Goal: Task Accomplishment & Management: Complete application form

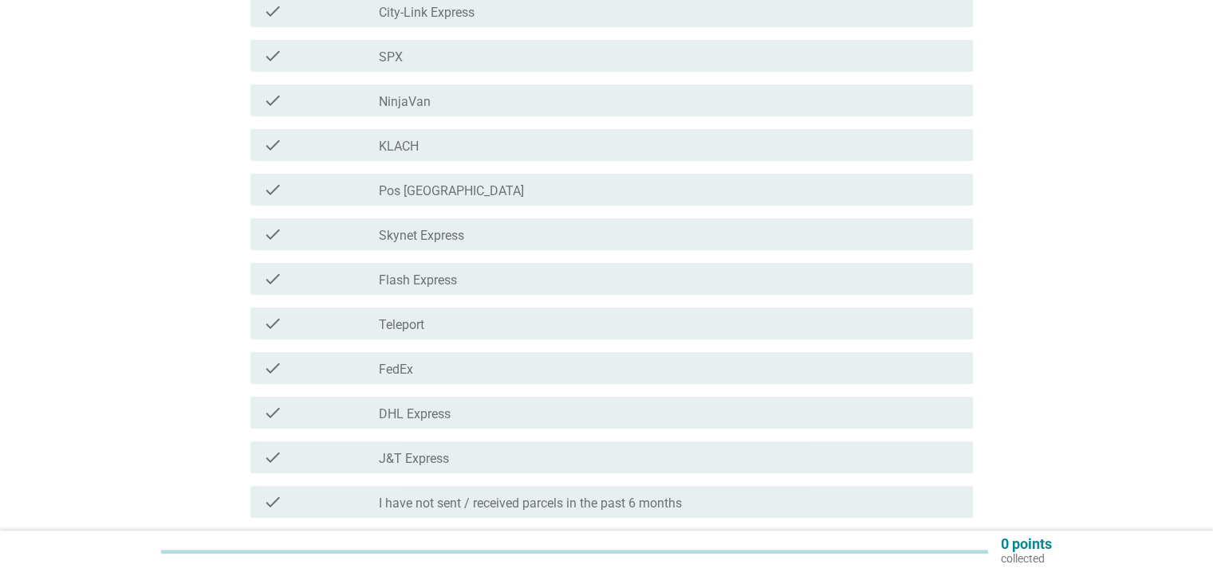
scroll to position [335, 0]
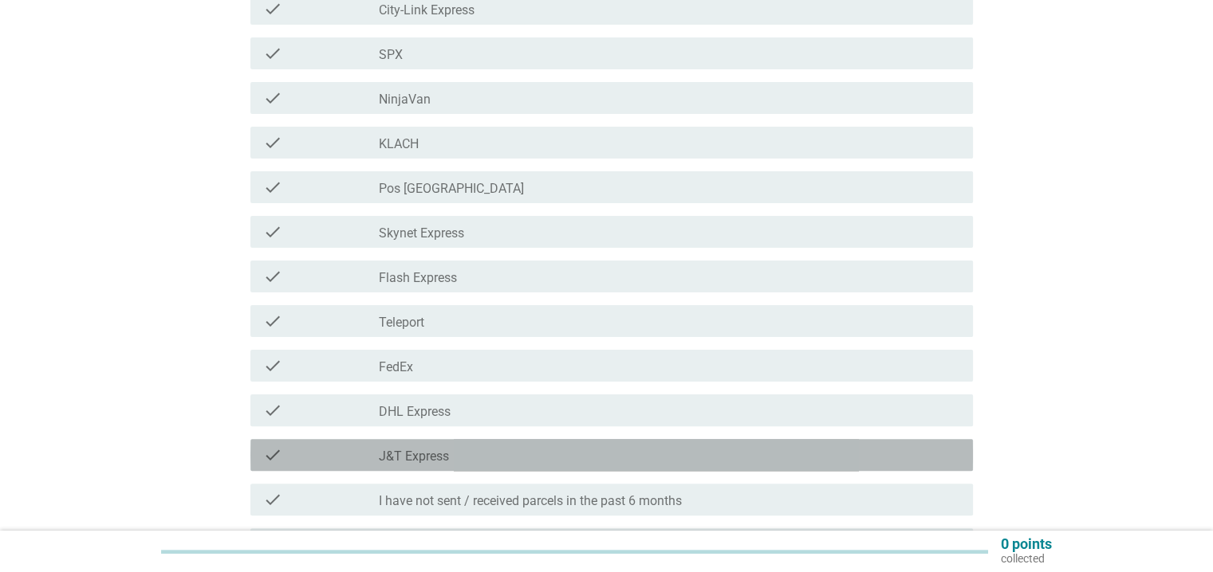
click at [370, 457] on div "check" at bounding box center [321, 455] width 116 height 19
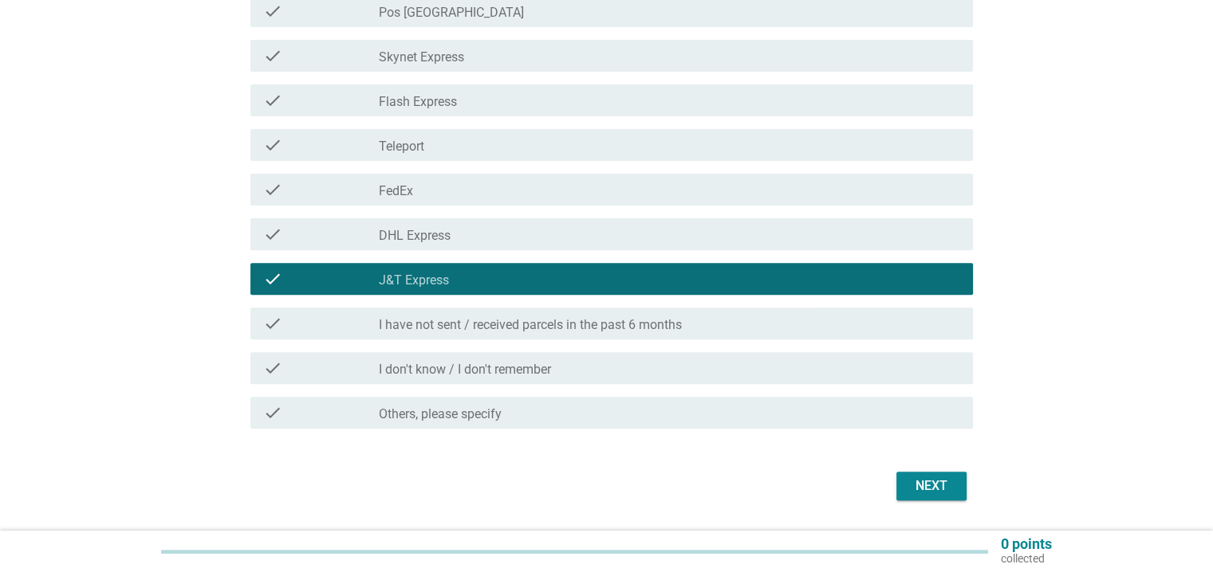
scroll to position [513, 0]
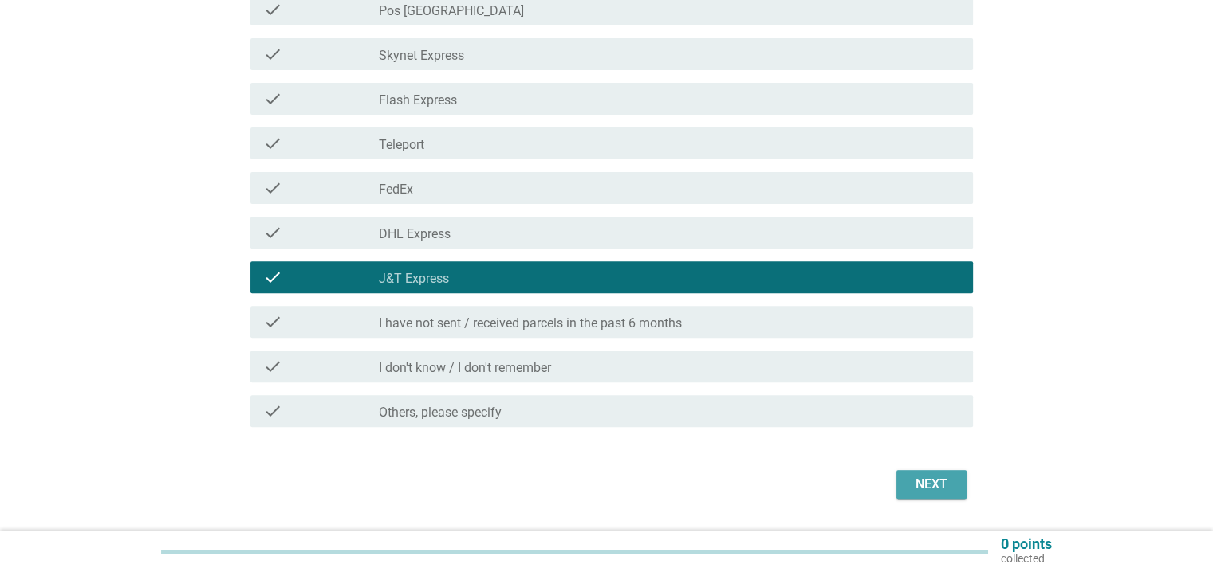
click at [944, 486] on div "Next" at bounding box center [931, 484] width 45 height 19
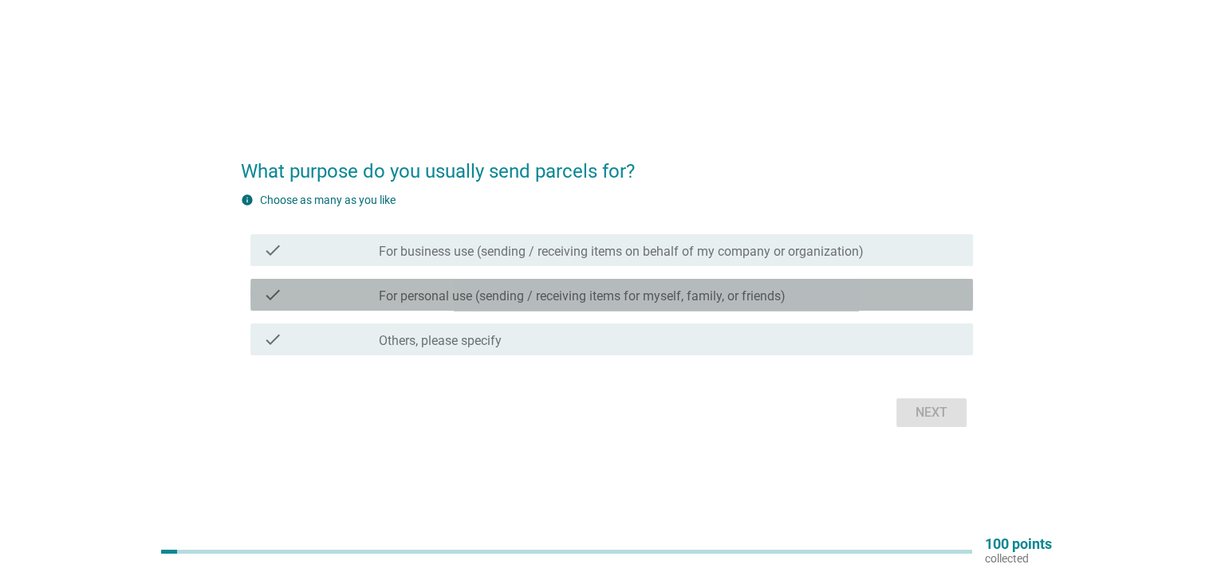
click at [328, 291] on div "check" at bounding box center [321, 294] width 116 height 19
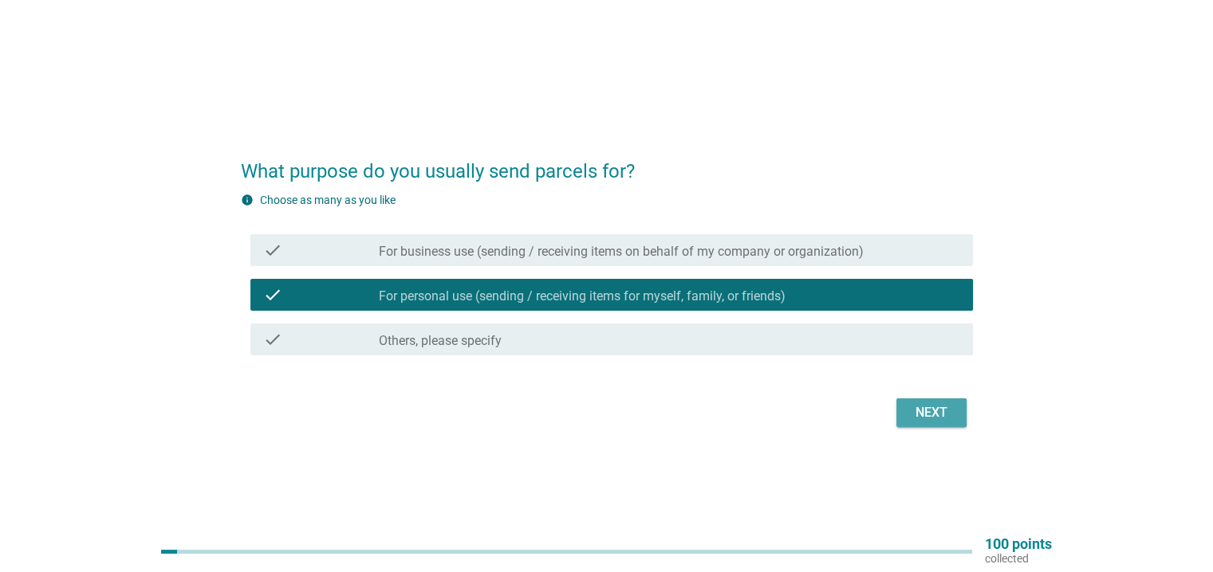
click at [914, 406] on div "Next" at bounding box center [931, 412] width 45 height 19
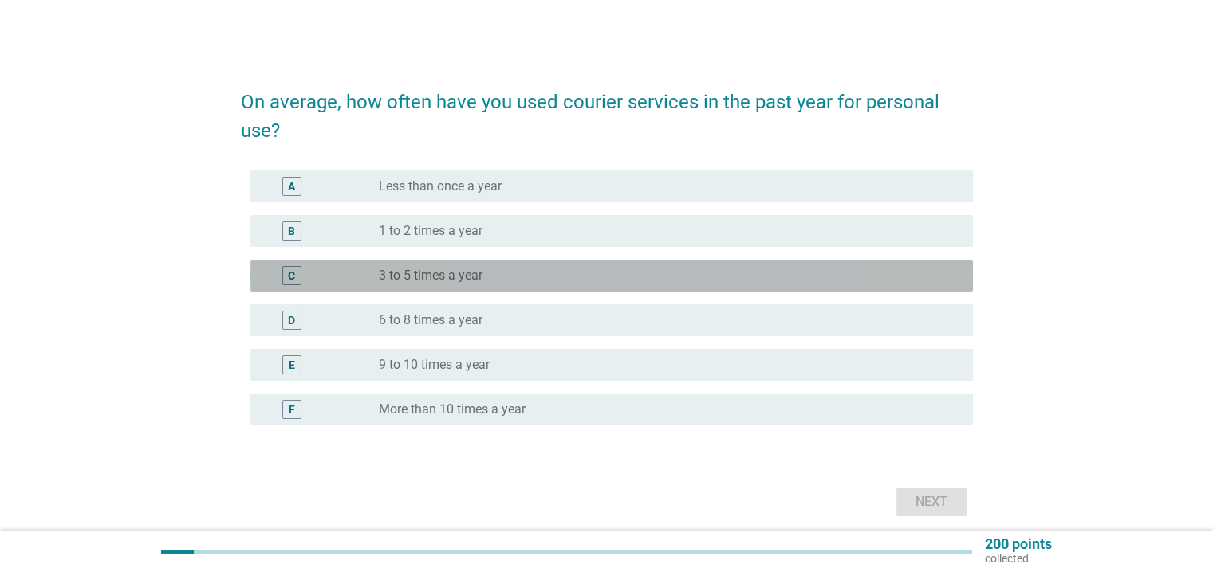
click at [394, 277] on label "3 to 5 times a year" at bounding box center [431, 276] width 104 height 16
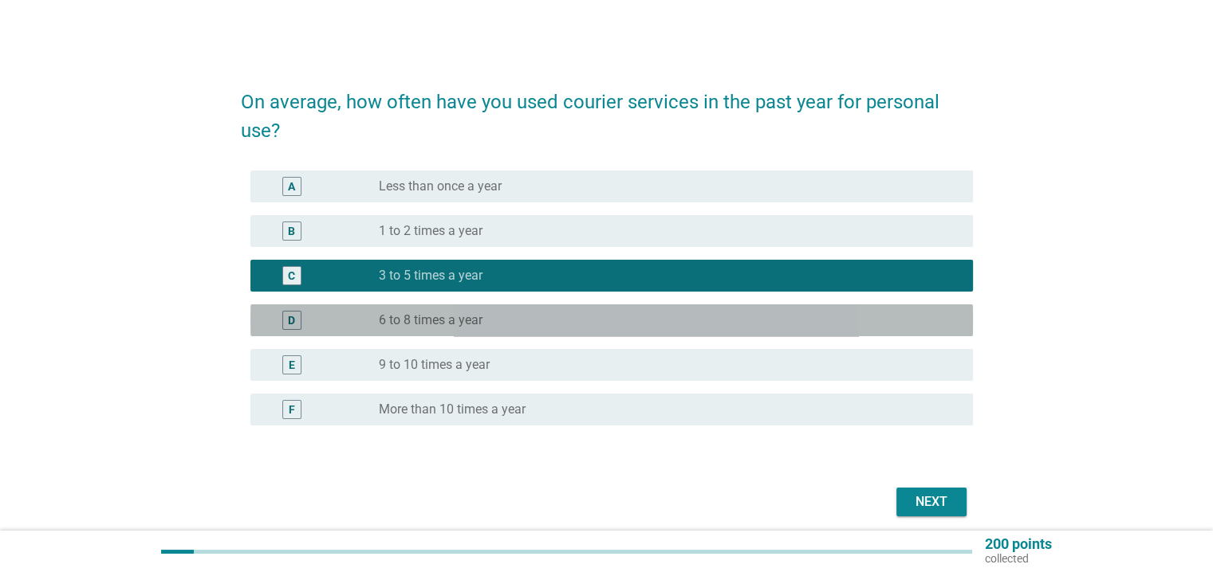
click at [365, 322] on div "D" at bounding box center [321, 320] width 116 height 19
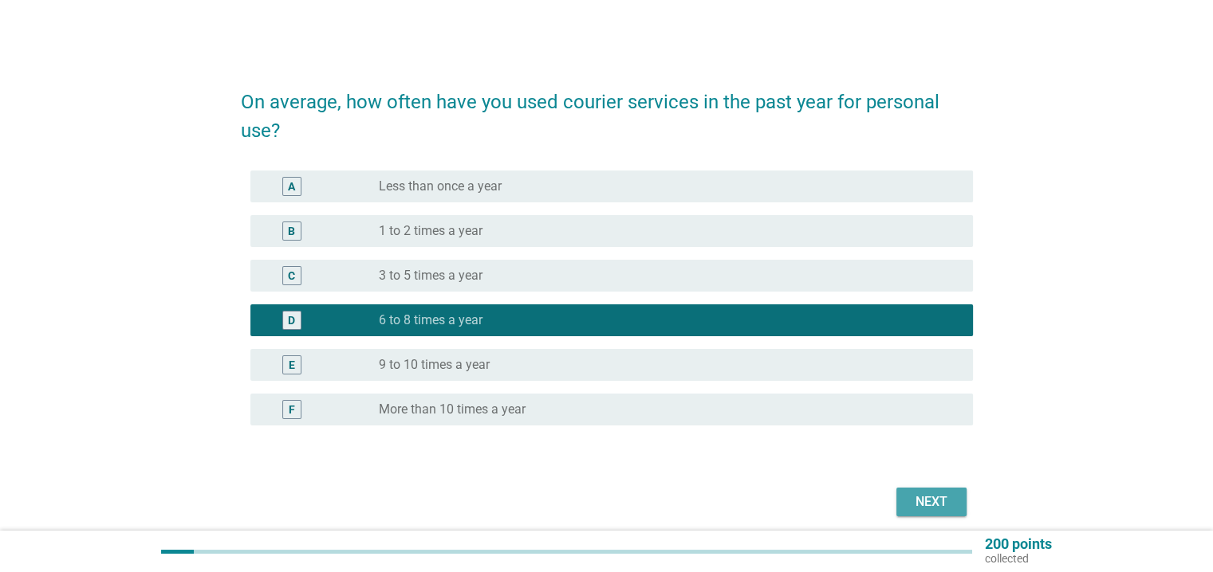
click at [938, 502] on div "Next" at bounding box center [931, 502] width 45 height 19
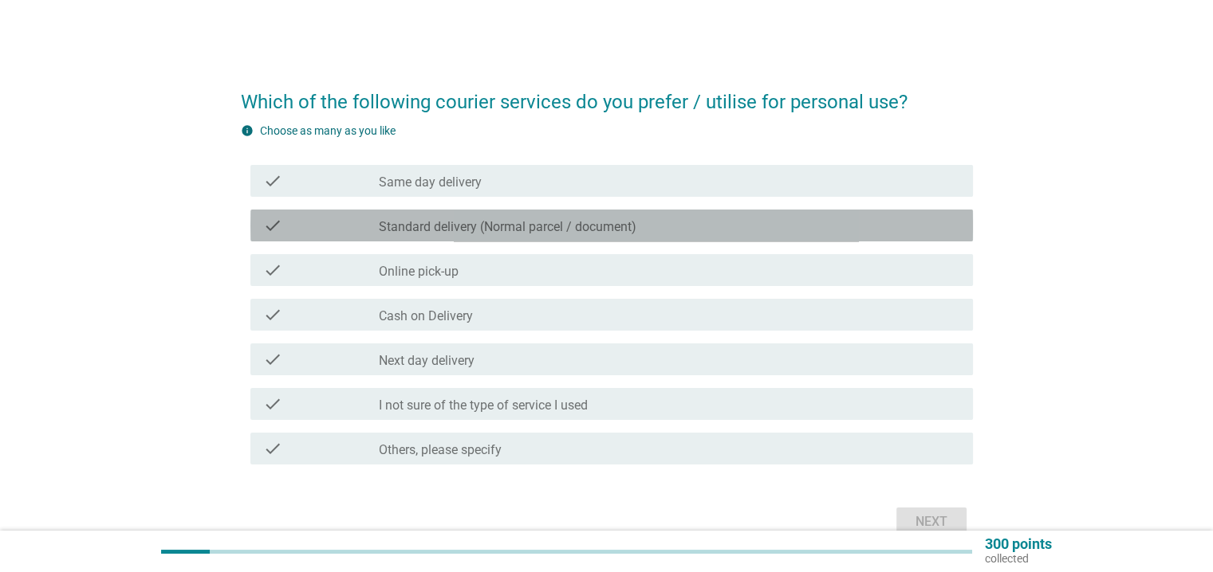
click at [533, 225] on label "Standard delivery (Normal parcel / document)" at bounding box center [507, 227] width 257 height 16
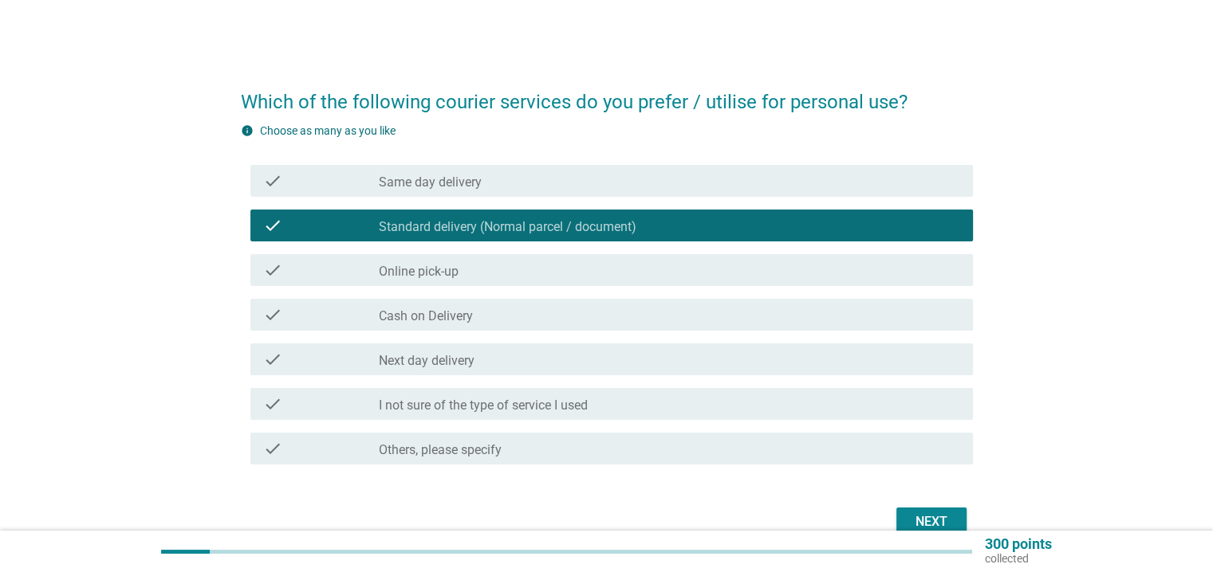
click at [907, 517] on button "Next" at bounding box center [931, 522] width 70 height 29
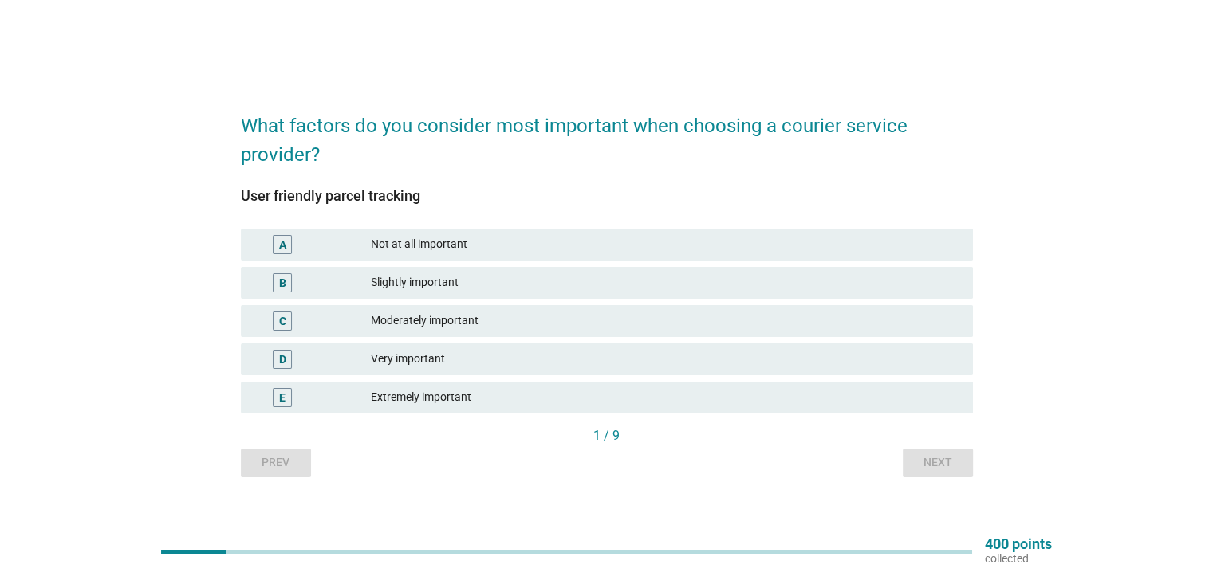
click at [346, 316] on div "C" at bounding box center [313, 321] width 118 height 19
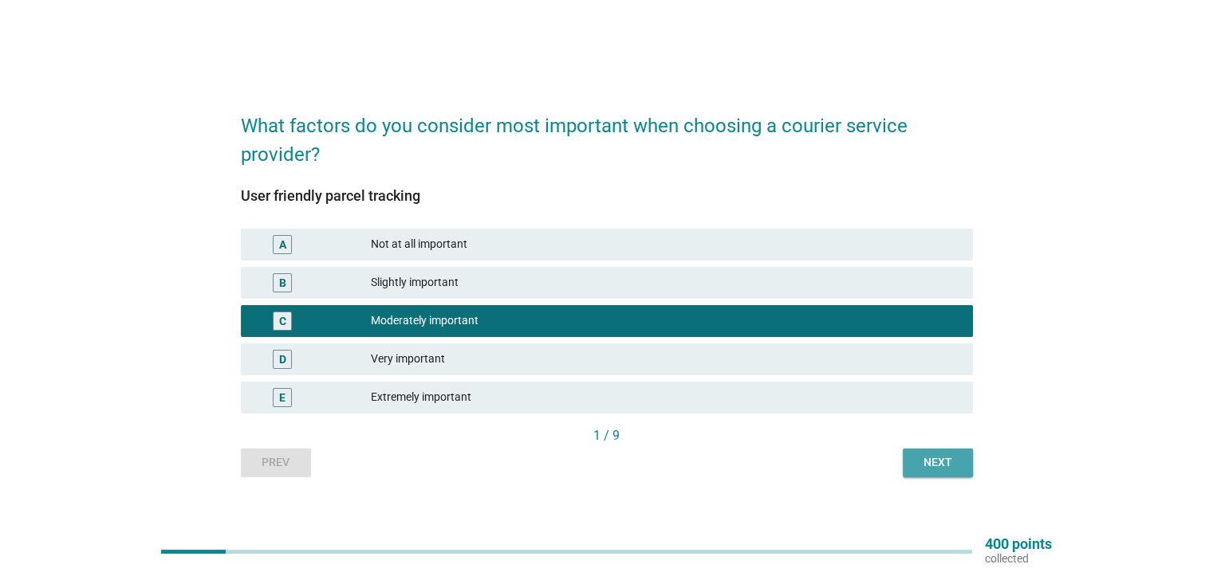
click at [950, 463] on div "Next" at bounding box center [937, 462] width 45 height 17
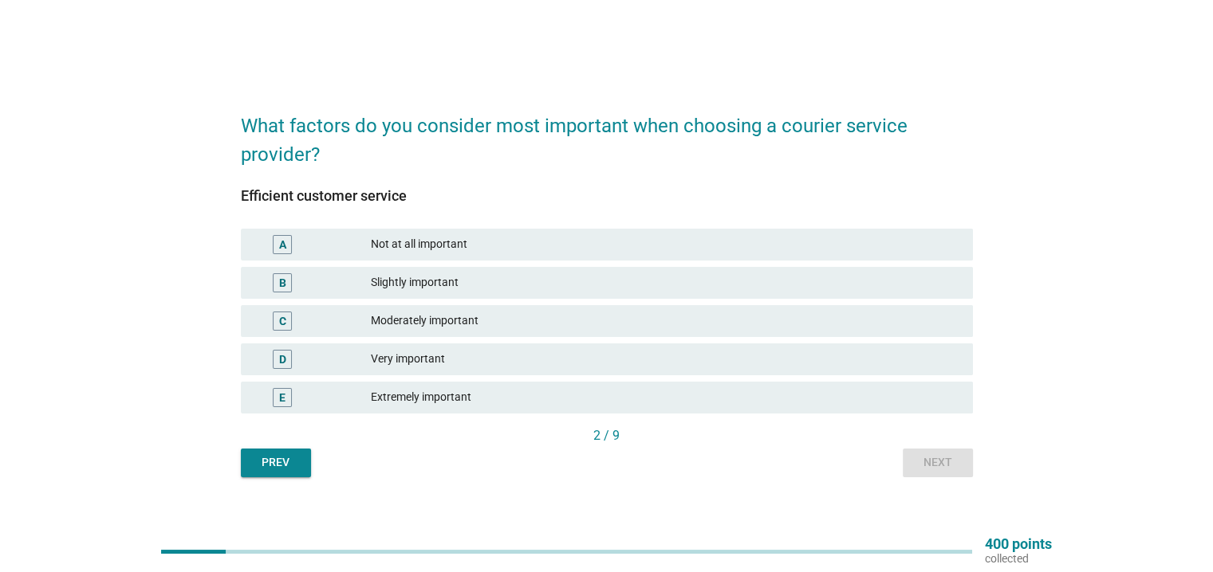
click at [340, 313] on div "C" at bounding box center [313, 321] width 118 height 19
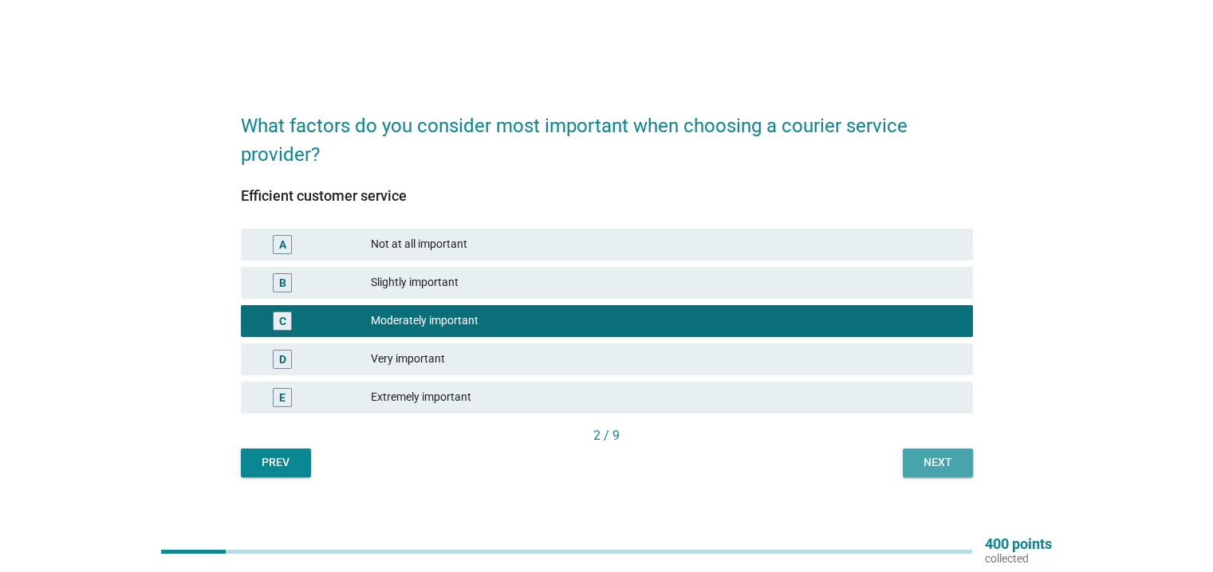
click at [945, 470] on div "Next" at bounding box center [937, 462] width 45 height 17
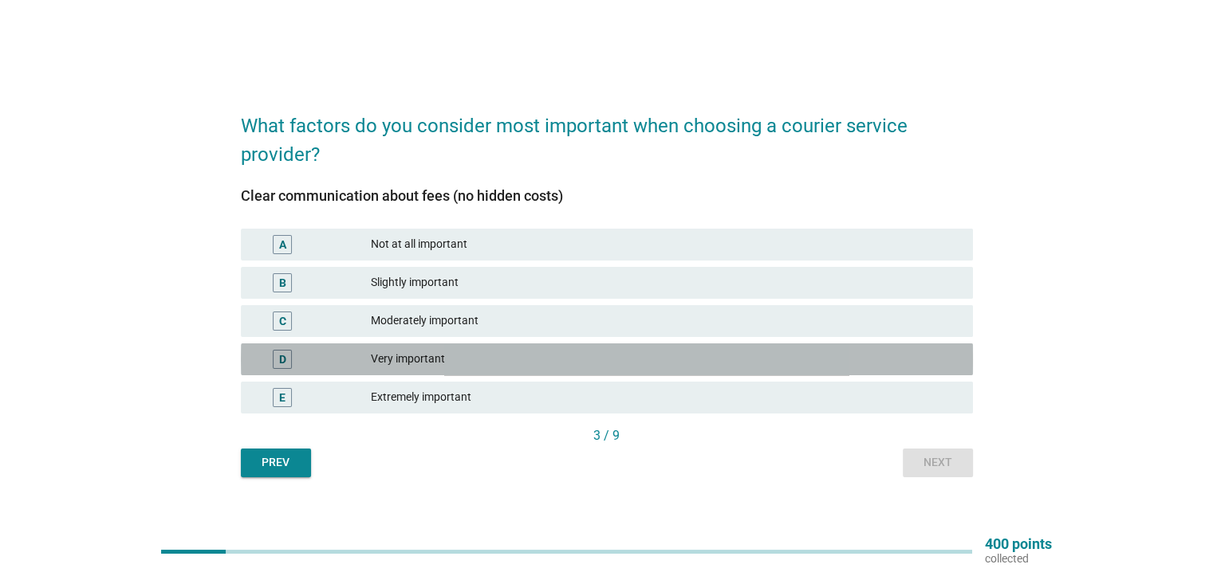
click at [452, 352] on div "Very important" at bounding box center [665, 359] width 588 height 19
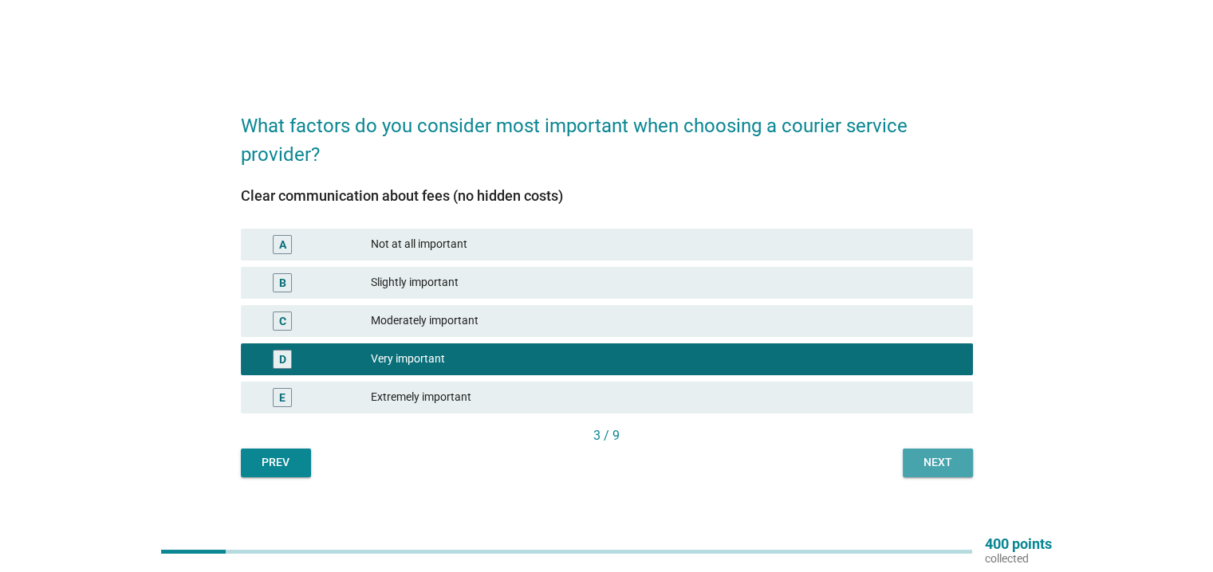
click at [915, 451] on button "Next" at bounding box center [937, 463] width 70 height 29
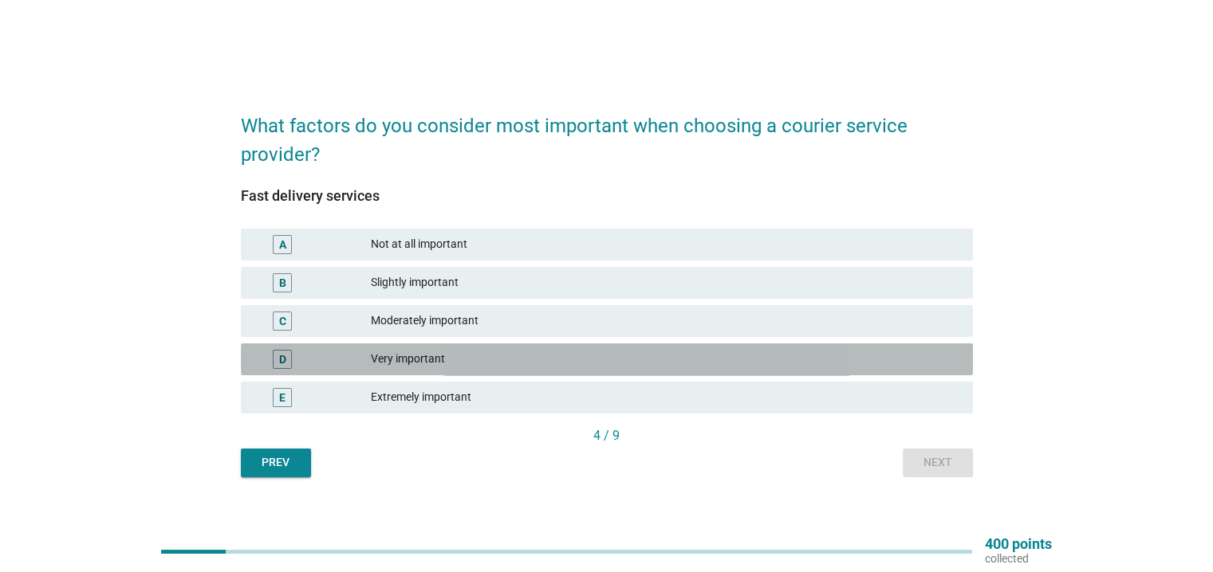
click at [571, 356] on div "Very important" at bounding box center [665, 359] width 588 height 19
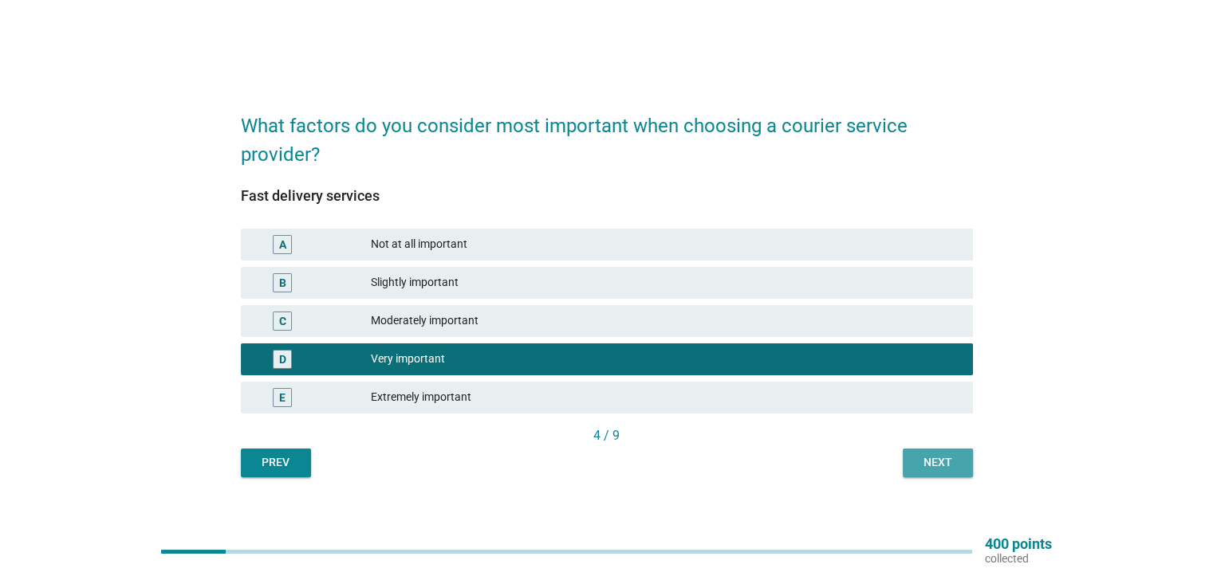
click at [948, 460] on div "Next" at bounding box center [937, 462] width 45 height 17
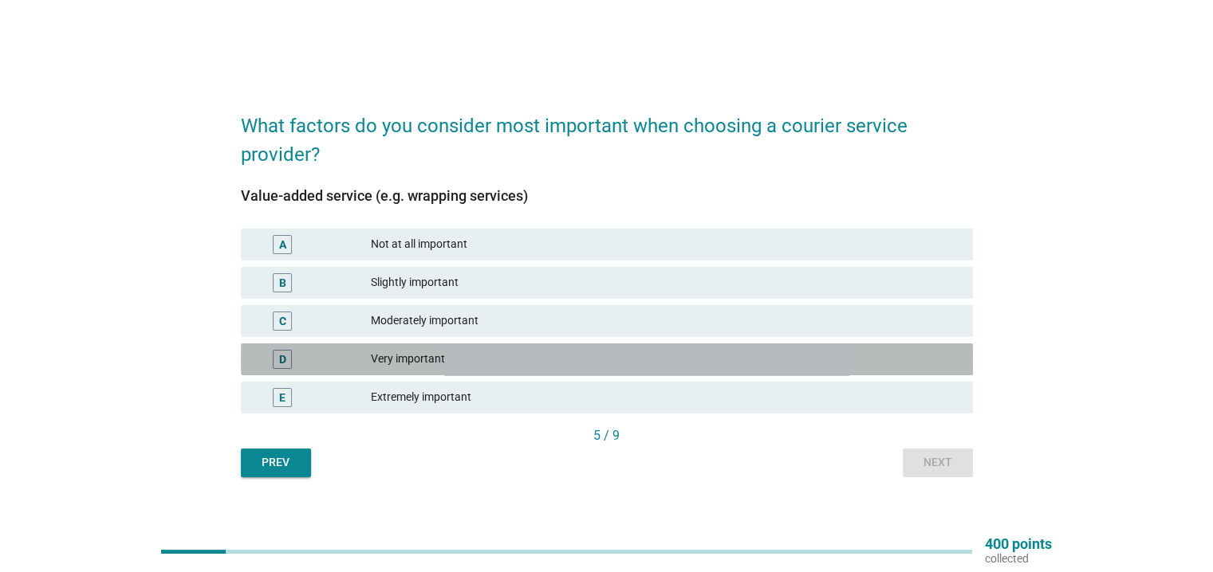
click at [489, 357] on div "Very important" at bounding box center [665, 359] width 588 height 19
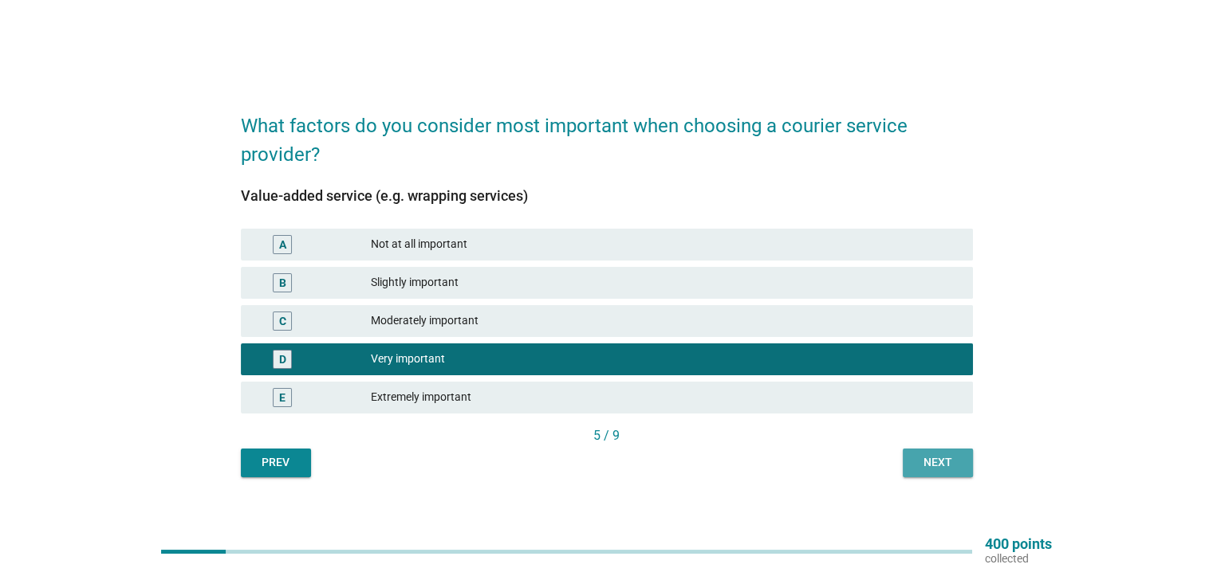
click at [934, 458] on div "Next" at bounding box center [937, 462] width 45 height 17
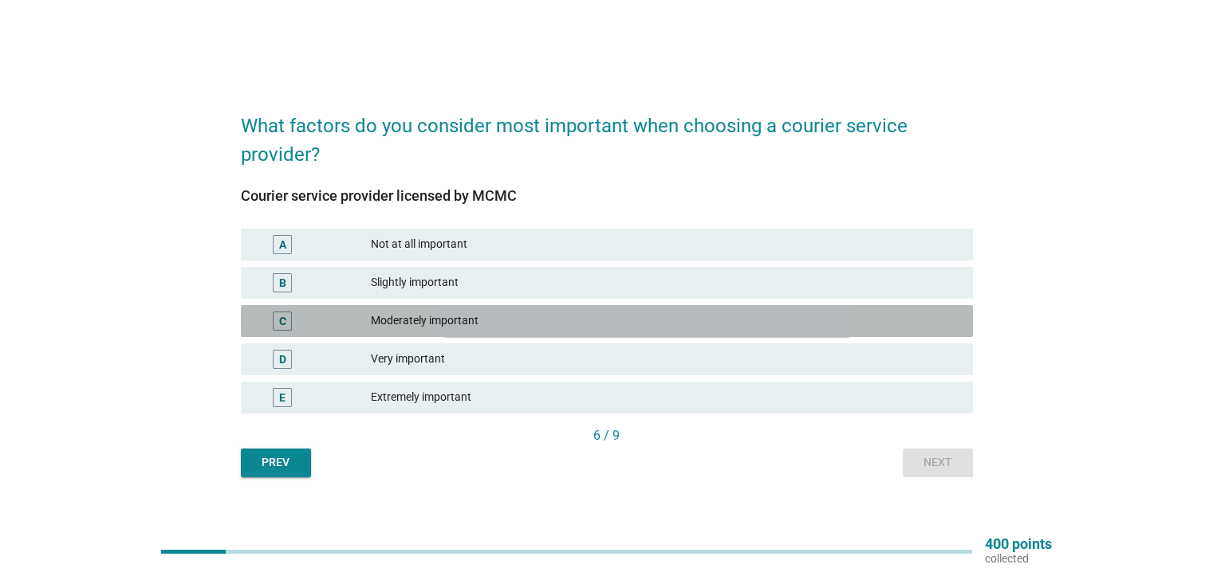
click at [609, 314] on div "Moderately important" at bounding box center [665, 321] width 588 height 19
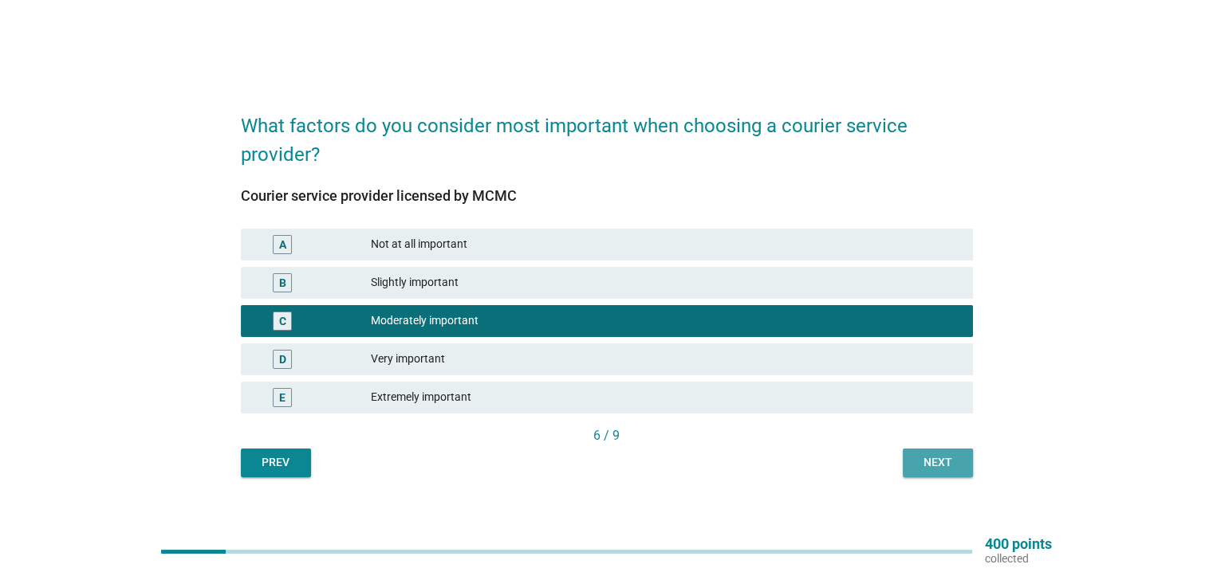
click at [942, 457] on div "Next" at bounding box center [937, 462] width 45 height 17
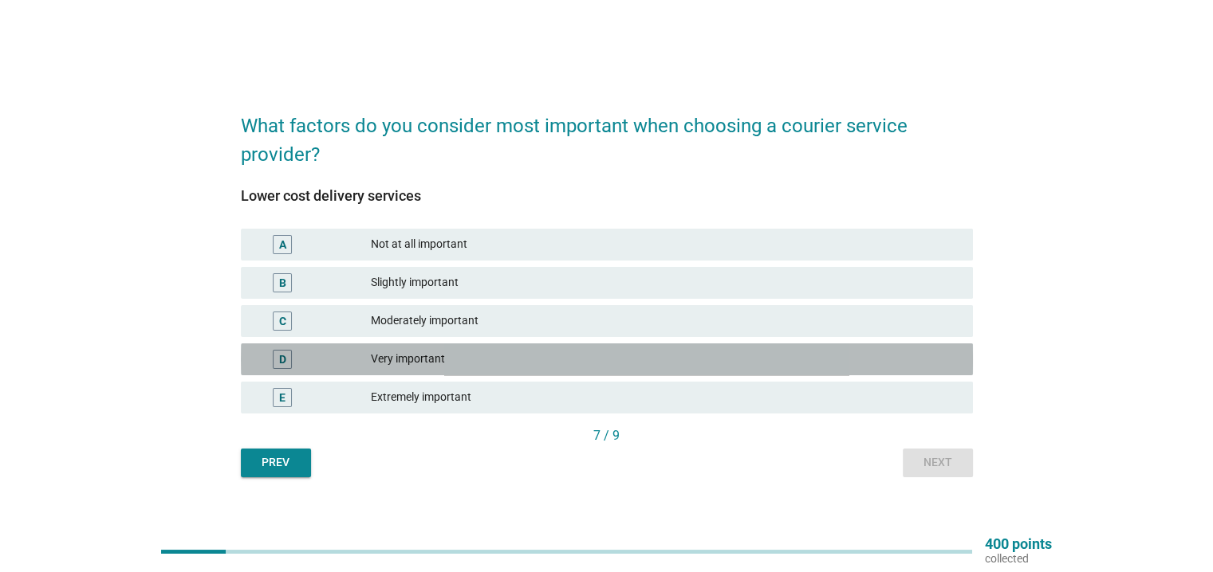
click at [486, 364] on div "Very important" at bounding box center [665, 359] width 588 height 19
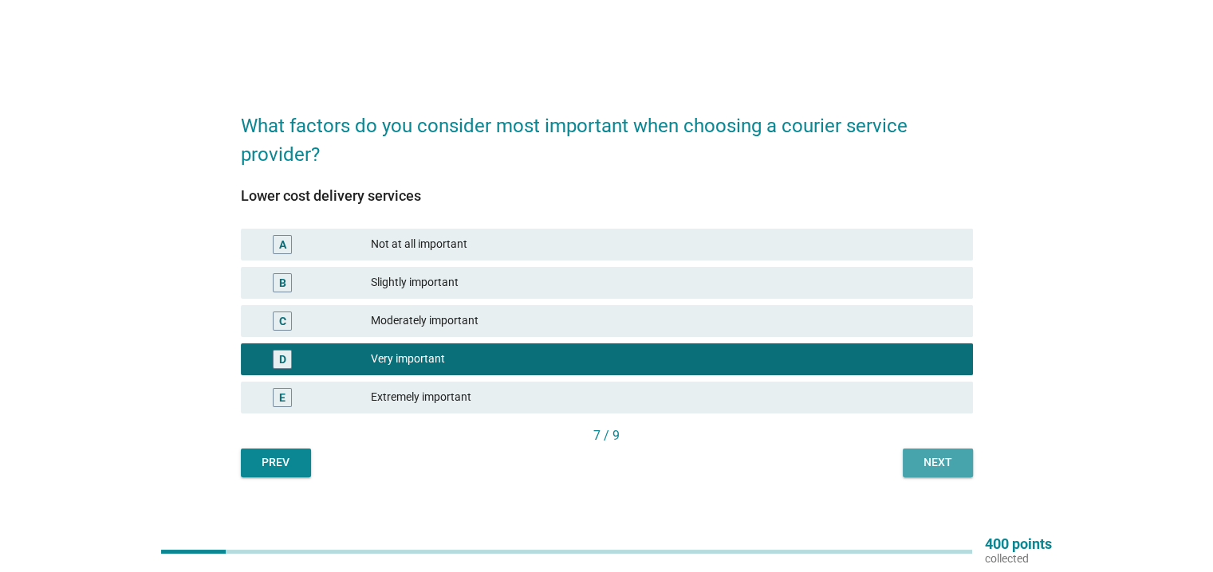
click at [926, 467] on div "Next" at bounding box center [937, 462] width 45 height 17
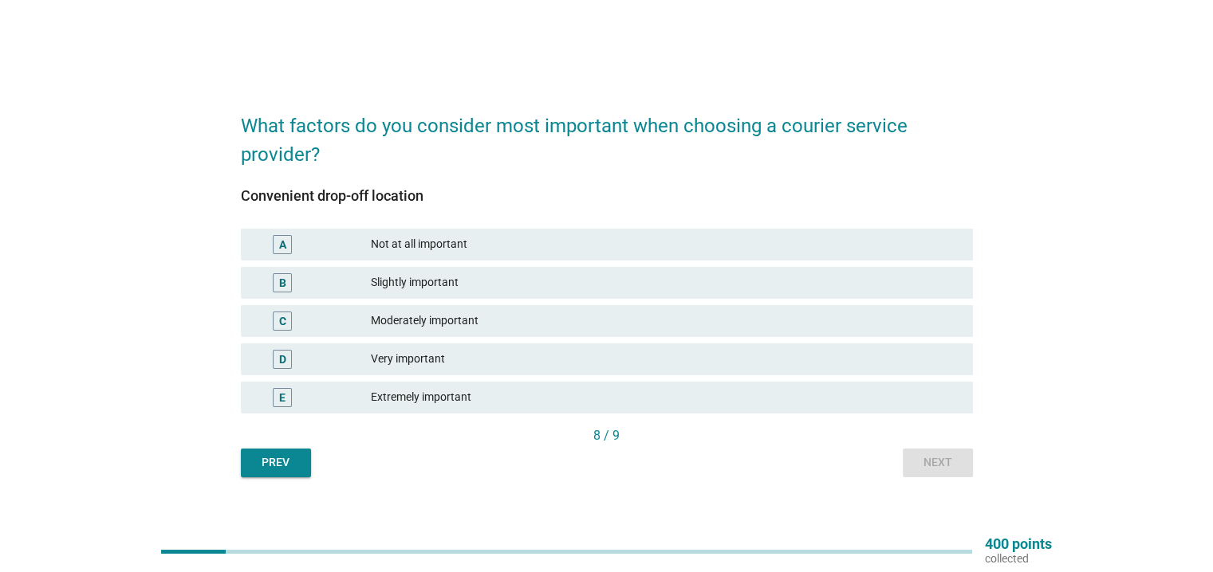
click at [507, 314] on div "Moderately important" at bounding box center [665, 321] width 588 height 19
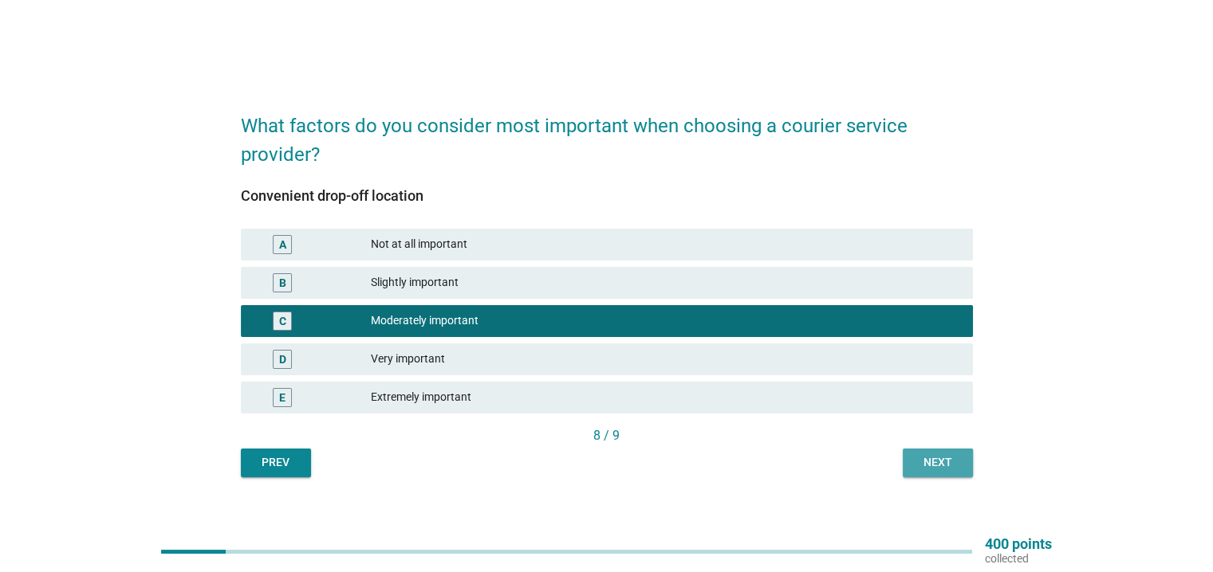
click at [934, 463] on div "Next" at bounding box center [937, 462] width 45 height 17
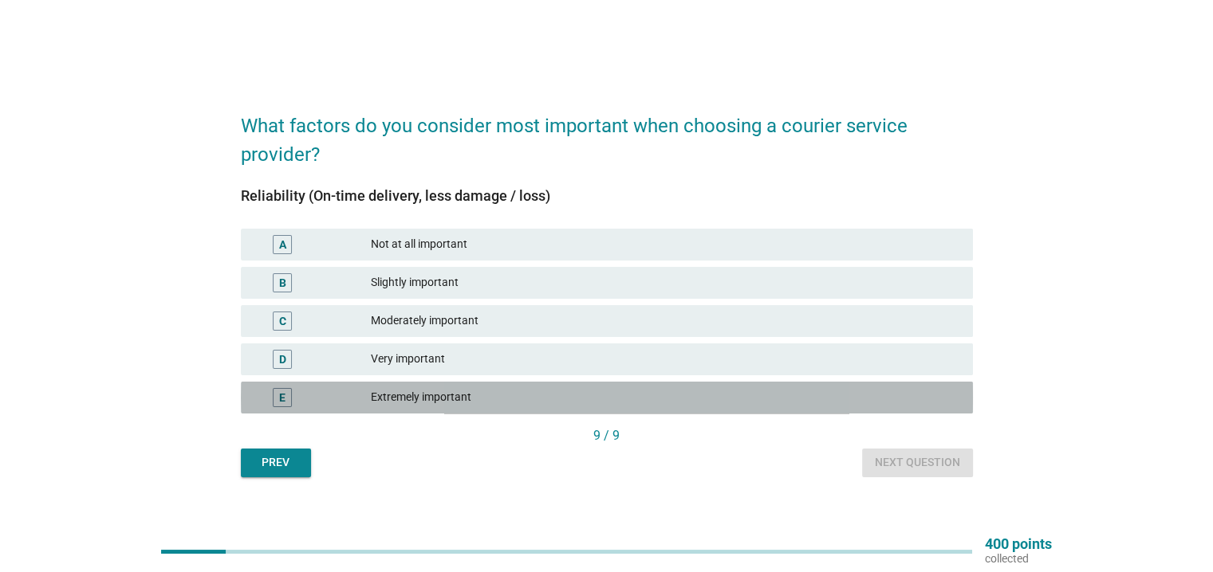
click at [482, 396] on div "Extremely important" at bounding box center [665, 397] width 588 height 19
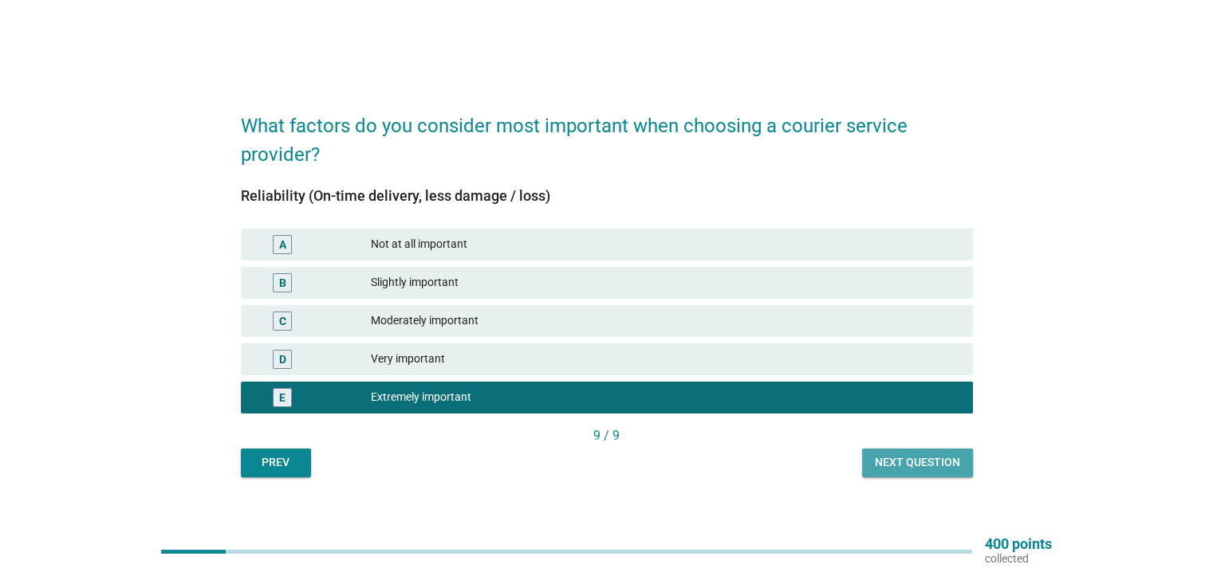
click at [931, 468] on div "Next question" at bounding box center [917, 462] width 85 height 17
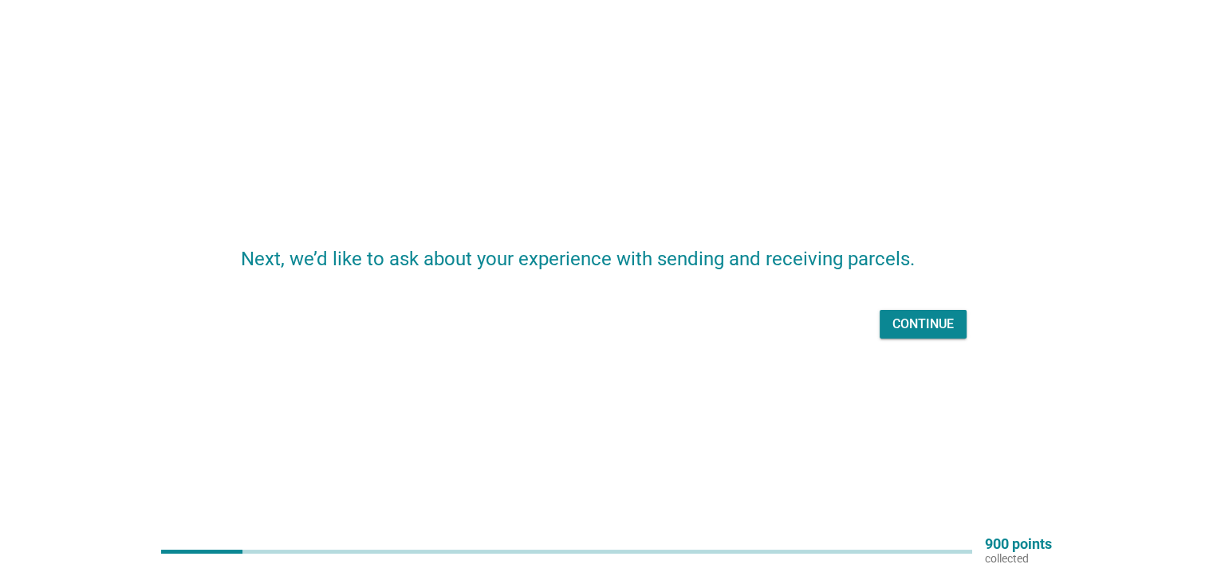
click at [922, 320] on div "Continue" at bounding box center [922, 324] width 61 height 19
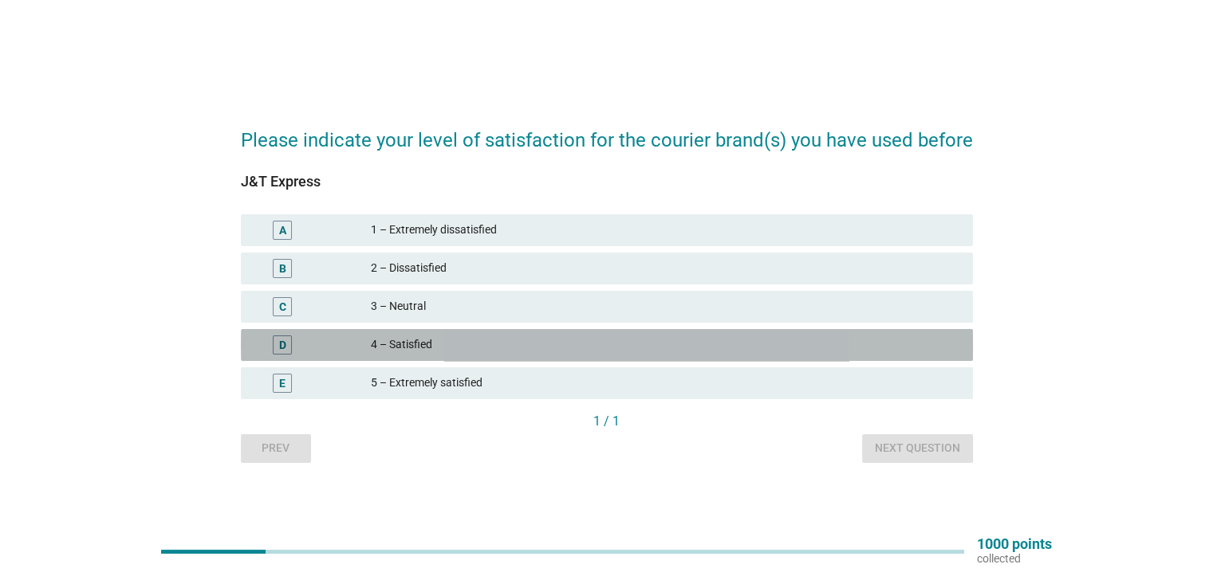
click at [445, 343] on div "4 – Satisfied" at bounding box center [665, 345] width 588 height 19
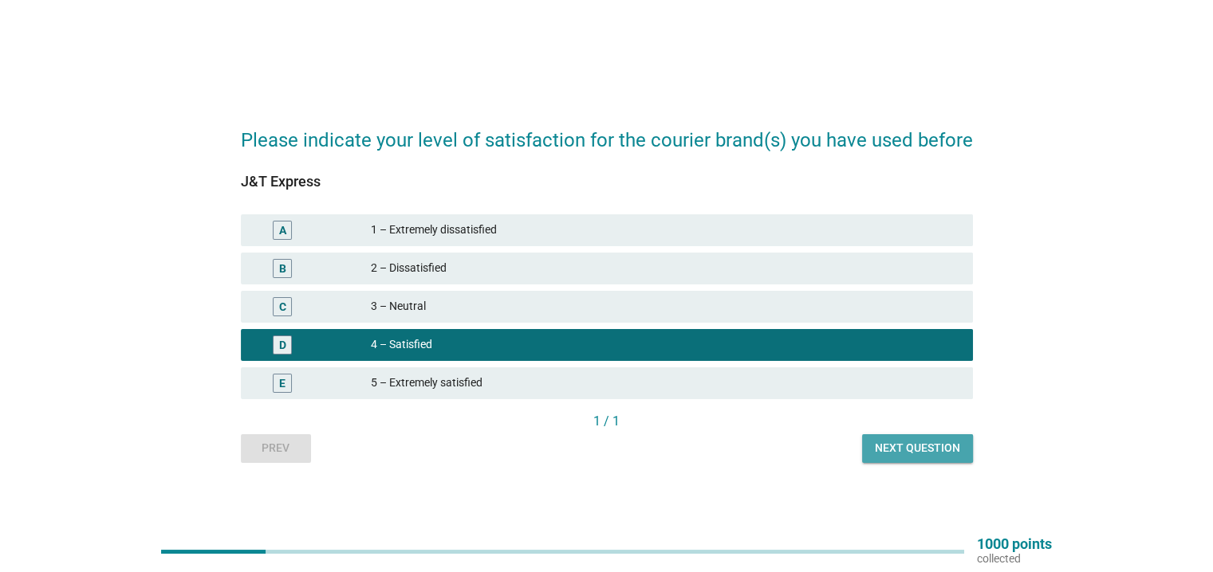
click at [883, 444] on div "Next question" at bounding box center [917, 448] width 85 height 17
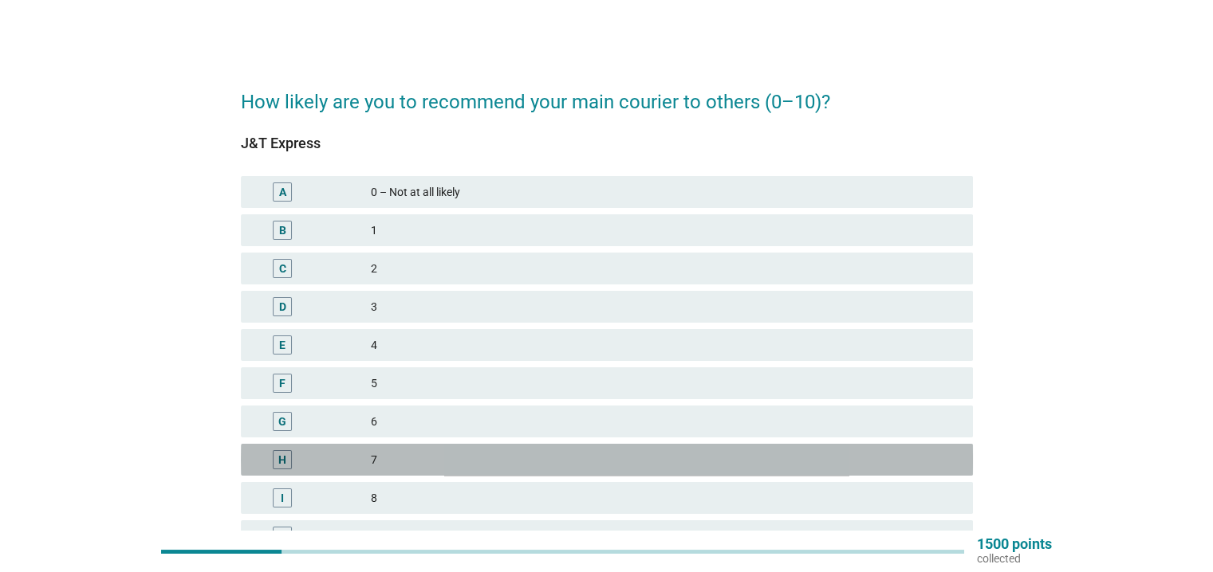
click at [354, 465] on div "H" at bounding box center [313, 459] width 118 height 19
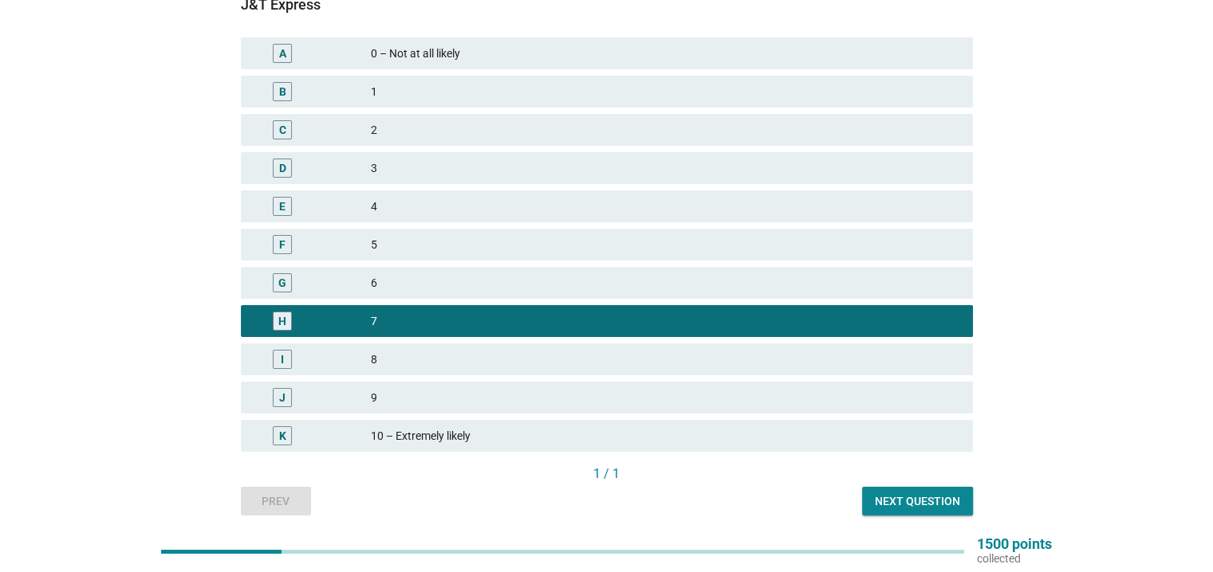
scroll to position [163, 0]
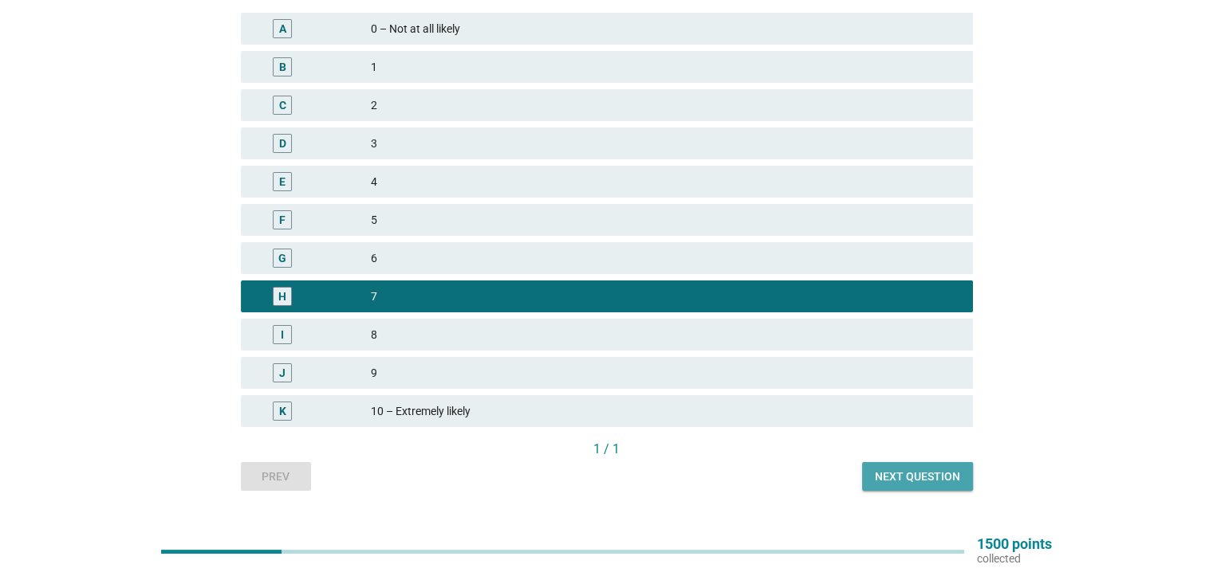
click at [907, 479] on div "Next question" at bounding box center [917, 477] width 85 height 17
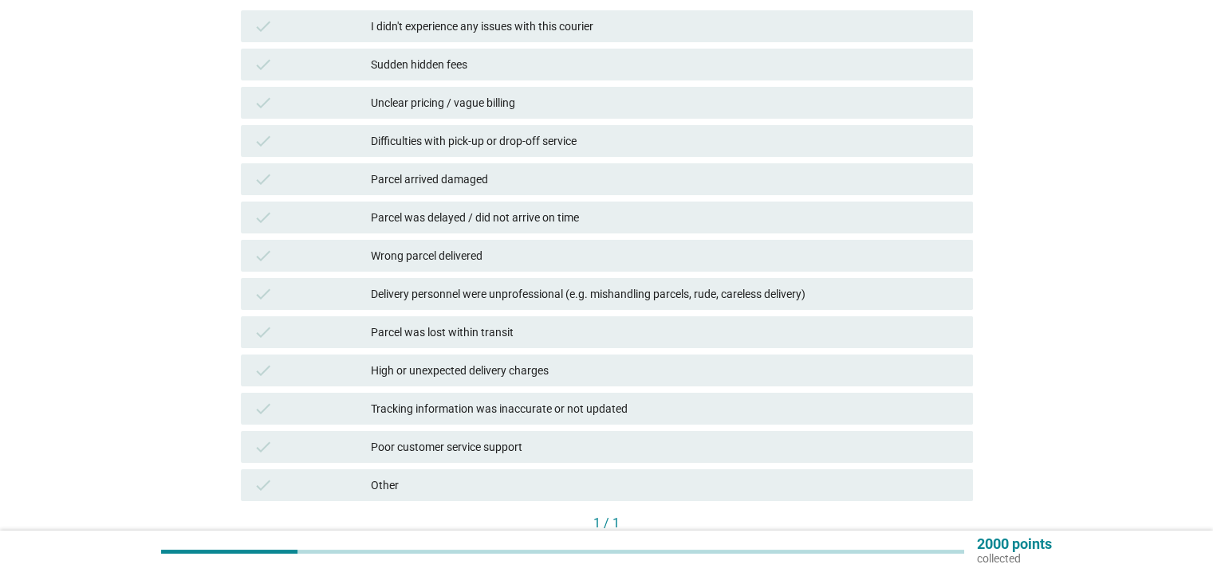
scroll to position [198, 0]
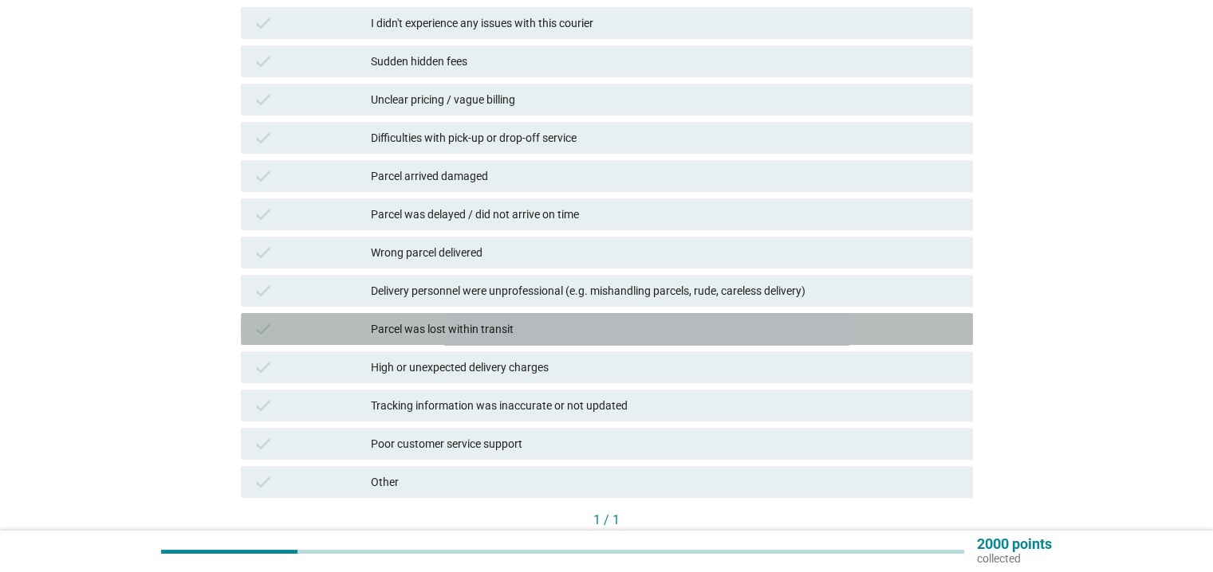
click at [325, 320] on div "check" at bounding box center [313, 329] width 118 height 19
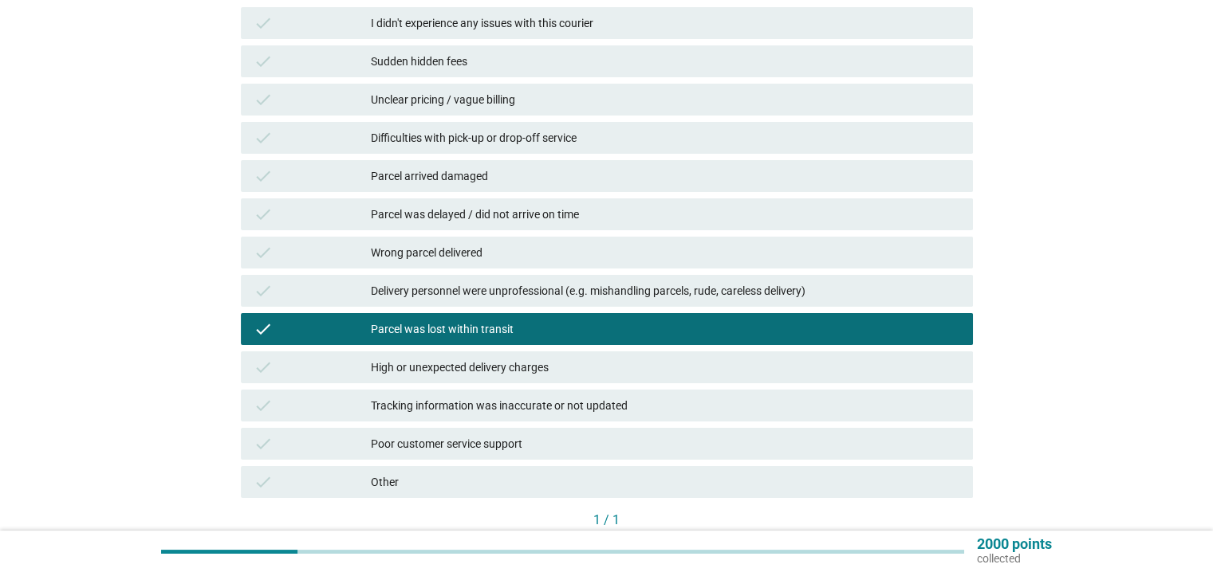
click at [297, 422] on div "check Tracking information was inaccurate or not updated" at bounding box center [607, 406] width 738 height 38
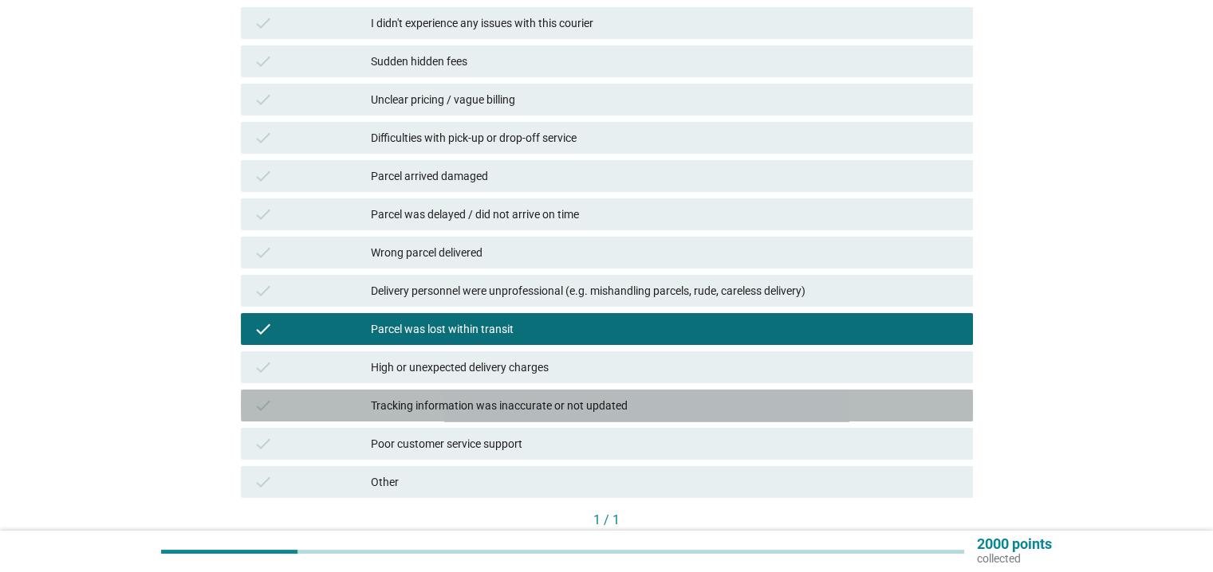
click at [313, 411] on div "check" at bounding box center [313, 405] width 118 height 19
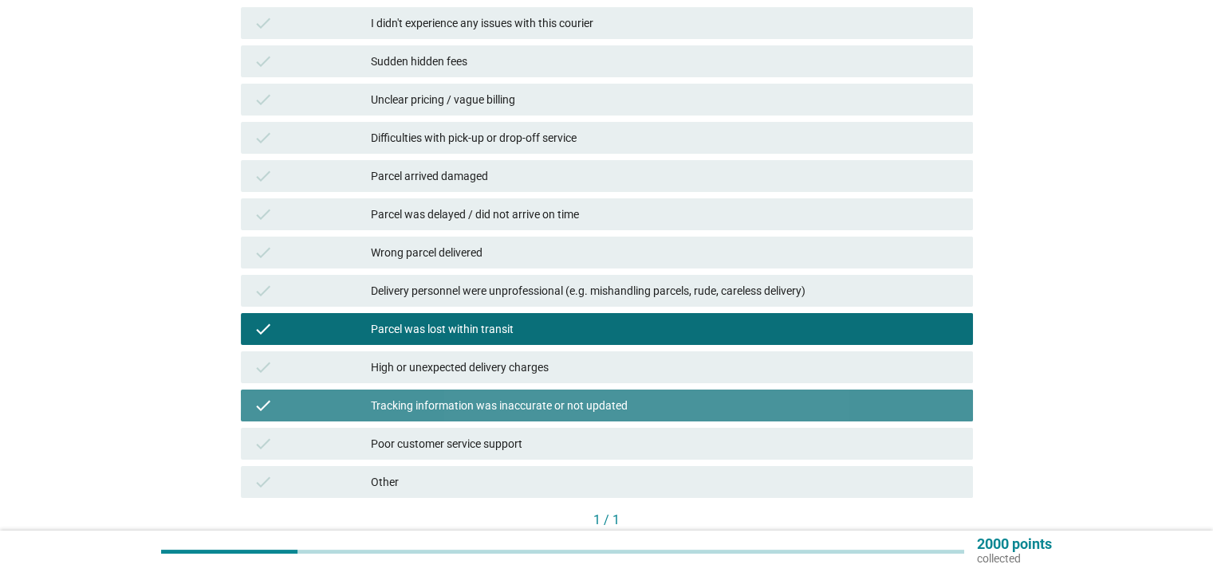
click at [313, 411] on div "check" at bounding box center [313, 405] width 118 height 19
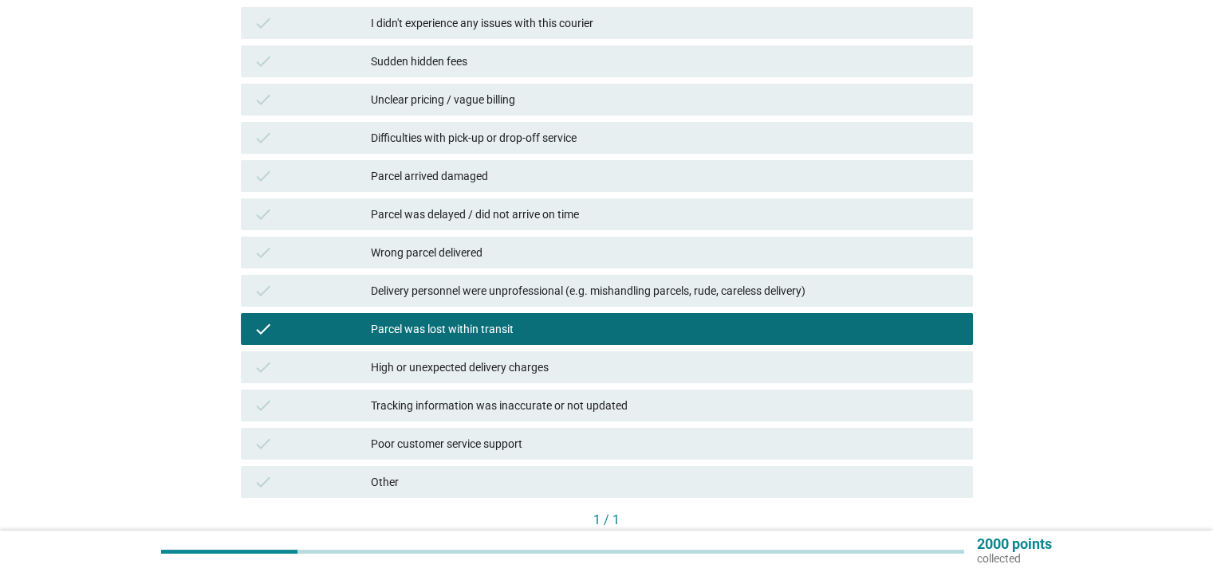
scroll to position [301, 0]
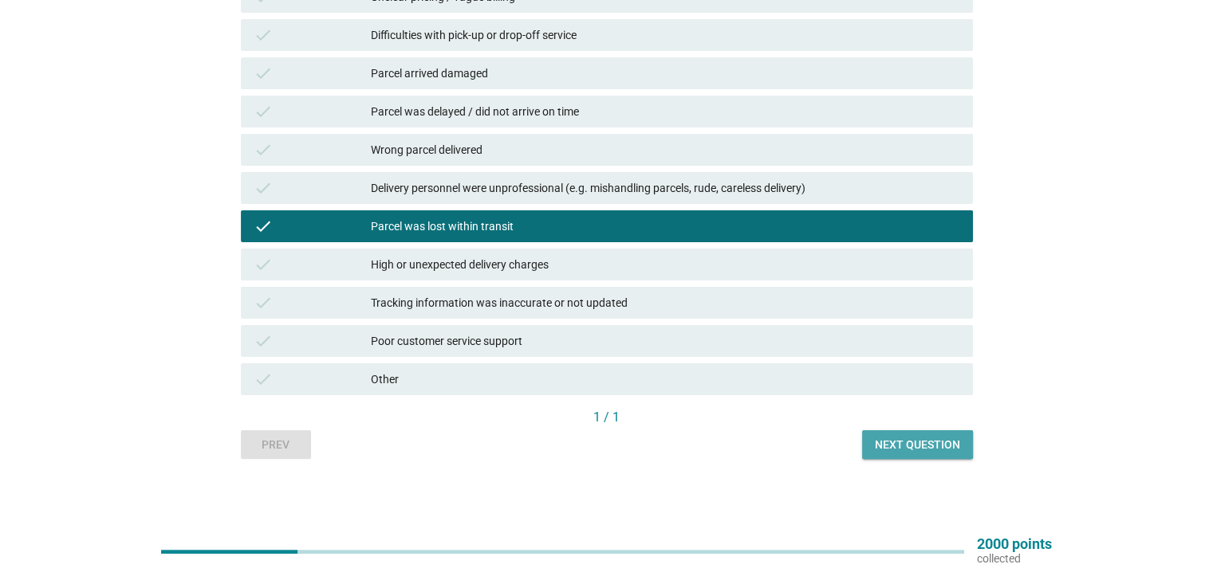
click at [906, 439] on div "Next question" at bounding box center [917, 445] width 85 height 17
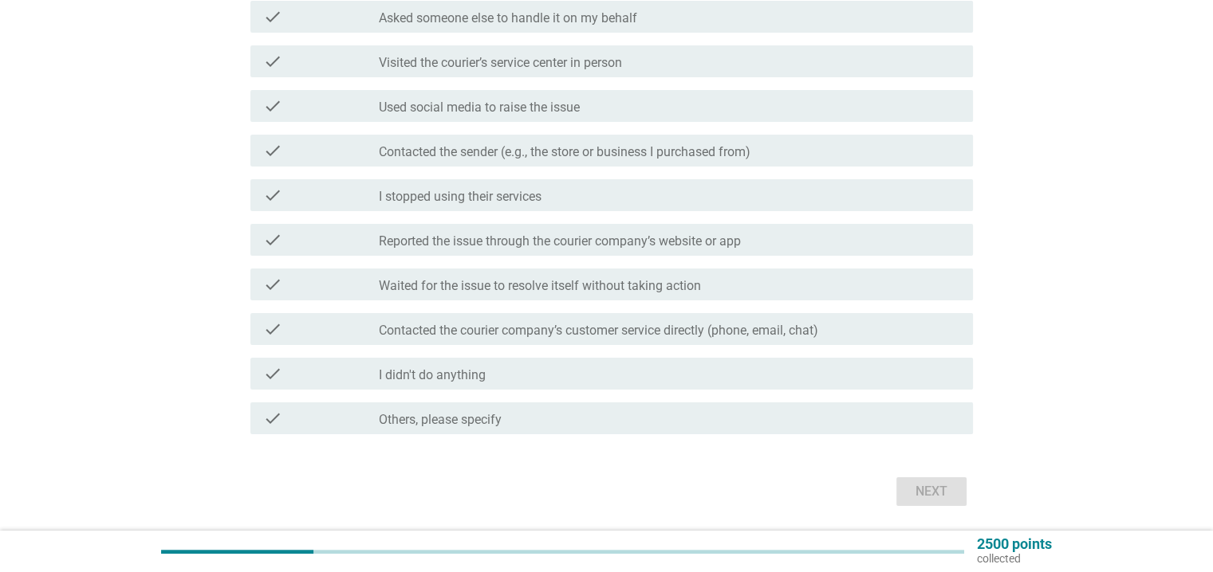
scroll to position [242, 0]
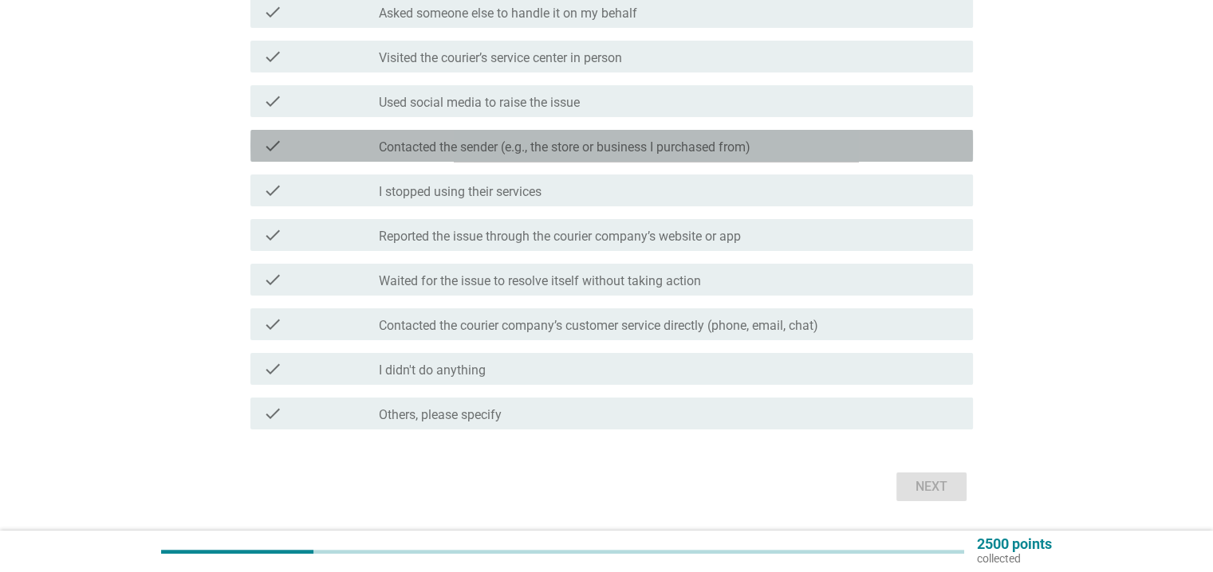
click at [368, 143] on div "check" at bounding box center [321, 145] width 116 height 19
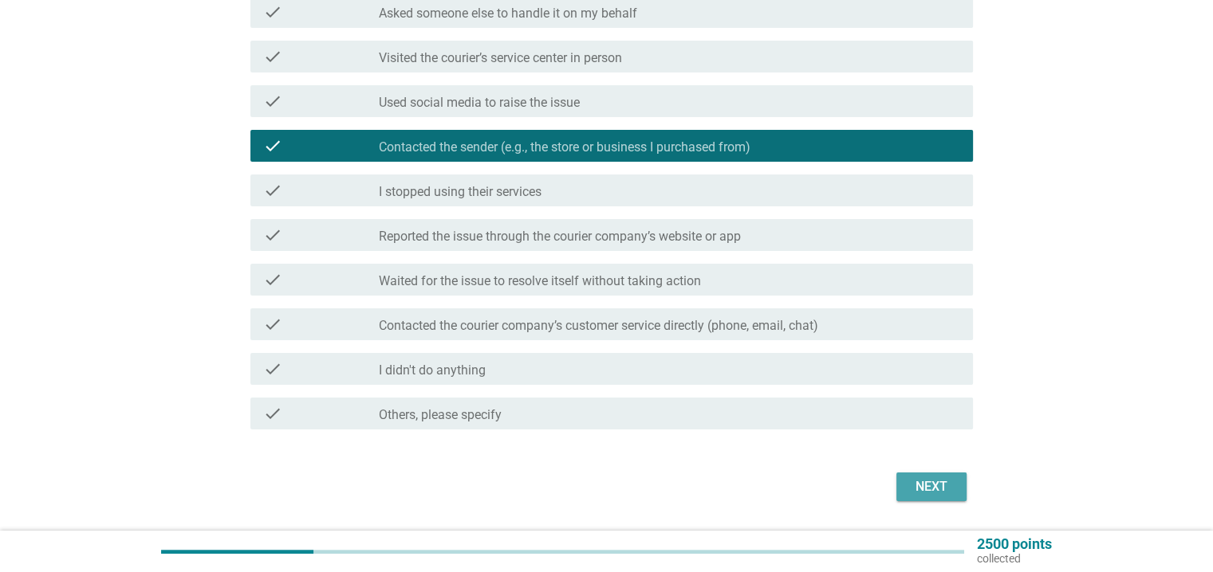
click at [924, 489] on div "Next" at bounding box center [931, 487] width 45 height 19
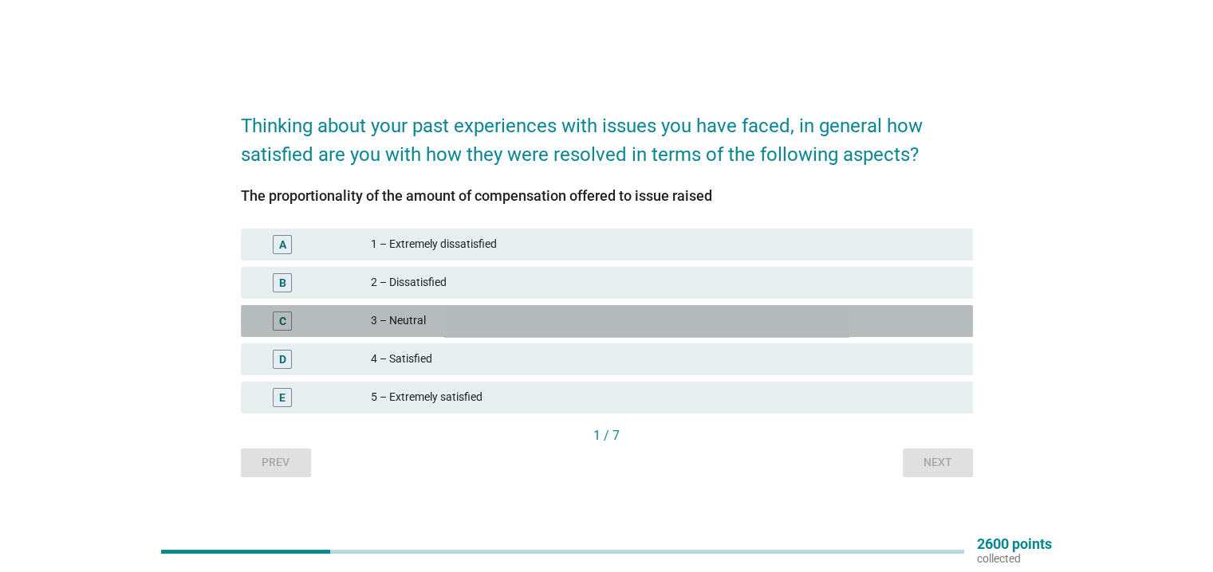
click at [351, 329] on div "C" at bounding box center [313, 321] width 118 height 19
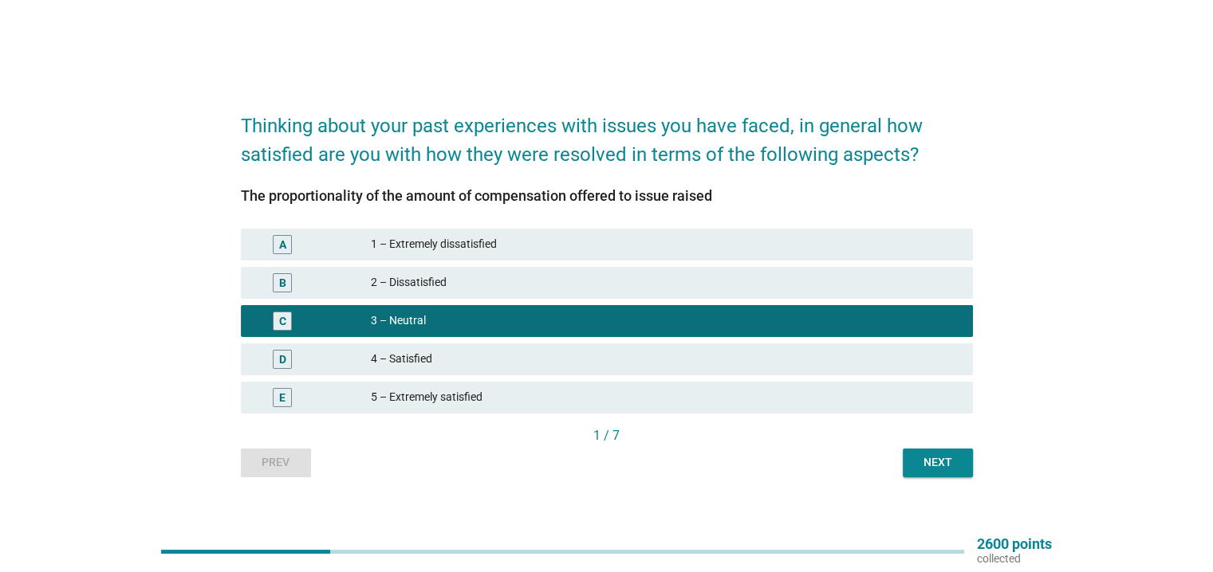
click at [930, 463] on div "Next" at bounding box center [937, 462] width 45 height 17
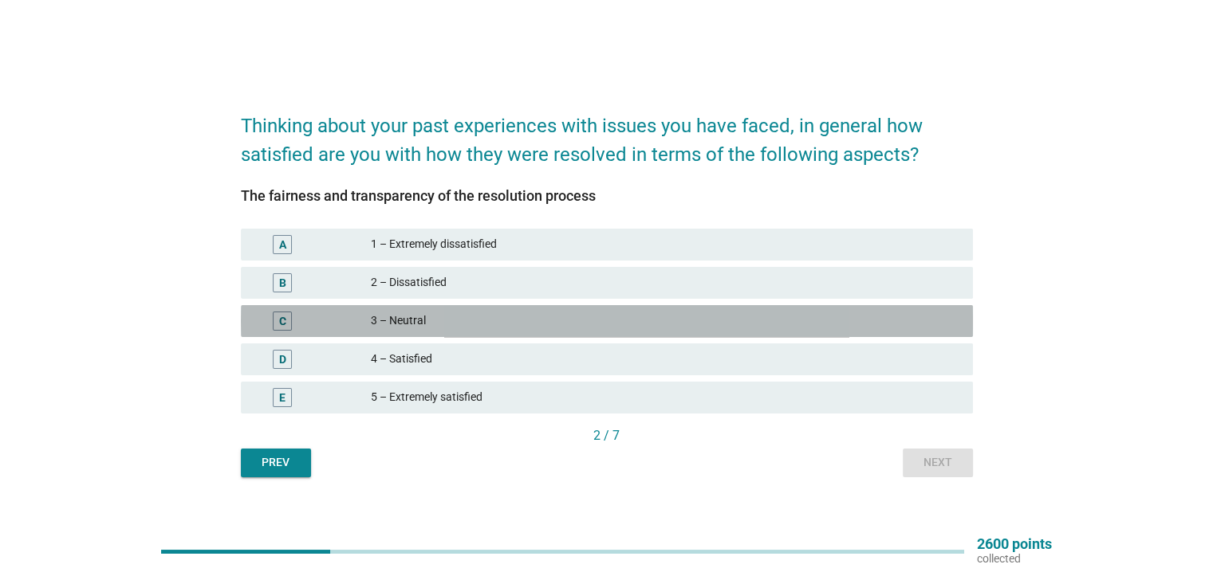
click at [332, 316] on div "C" at bounding box center [313, 321] width 118 height 19
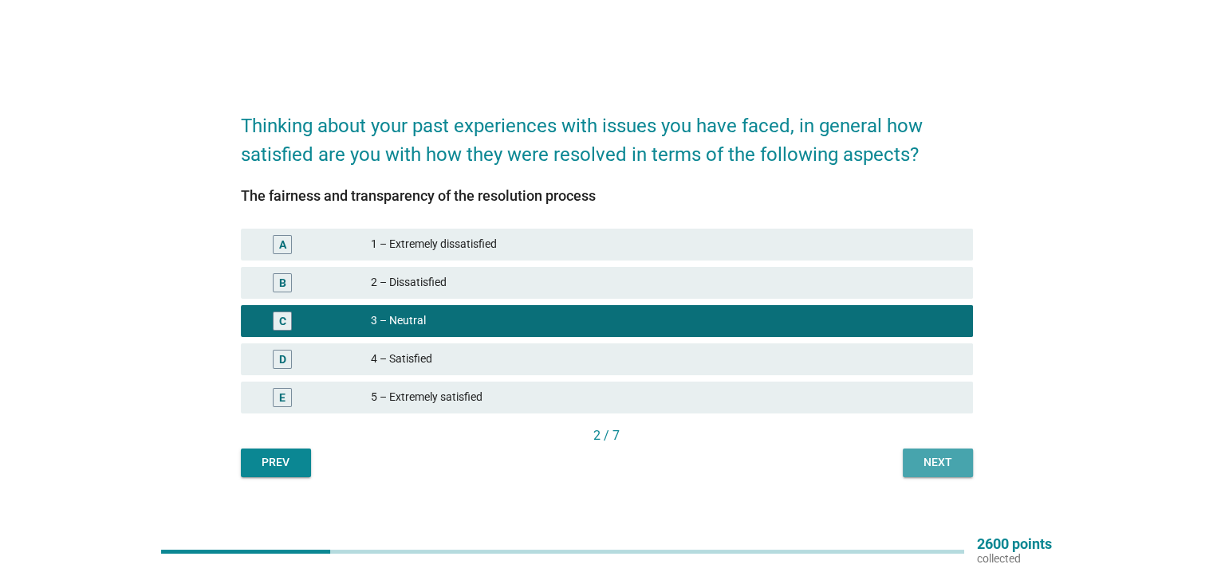
click at [926, 464] on div "Next" at bounding box center [937, 462] width 45 height 17
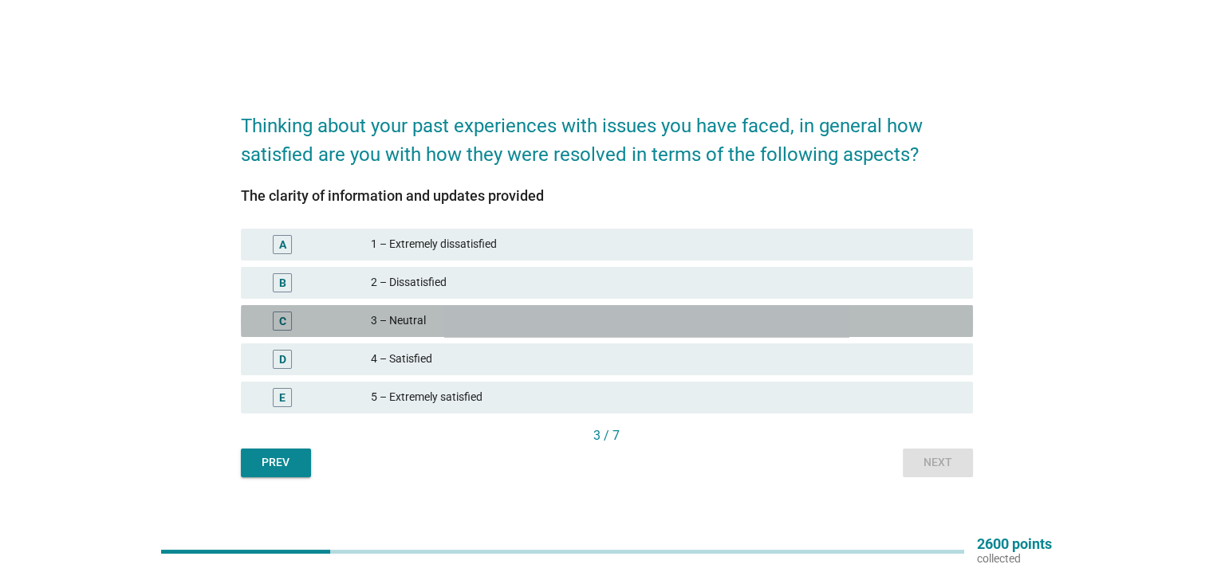
click at [373, 313] on div "3 – Neutral" at bounding box center [665, 321] width 588 height 19
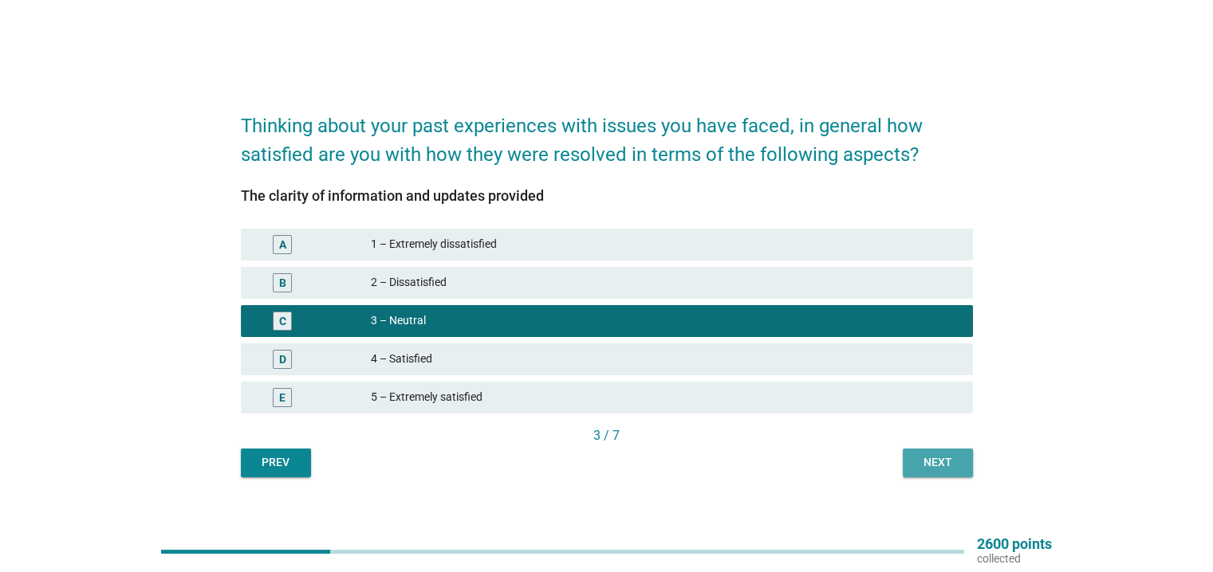
click at [918, 475] on button "Next" at bounding box center [937, 463] width 70 height 29
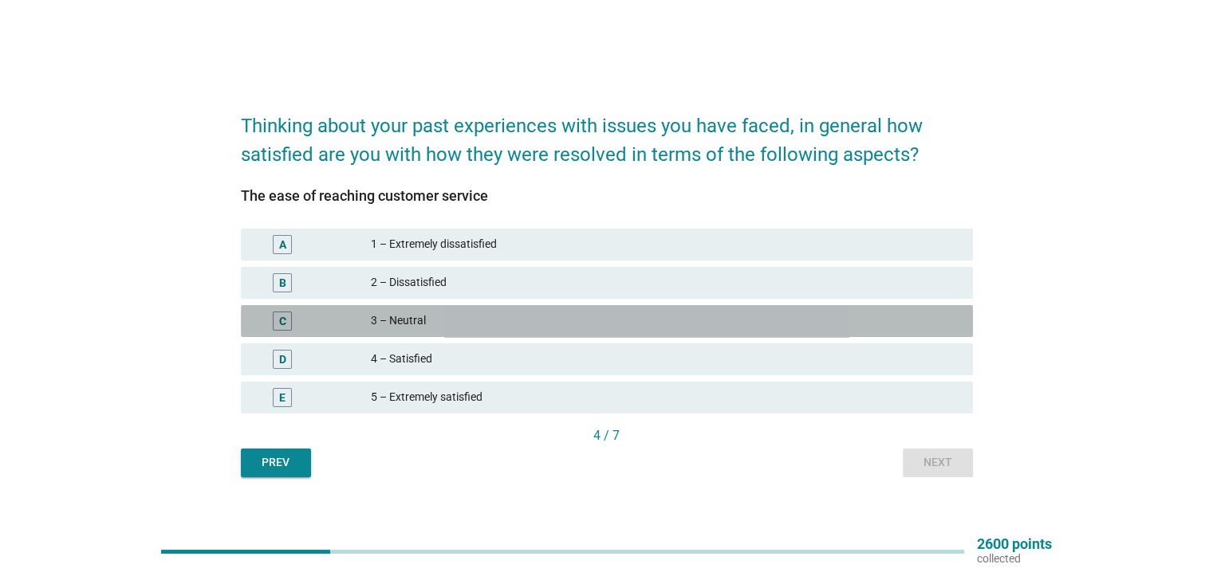
click at [519, 323] on div "3 – Neutral" at bounding box center [665, 321] width 588 height 19
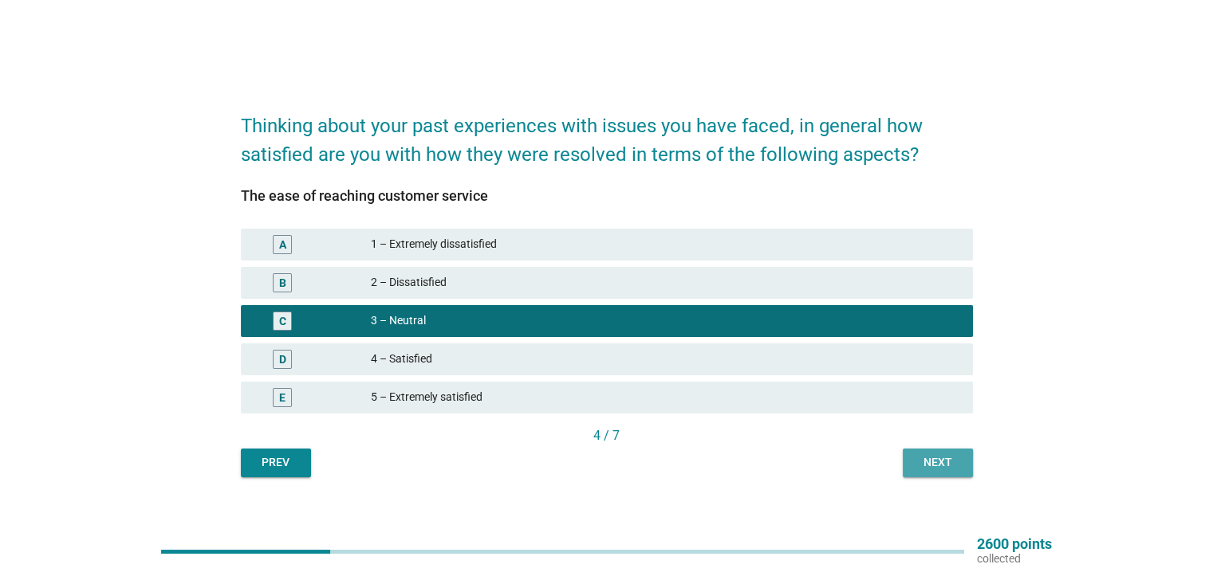
click at [946, 466] on div "Next" at bounding box center [937, 462] width 45 height 17
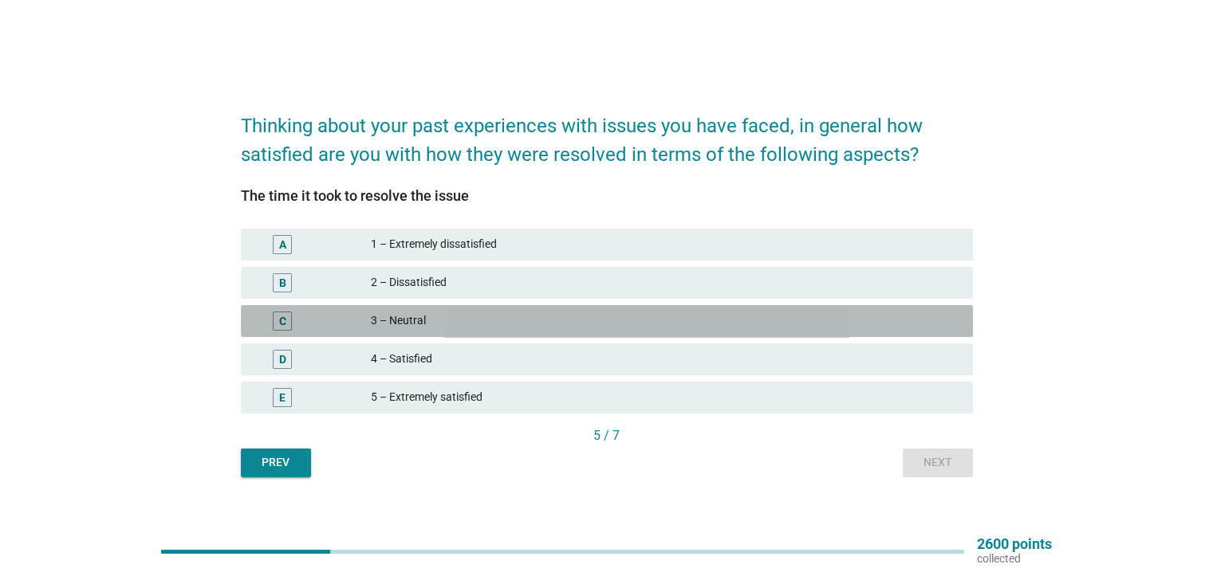
click at [456, 313] on div "3 – Neutral" at bounding box center [665, 321] width 588 height 19
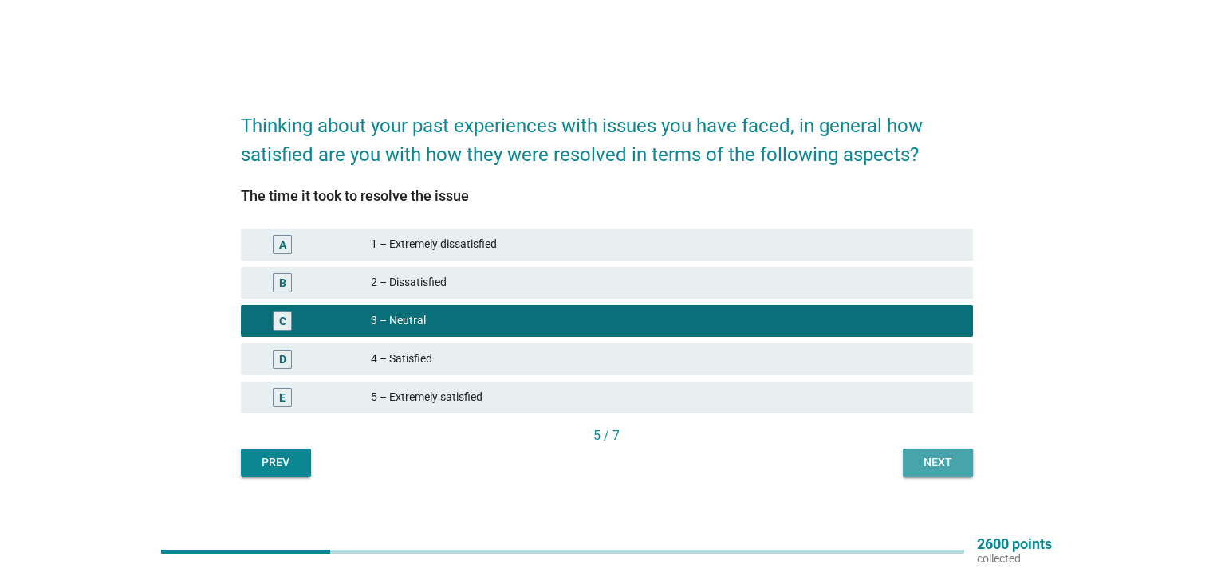
click at [926, 476] on button "Next" at bounding box center [937, 463] width 70 height 29
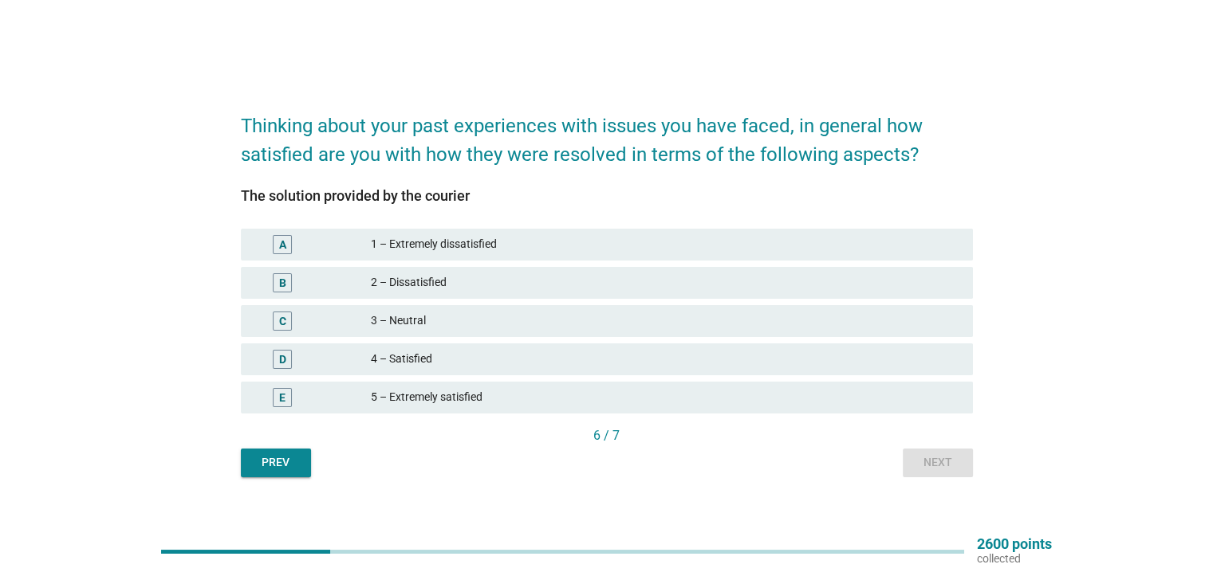
click at [491, 328] on div "3 – Neutral" at bounding box center [665, 321] width 588 height 19
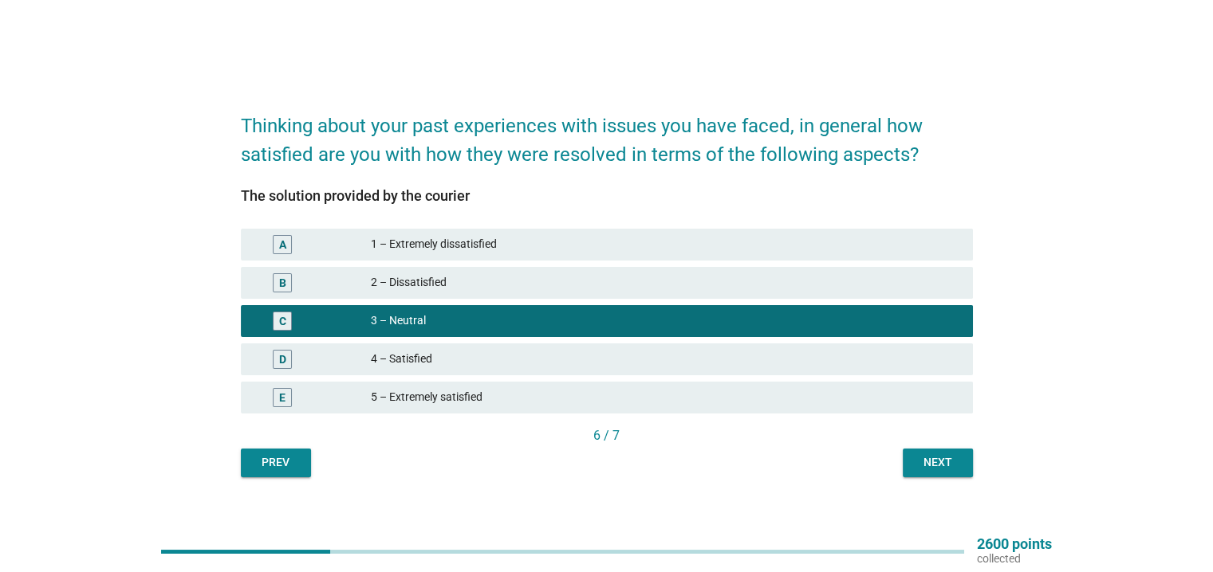
click at [941, 470] on div "Next" at bounding box center [937, 462] width 45 height 17
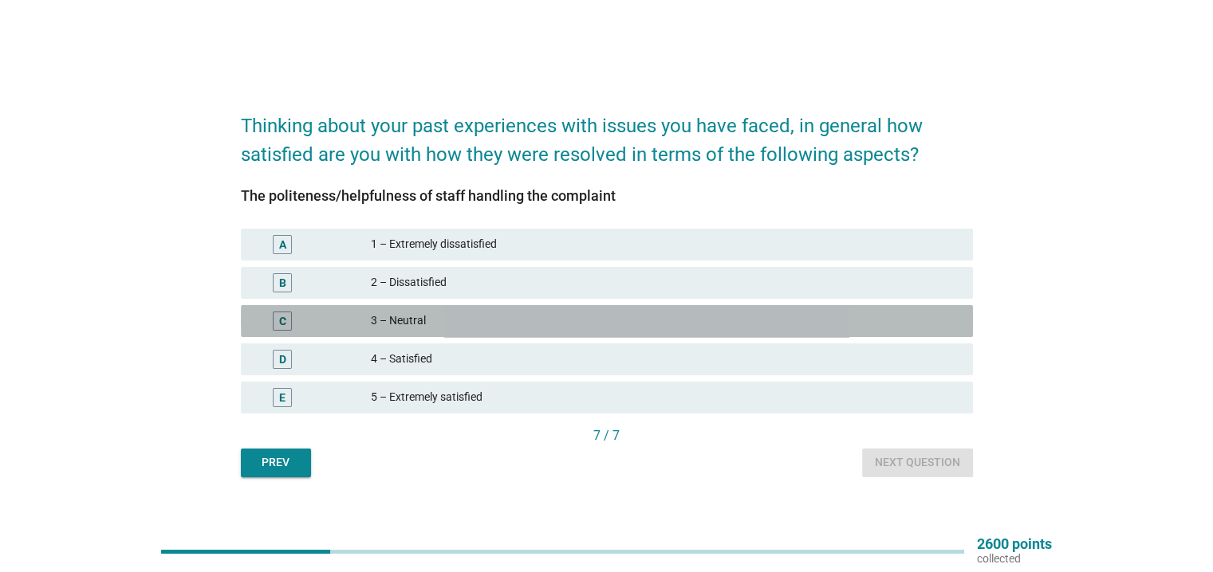
click at [484, 319] on div "3 – Neutral" at bounding box center [665, 321] width 588 height 19
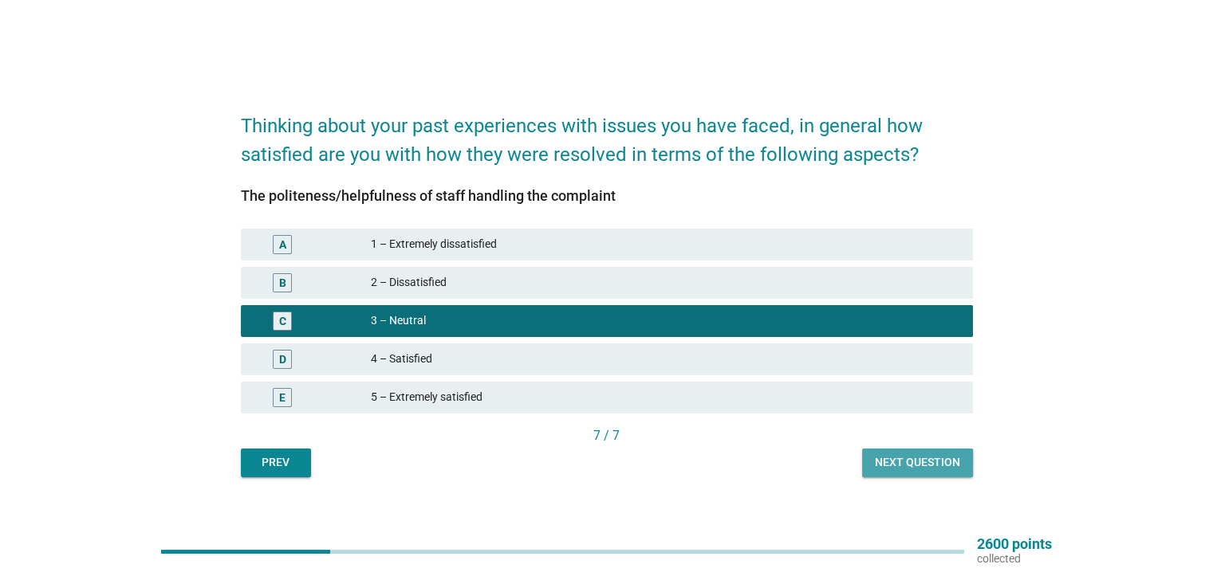
click at [950, 470] on div "Next question" at bounding box center [917, 462] width 85 height 17
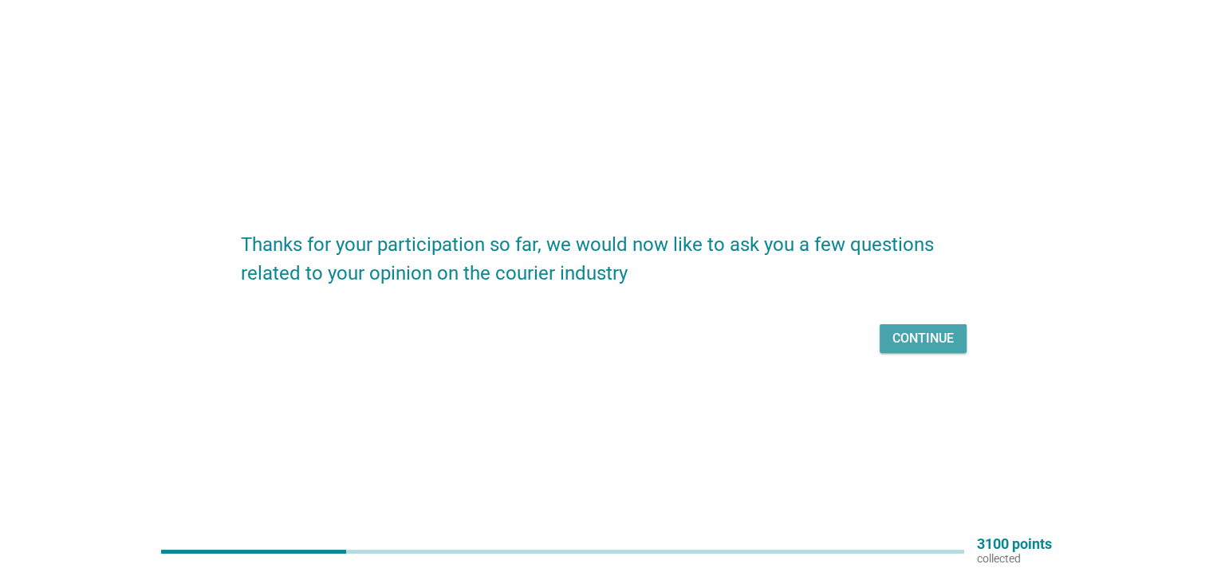
click at [896, 339] on div "Continue" at bounding box center [922, 338] width 61 height 19
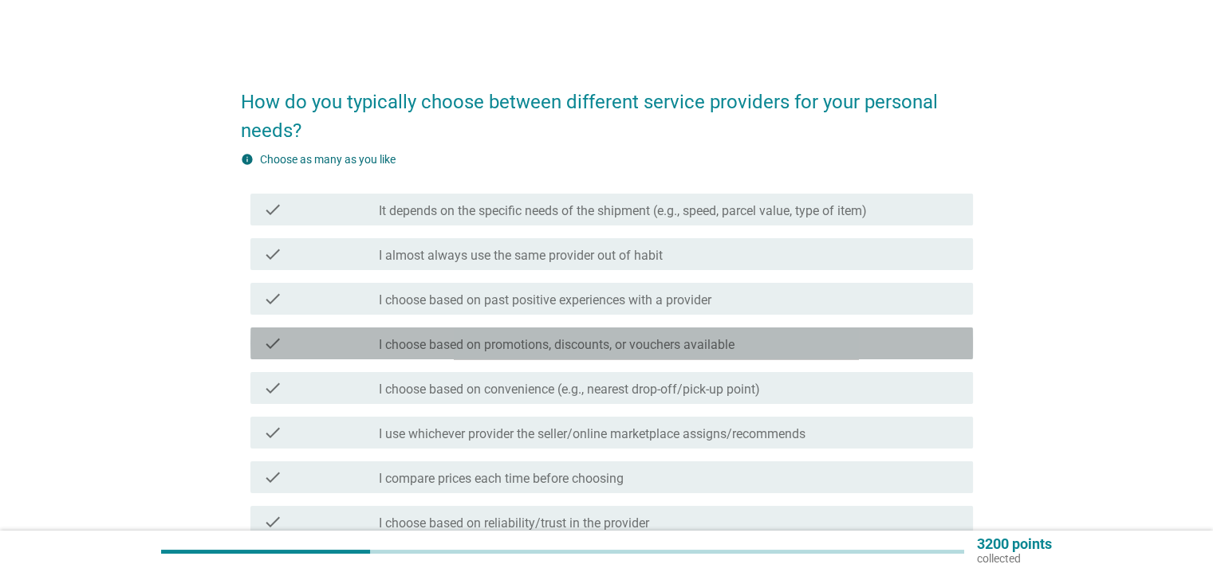
click at [370, 351] on div "check" at bounding box center [321, 343] width 116 height 19
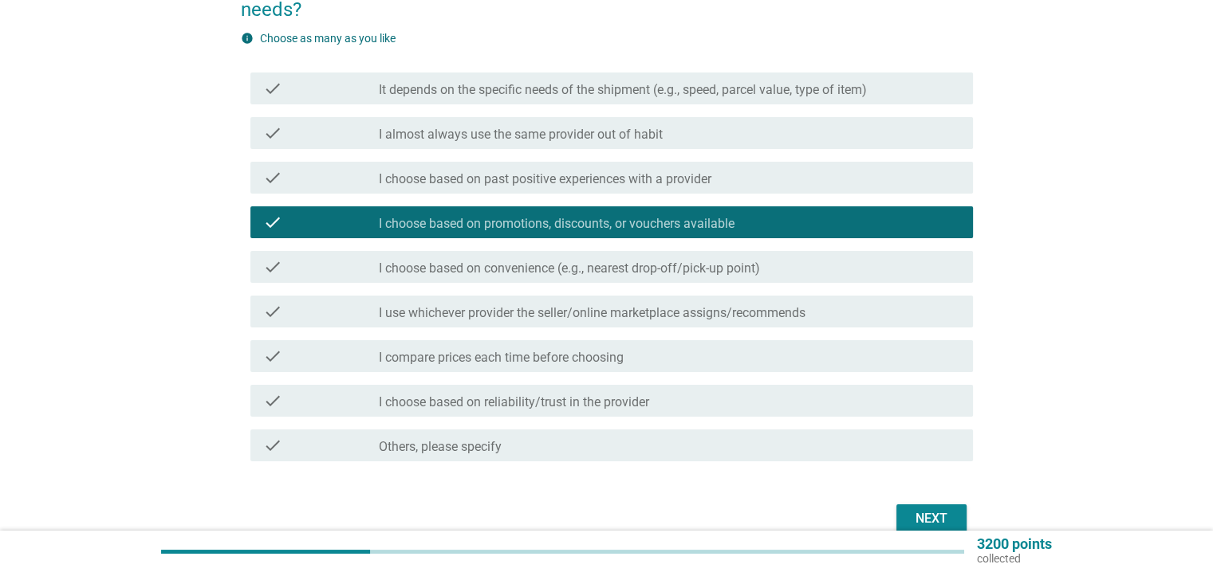
scroll to position [149, 0]
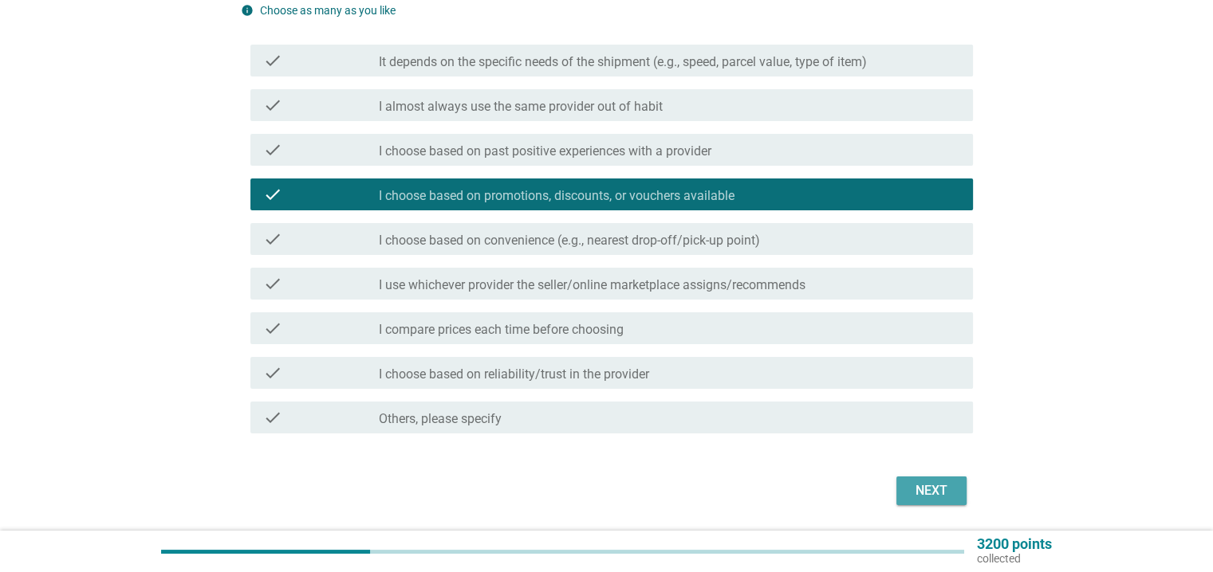
click at [938, 492] on div "Next" at bounding box center [931, 491] width 45 height 19
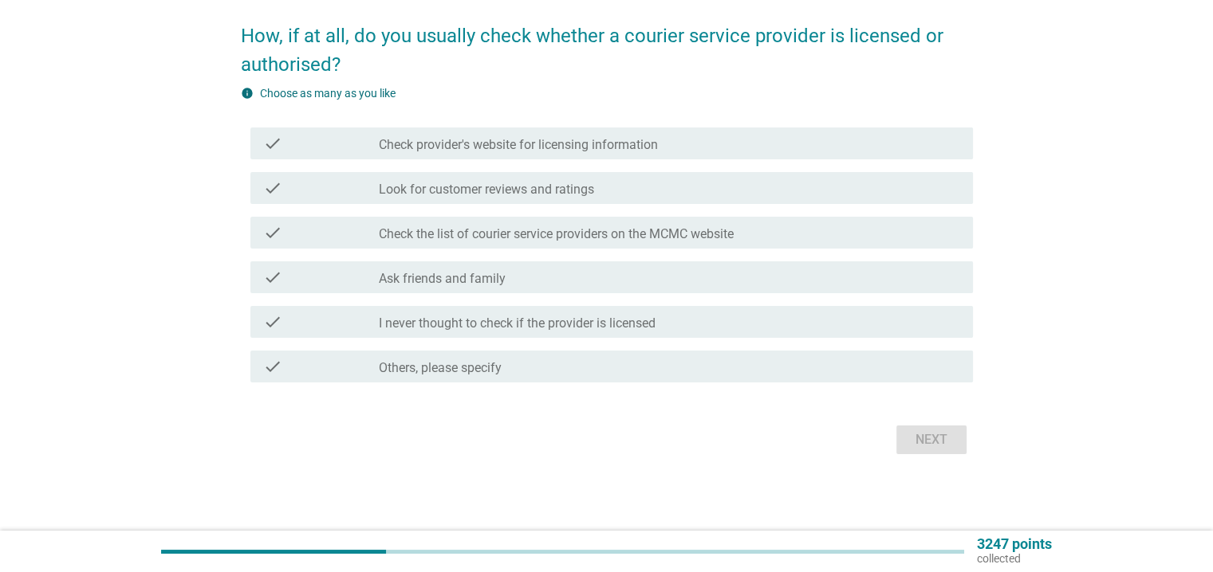
scroll to position [0, 0]
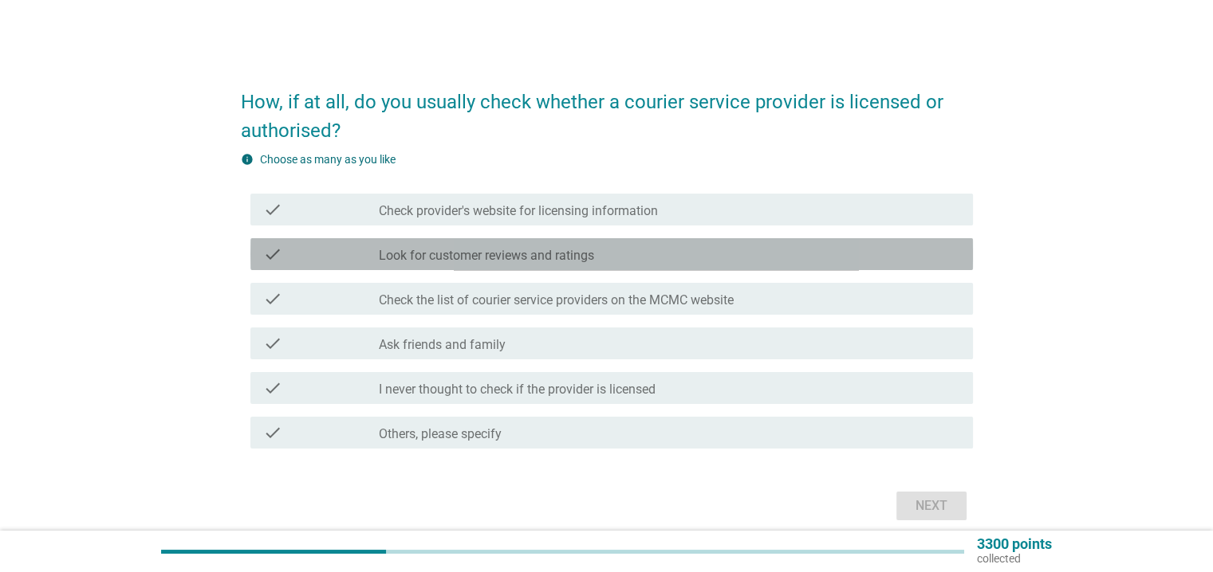
click at [379, 251] on div at bounding box center [379, 256] width 1 height 10
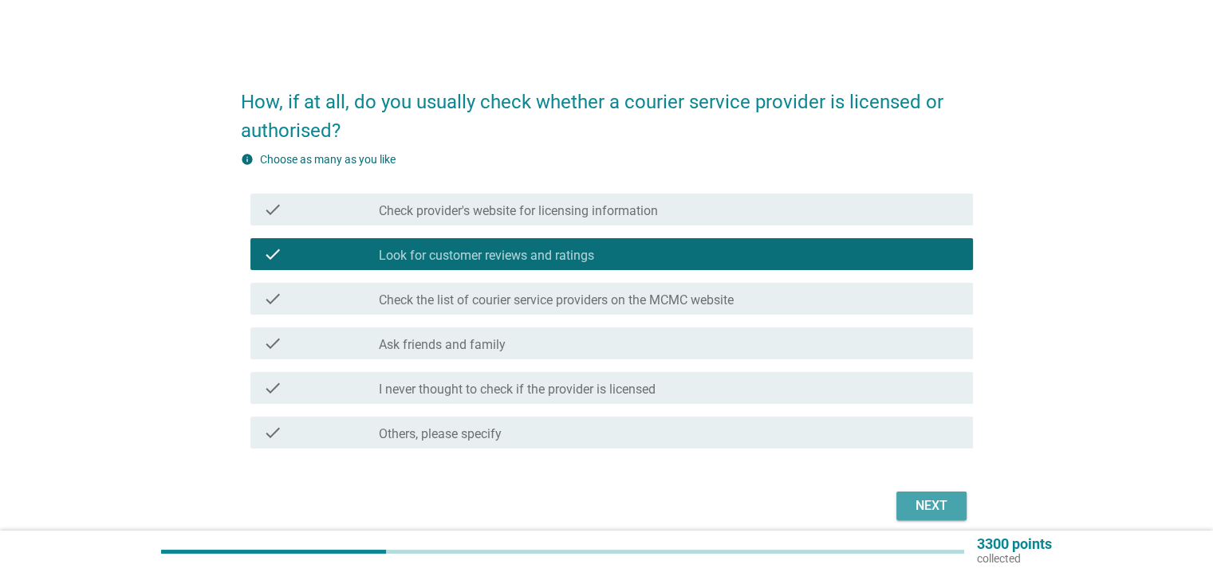
click at [922, 517] on button "Next" at bounding box center [931, 506] width 70 height 29
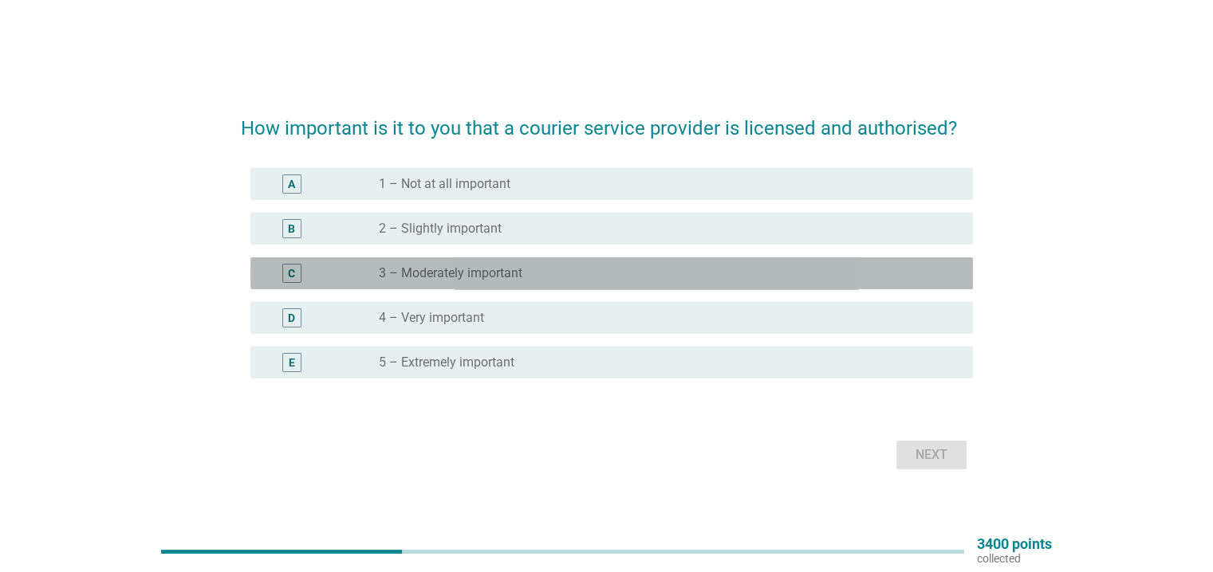
click at [419, 262] on div "C radio_button_unchecked 3 – Moderately important" at bounding box center [611, 273] width 722 height 32
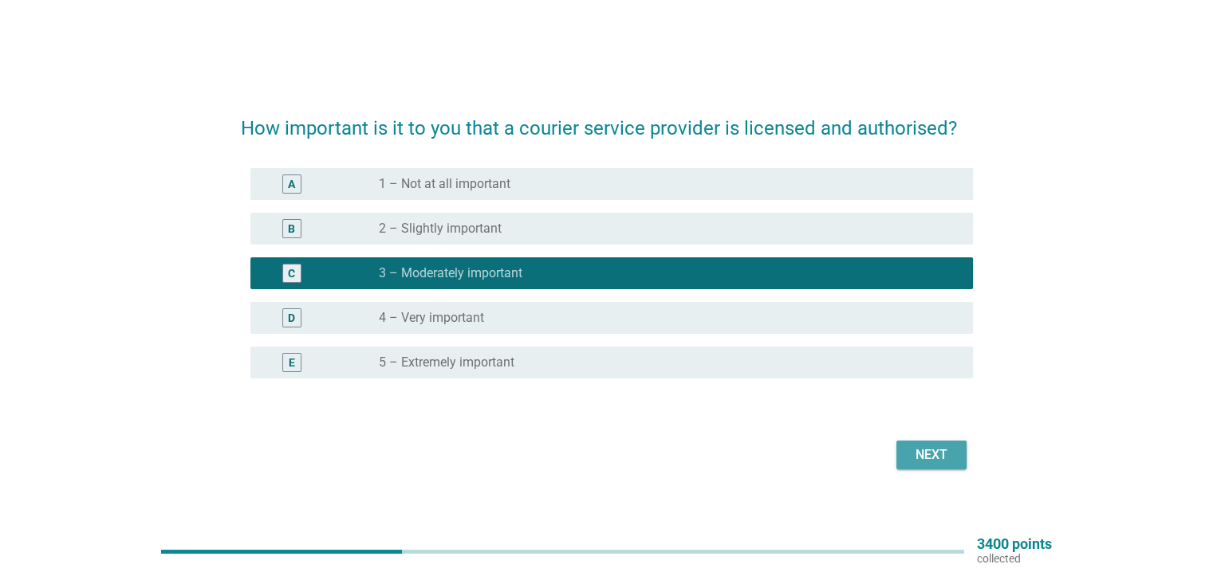
click at [941, 446] on div "Next" at bounding box center [931, 455] width 45 height 19
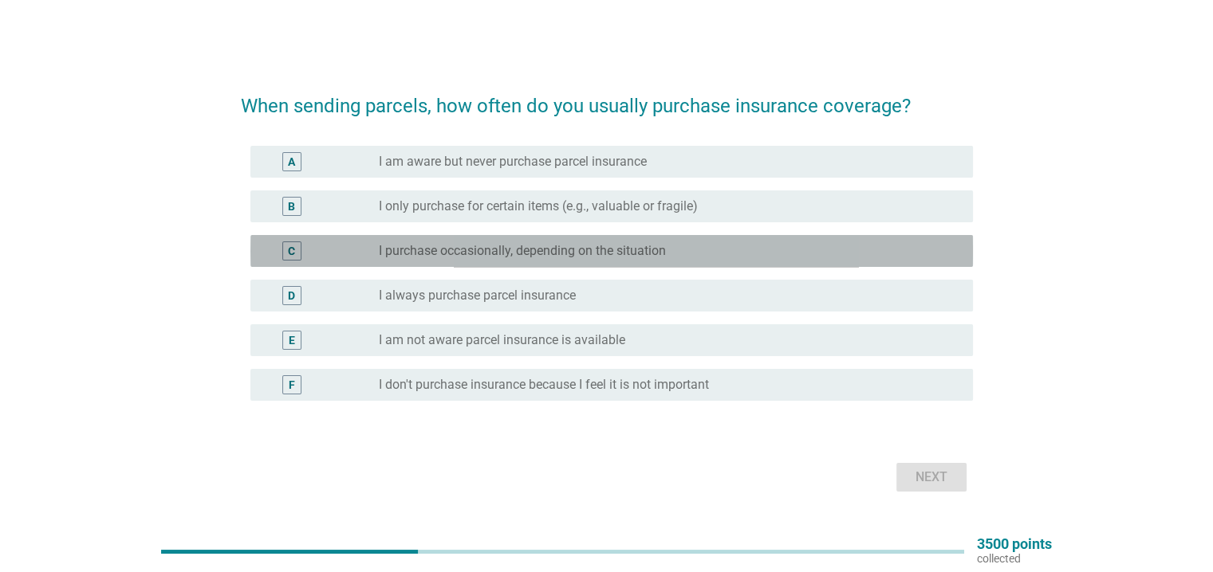
click at [536, 259] on div "radio_button_unchecked I purchase occasionally, depending on the situation" at bounding box center [669, 251] width 580 height 19
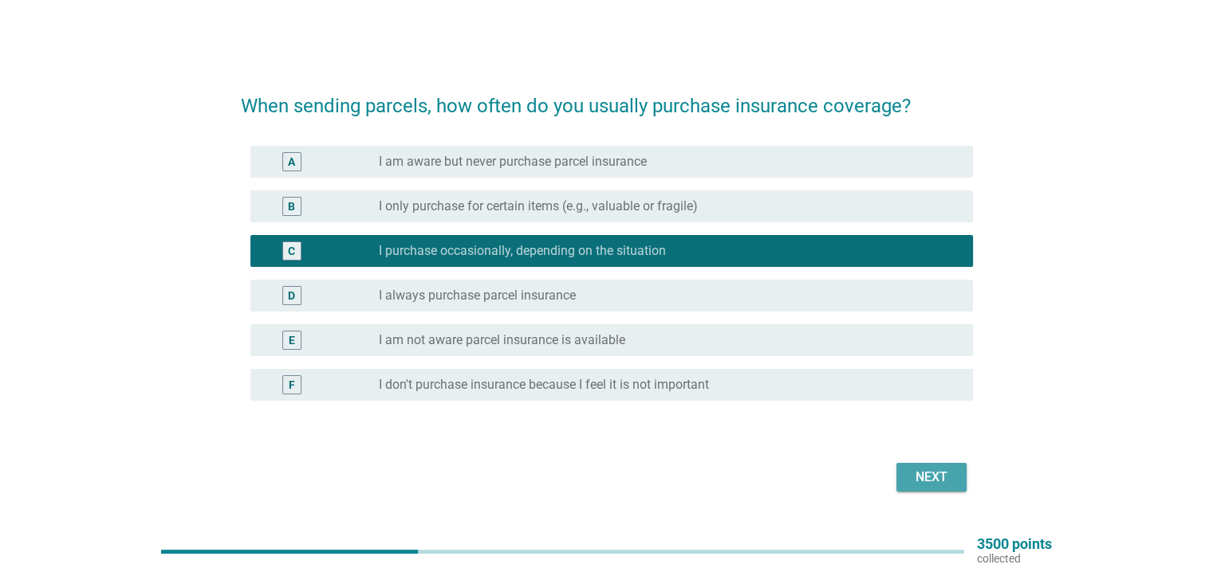
click at [937, 478] on div "Next" at bounding box center [931, 477] width 45 height 19
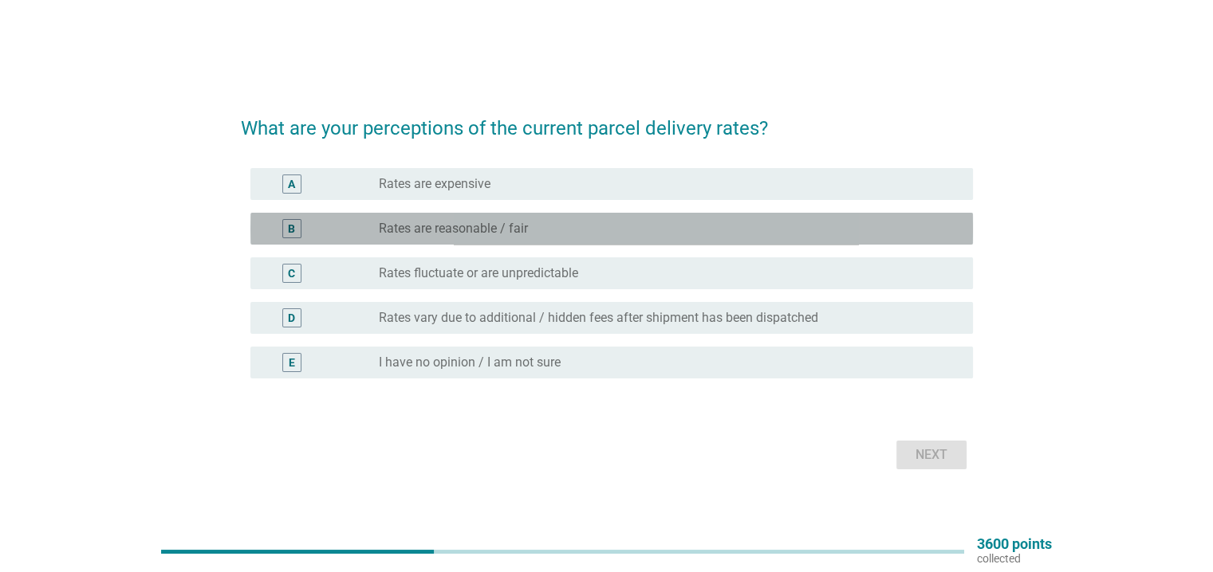
click at [394, 227] on label "Rates are reasonable / fair" at bounding box center [453, 229] width 149 height 16
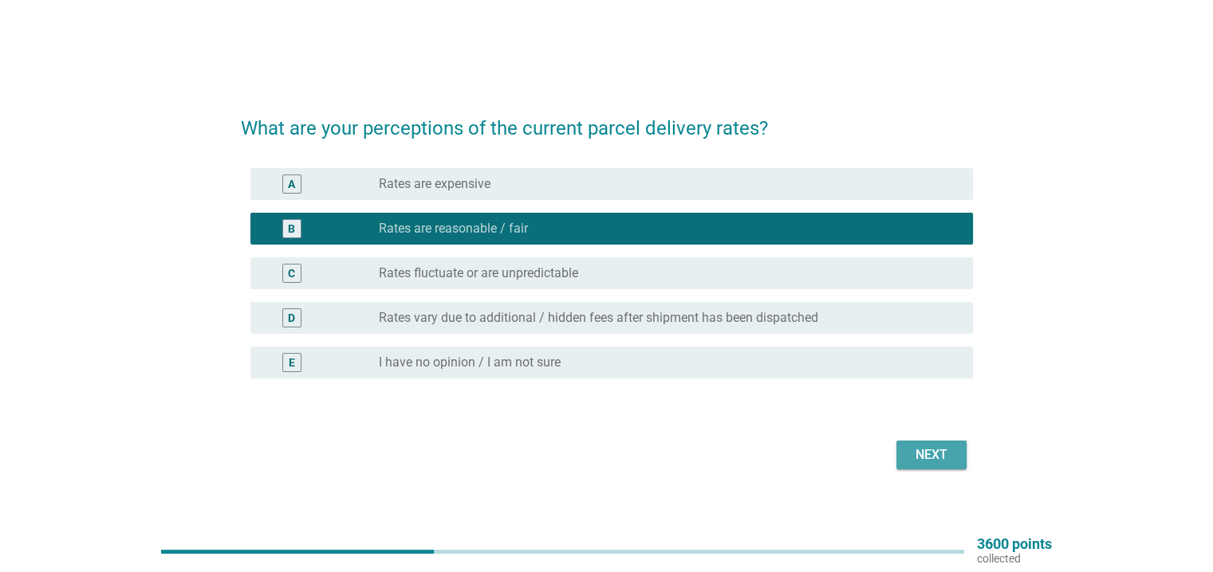
click at [938, 450] on div "Next" at bounding box center [931, 455] width 45 height 19
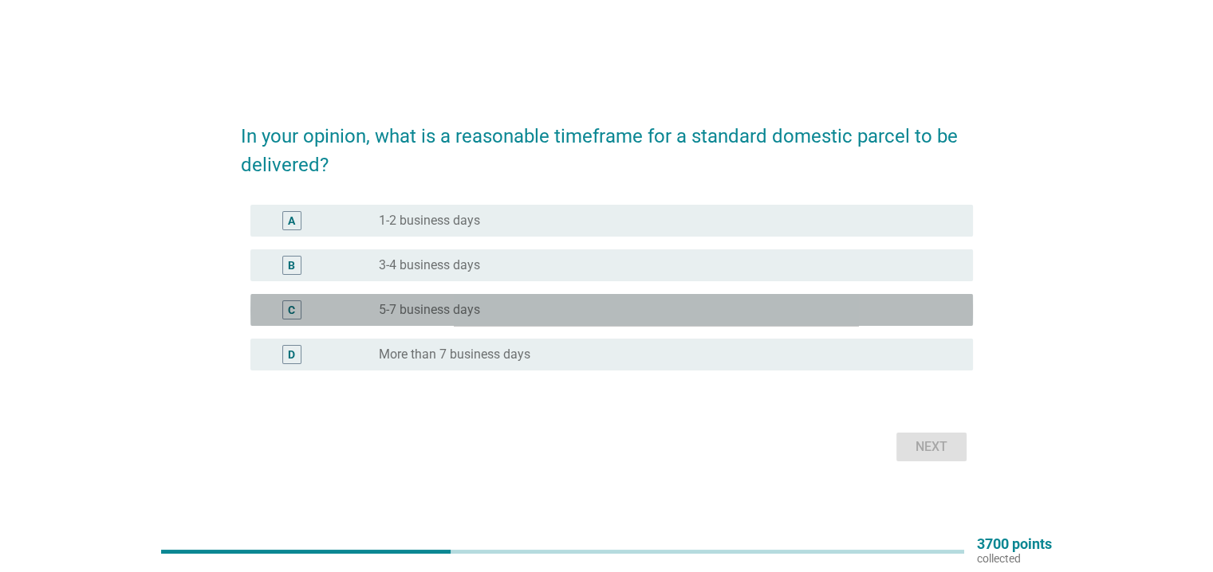
click at [370, 312] on div "C" at bounding box center [321, 310] width 116 height 19
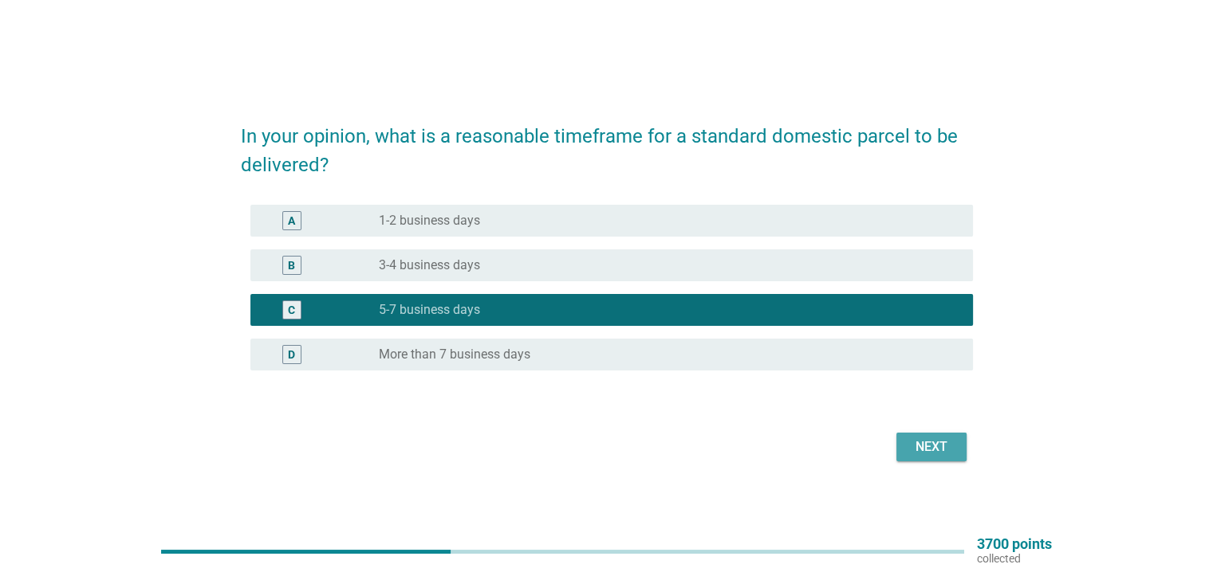
click at [909, 449] on div "Next" at bounding box center [931, 447] width 45 height 19
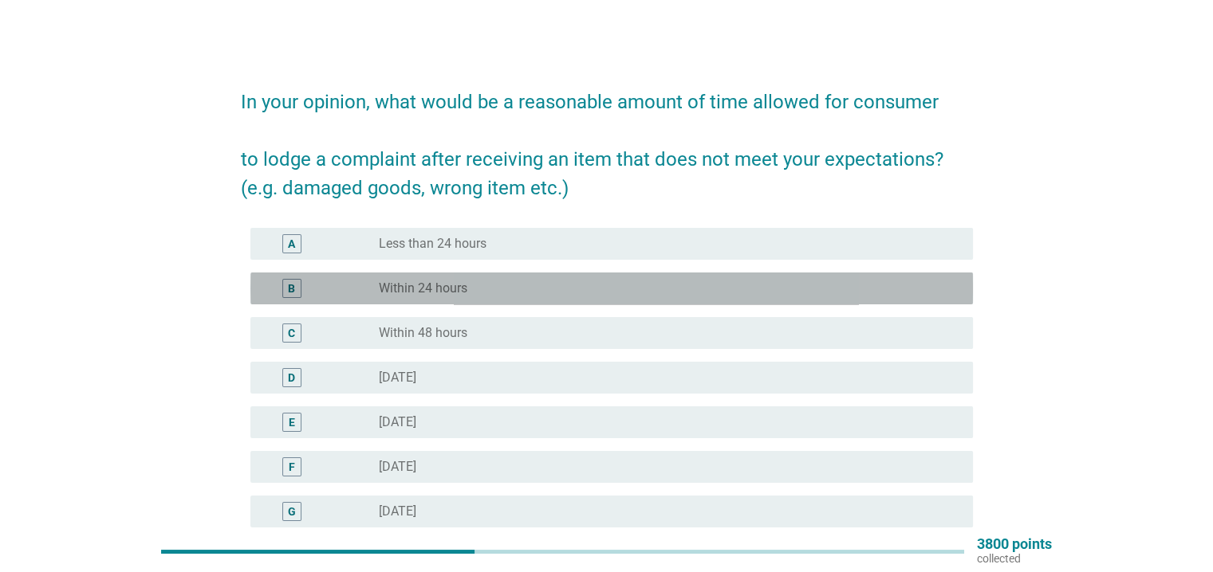
click at [383, 284] on label "Within 24 hours" at bounding box center [423, 289] width 88 height 16
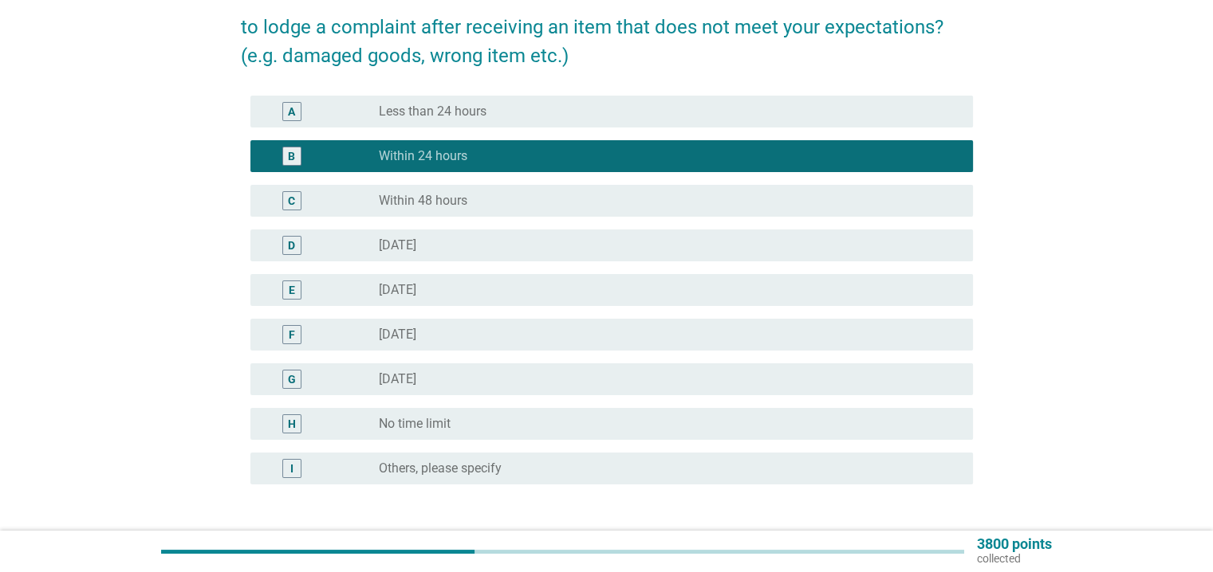
scroll to position [254, 0]
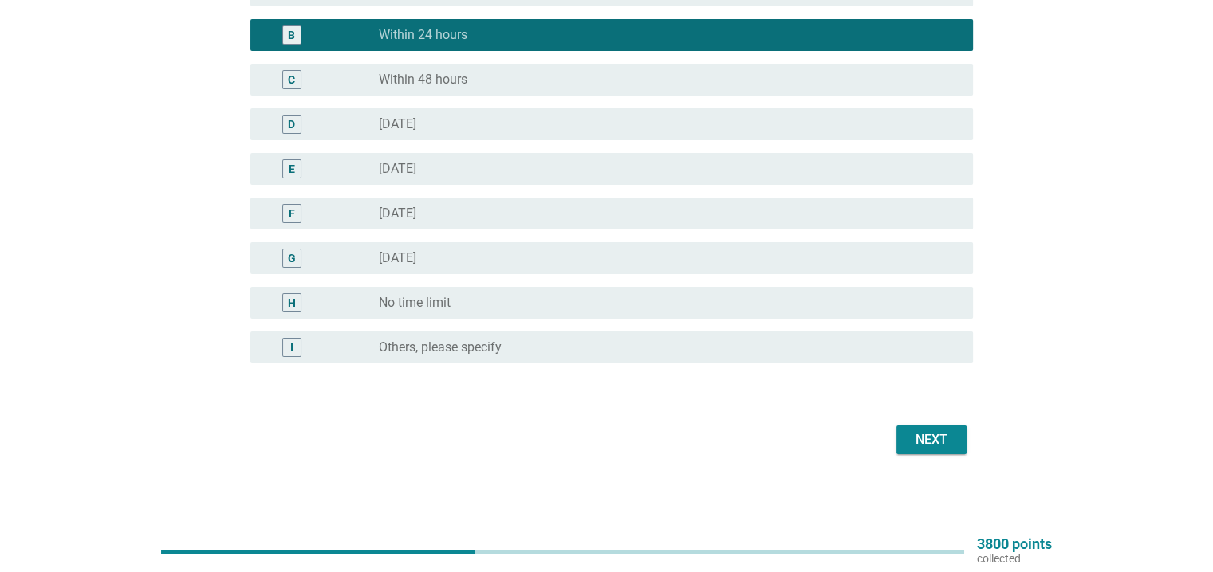
click at [920, 438] on div "Next" at bounding box center [931, 439] width 45 height 19
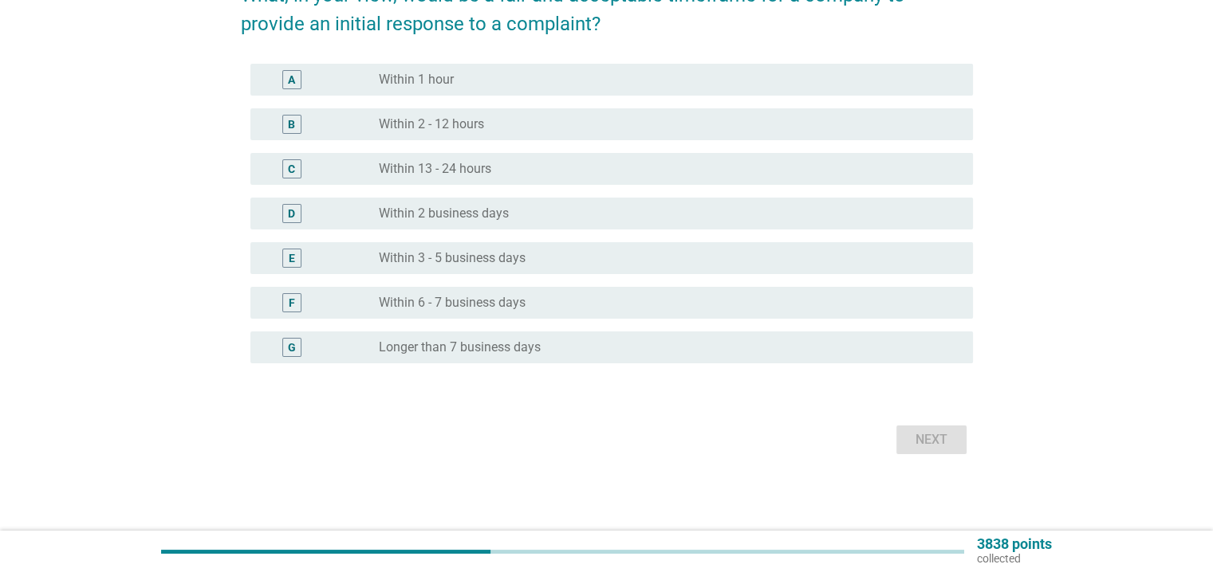
scroll to position [0, 0]
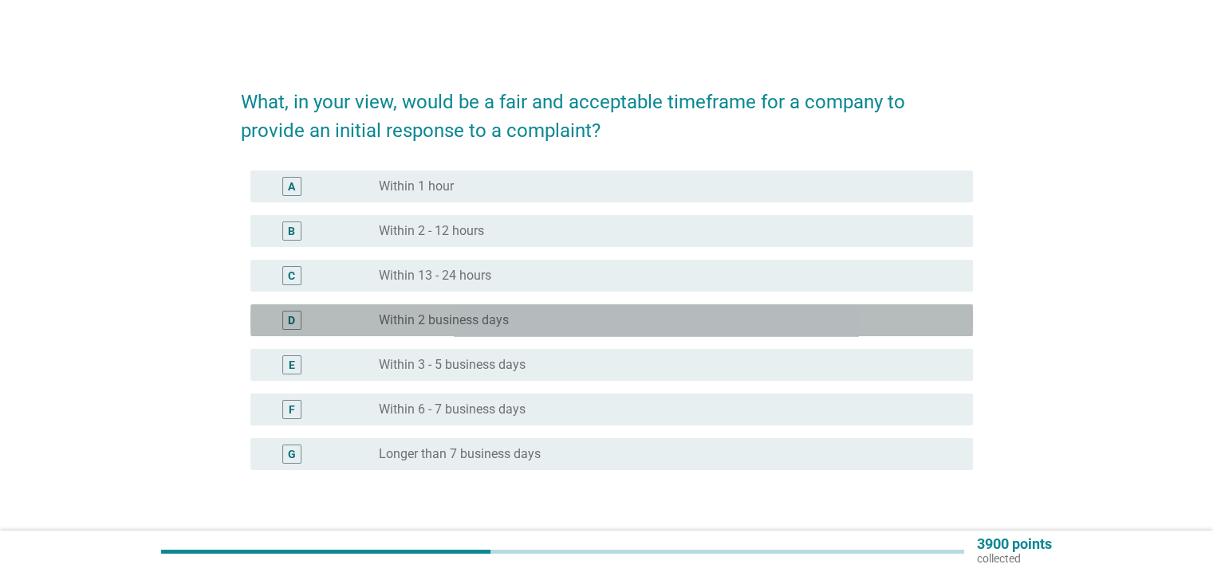
click at [367, 326] on div "D" at bounding box center [321, 320] width 116 height 19
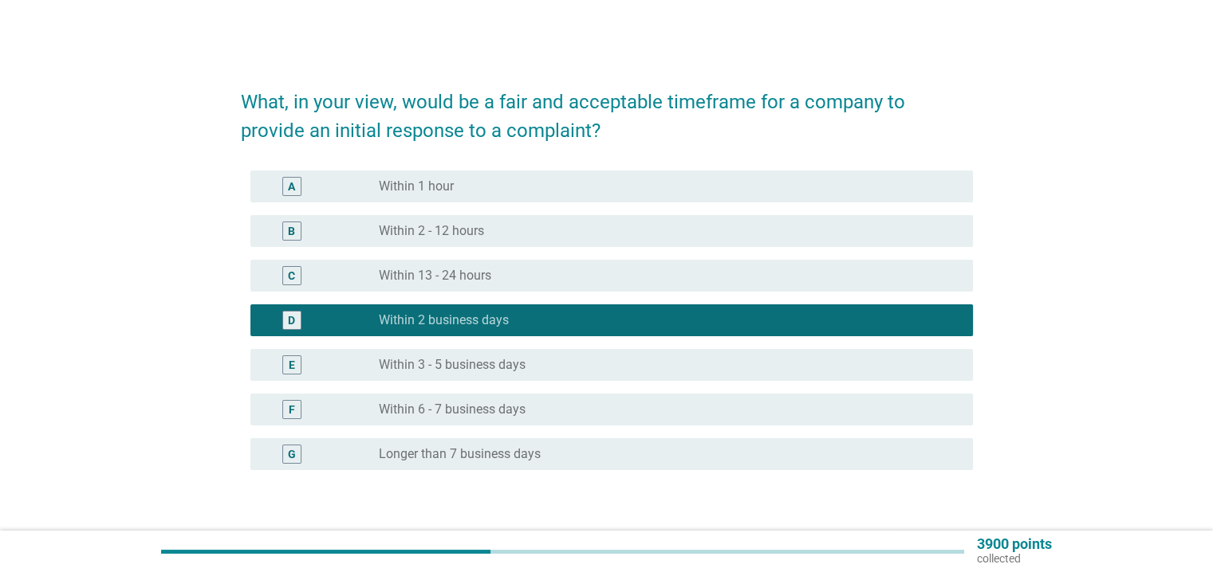
scroll to position [107, 0]
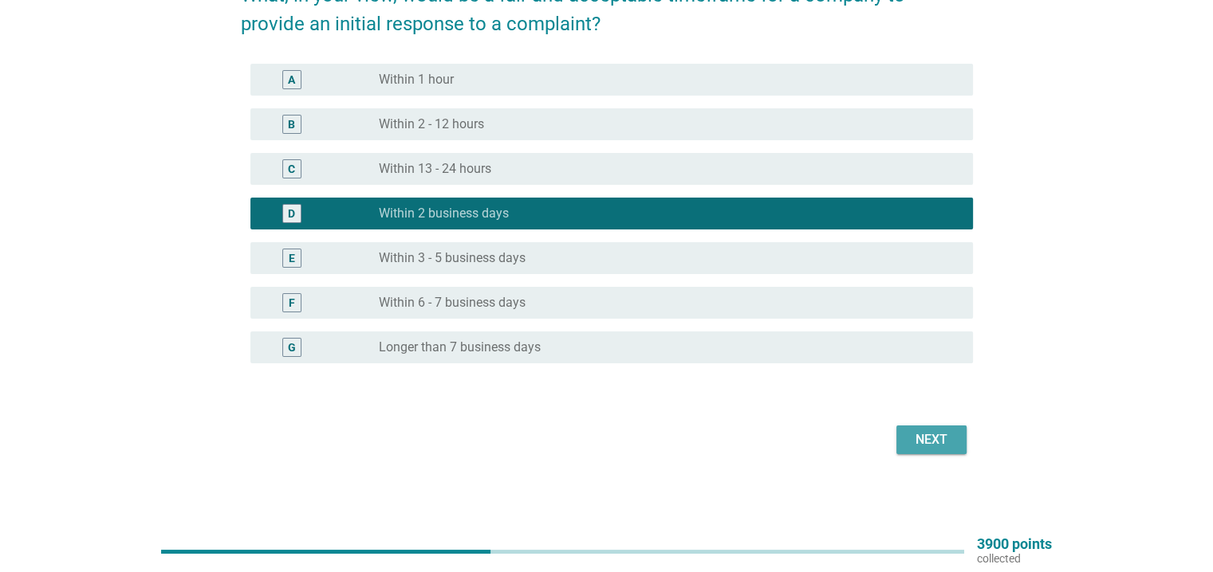
click at [921, 441] on div "Next" at bounding box center [931, 439] width 45 height 19
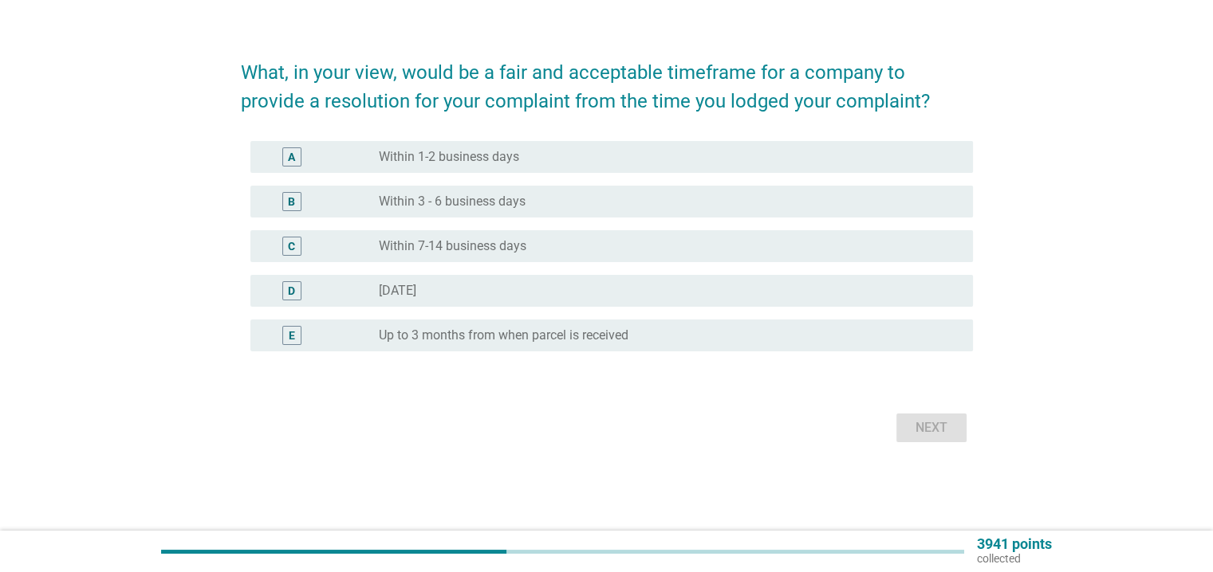
scroll to position [0, 0]
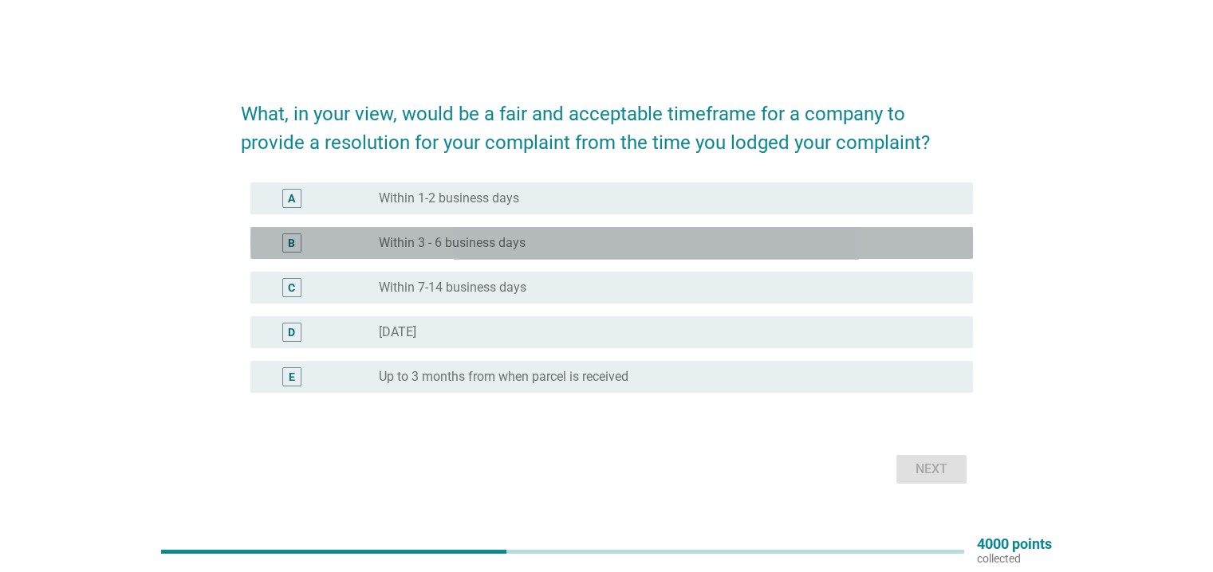
click at [564, 241] on div "radio_button_unchecked Within 3 - 6 business days" at bounding box center [663, 243] width 568 height 16
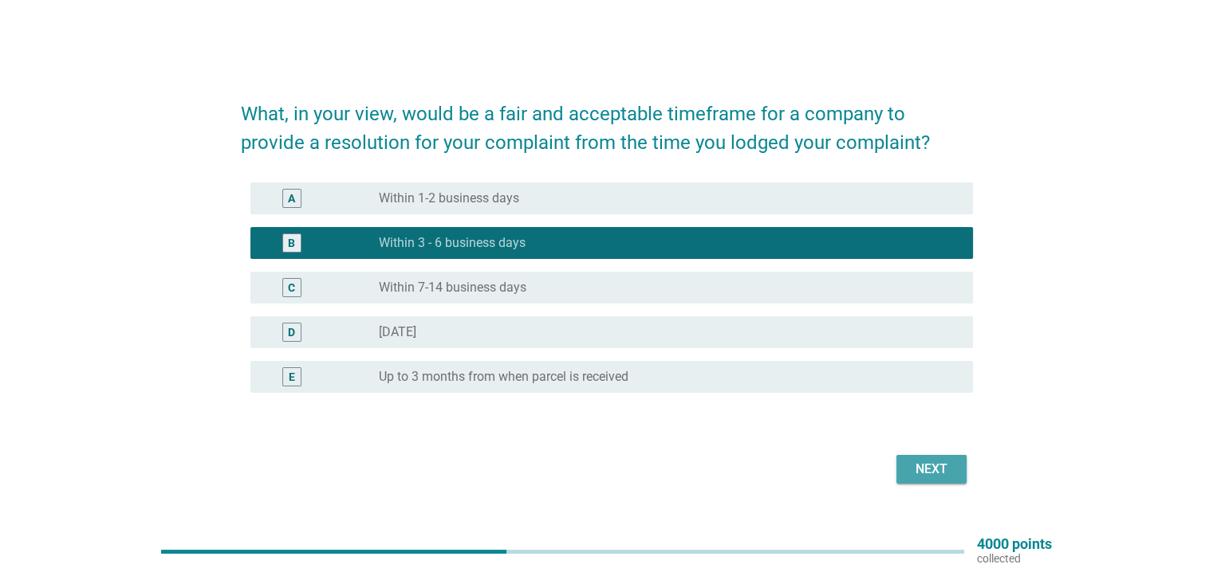
click at [943, 474] on div "Next" at bounding box center [931, 469] width 45 height 19
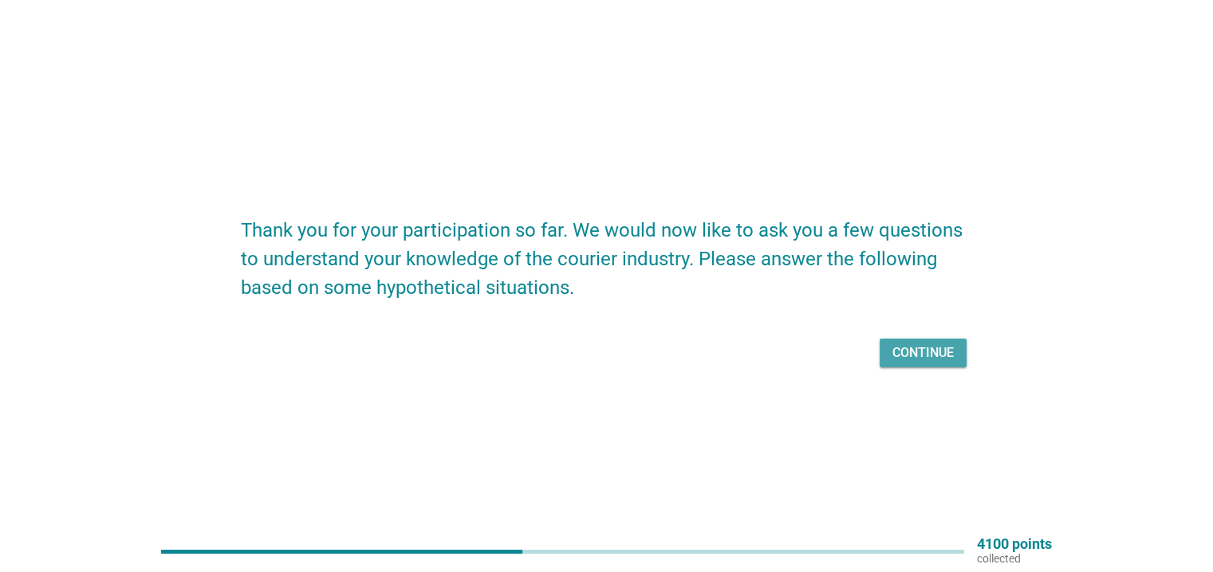
click at [929, 356] on div "Continue" at bounding box center [922, 353] width 61 height 19
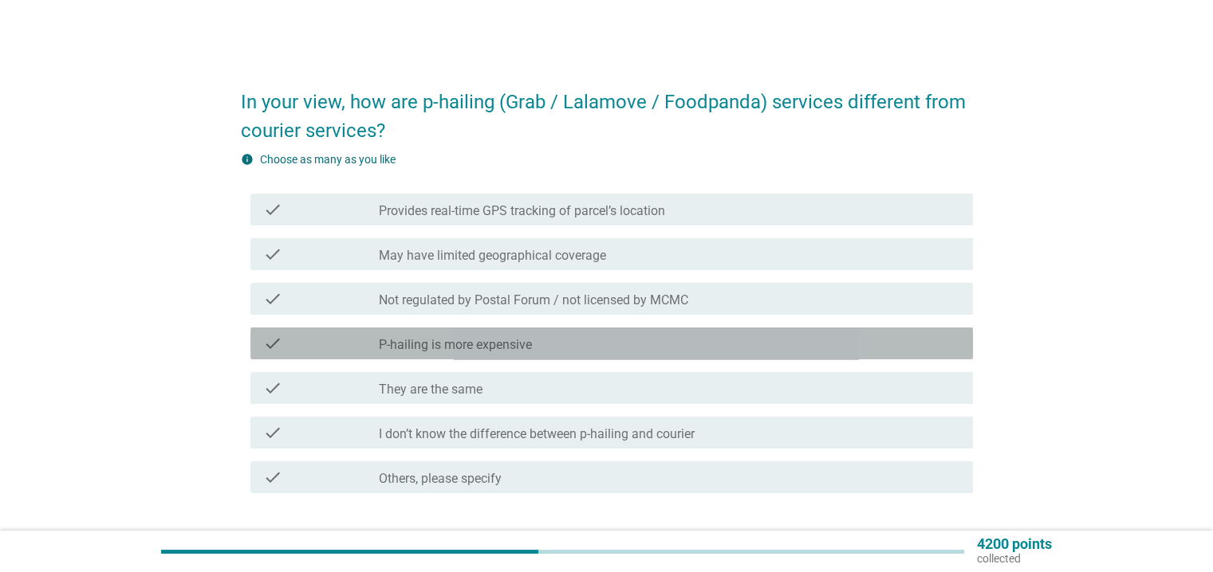
click at [514, 337] on label "P-hailing is more expensive" at bounding box center [455, 345] width 153 height 16
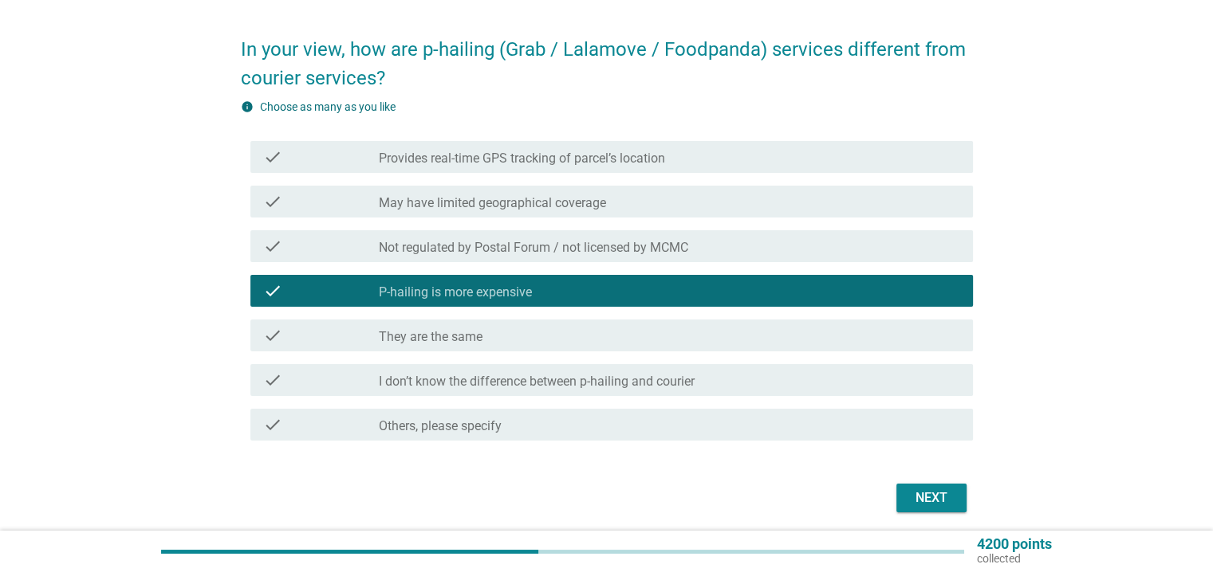
scroll to position [56, 0]
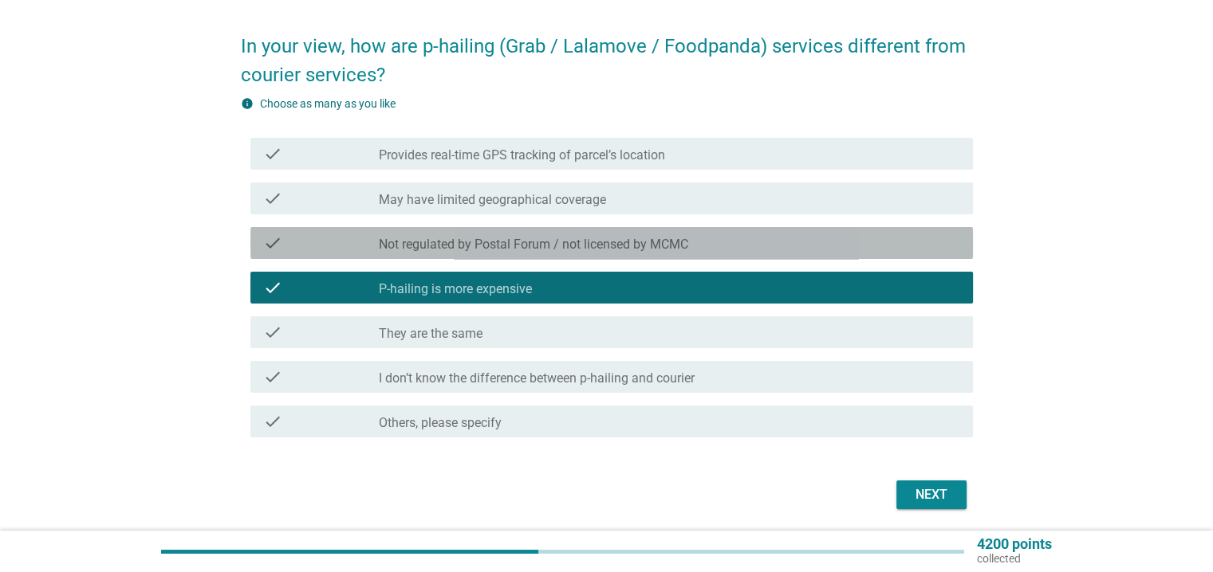
click at [610, 244] on label "Not regulated by Postal Forum / not licensed by MCMC" at bounding box center [533, 245] width 309 height 16
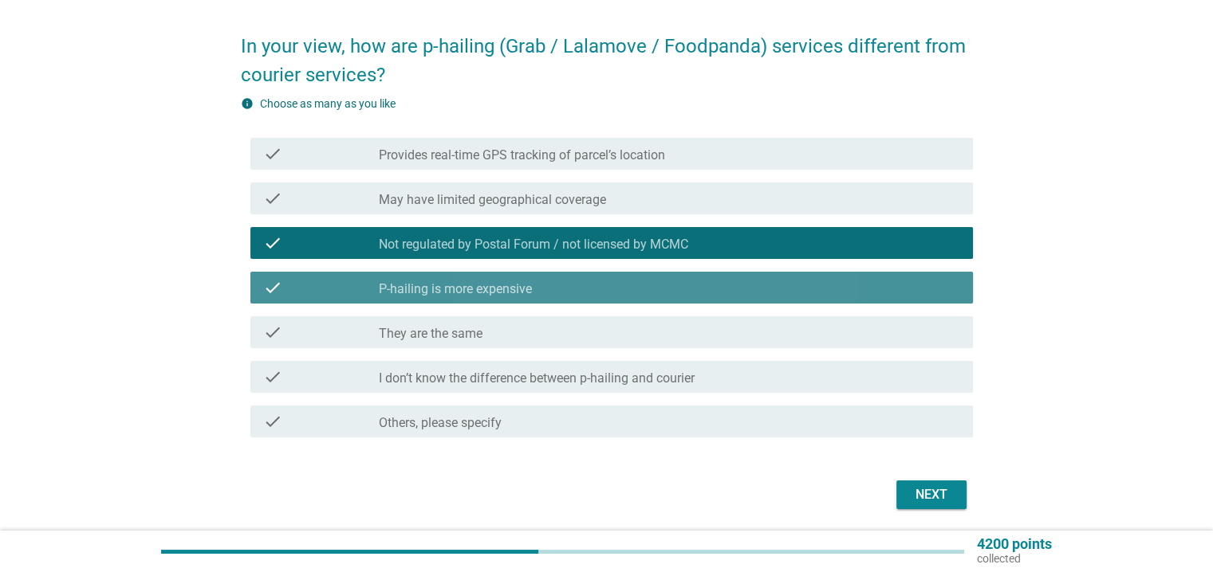
click at [791, 295] on div "check_box P-hailing is more expensive" at bounding box center [669, 287] width 580 height 19
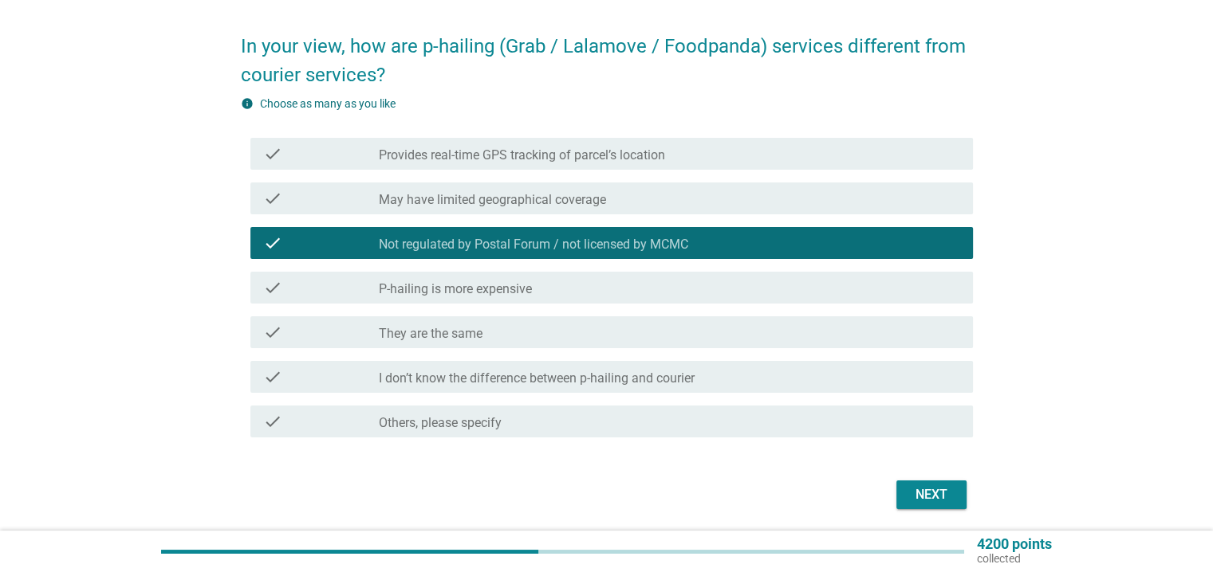
click at [925, 497] on div "Next" at bounding box center [931, 495] width 45 height 19
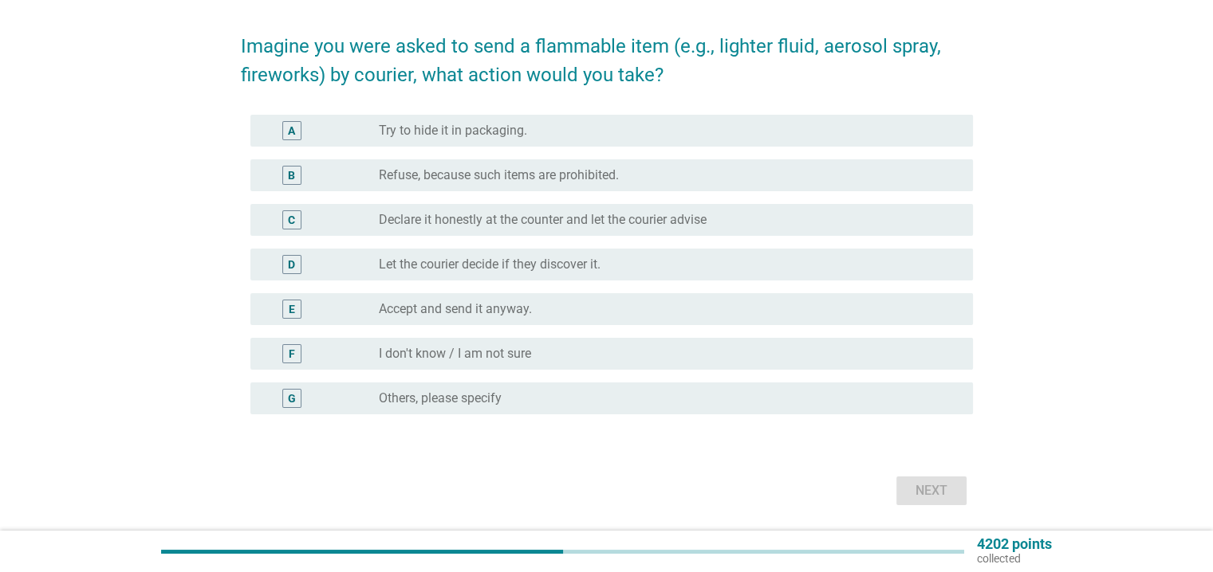
scroll to position [0, 0]
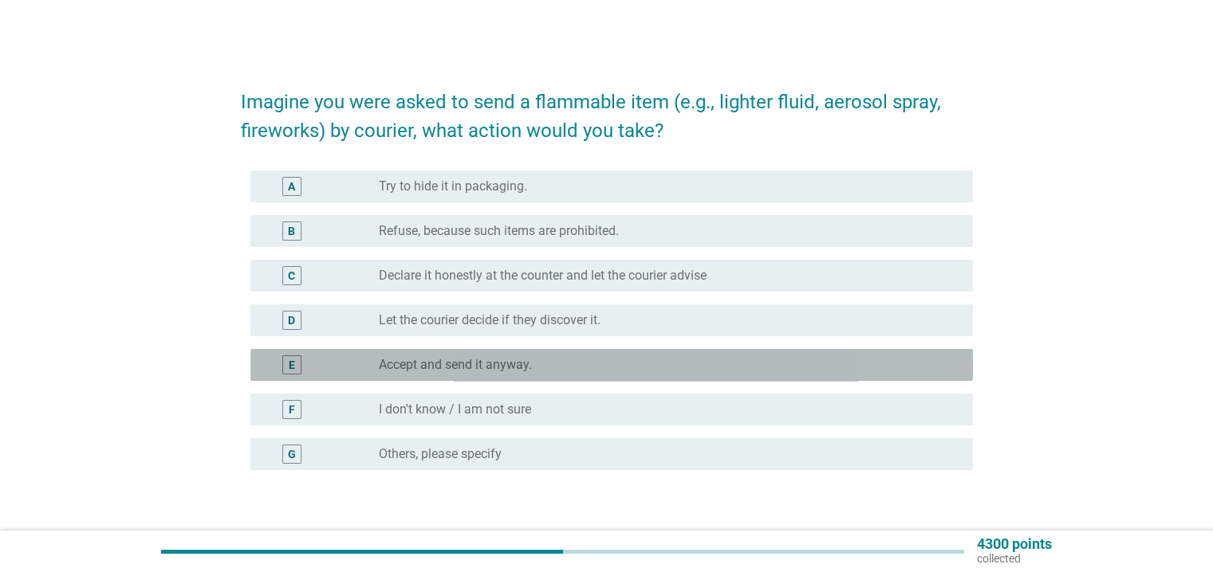
click at [510, 364] on label "Accept and send it anyway." at bounding box center [455, 365] width 153 height 16
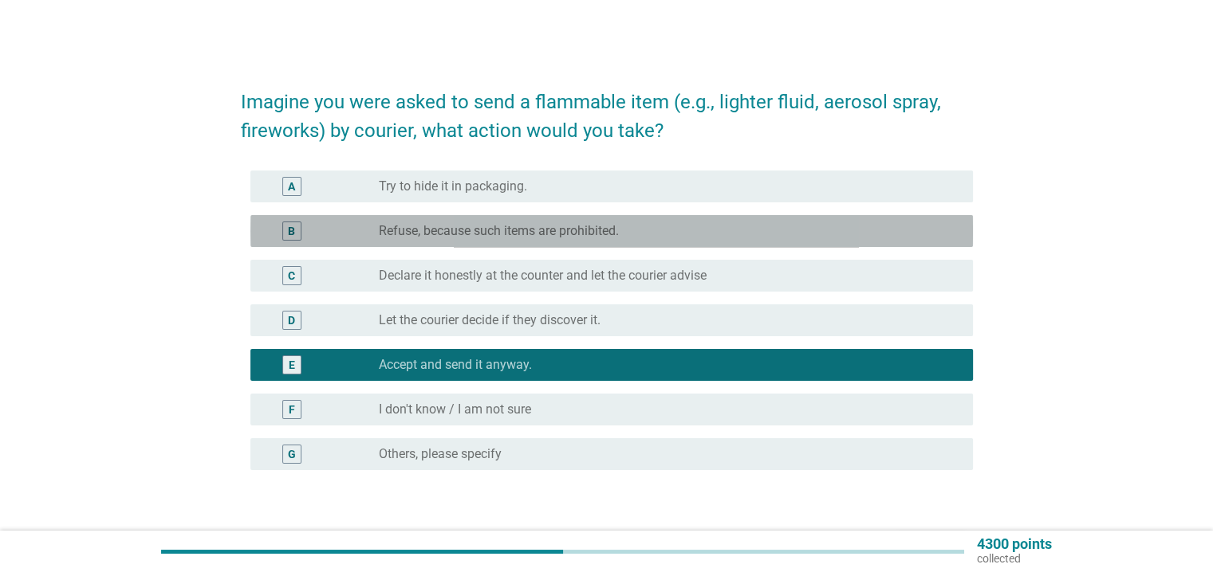
click at [527, 238] on label "Refuse, because such items are prohibited." at bounding box center [499, 231] width 240 height 16
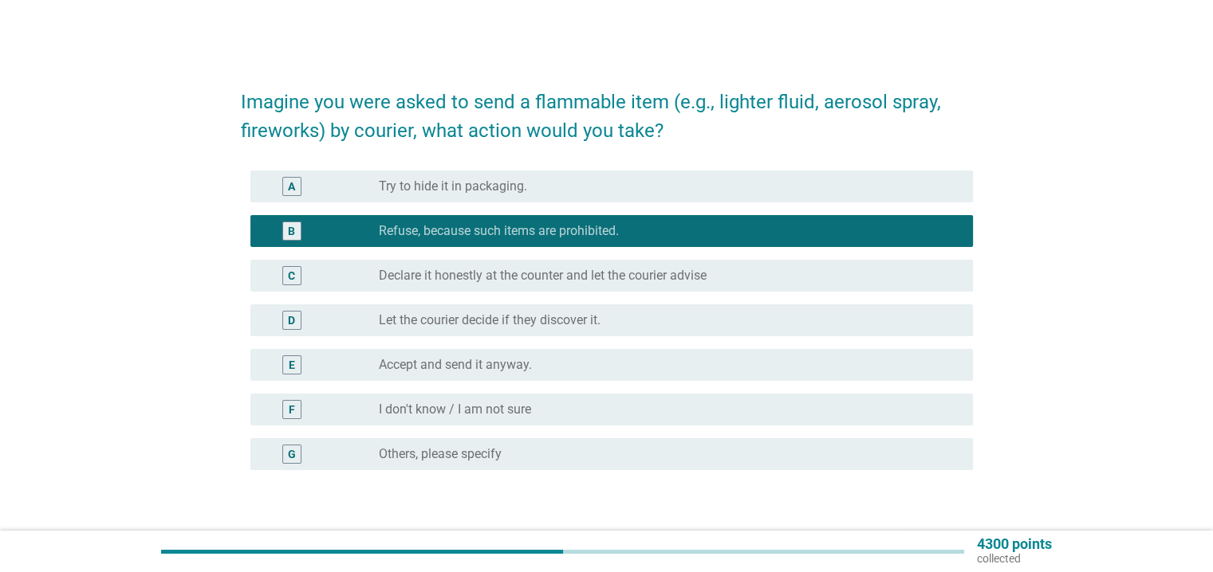
scroll to position [107, 0]
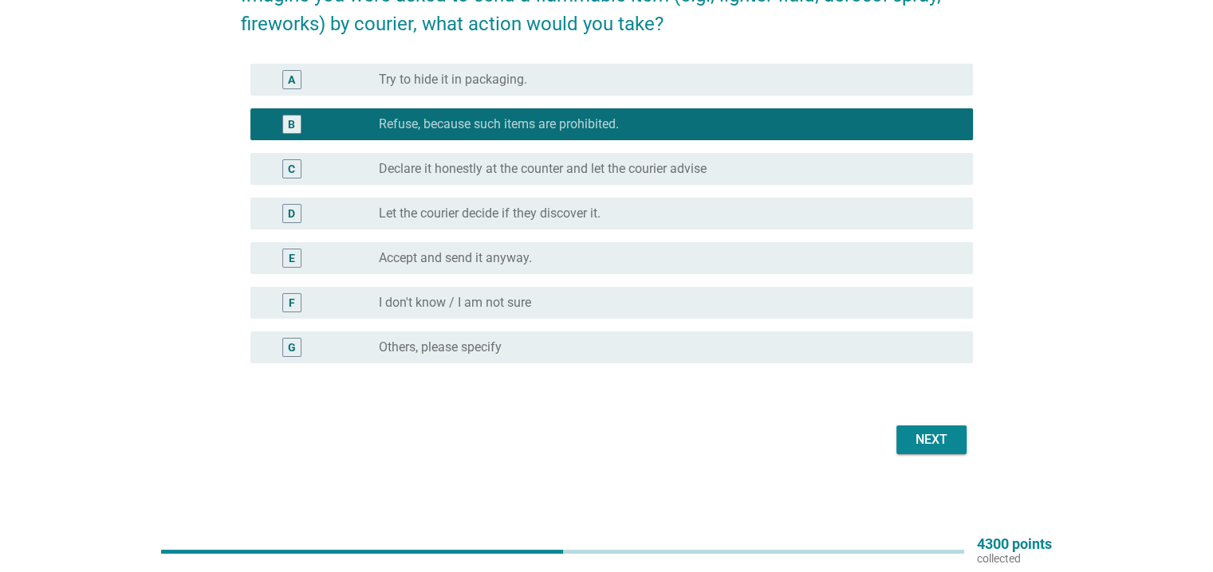
click at [933, 438] on div "Next" at bounding box center [931, 439] width 45 height 19
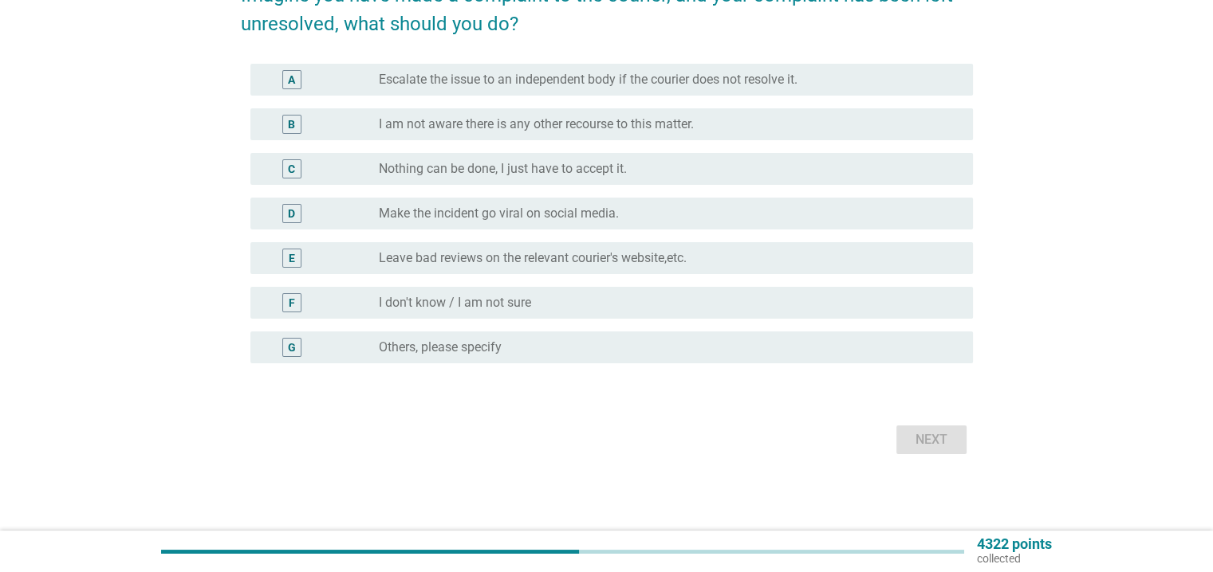
scroll to position [0, 0]
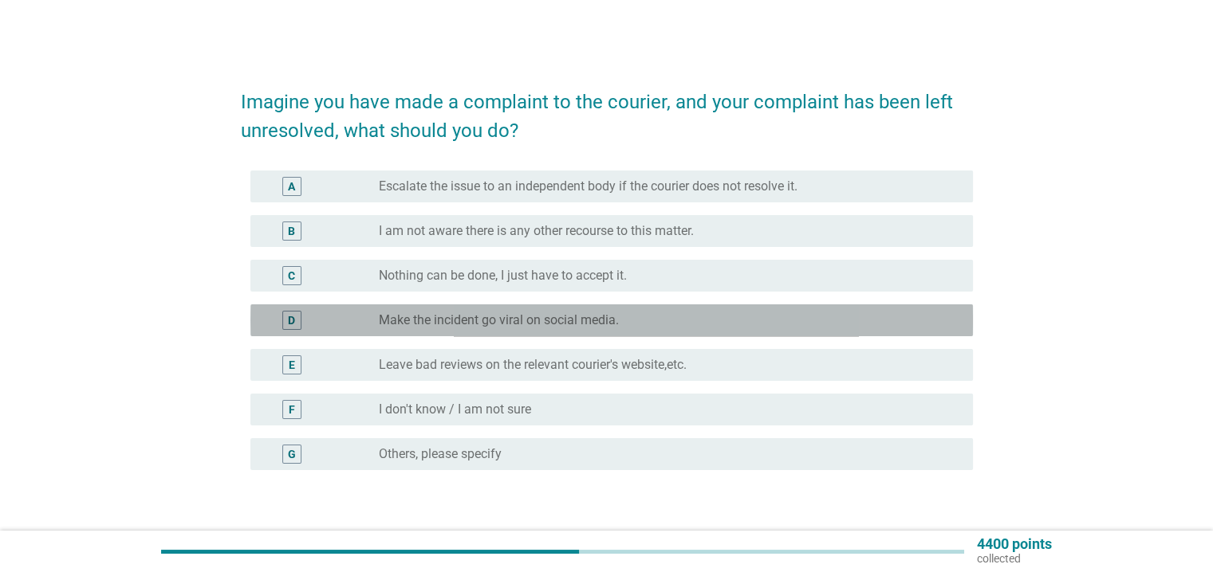
click at [466, 314] on label "Make the incident go viral on social media." at bounding box center [499, 321] width 240 height 16
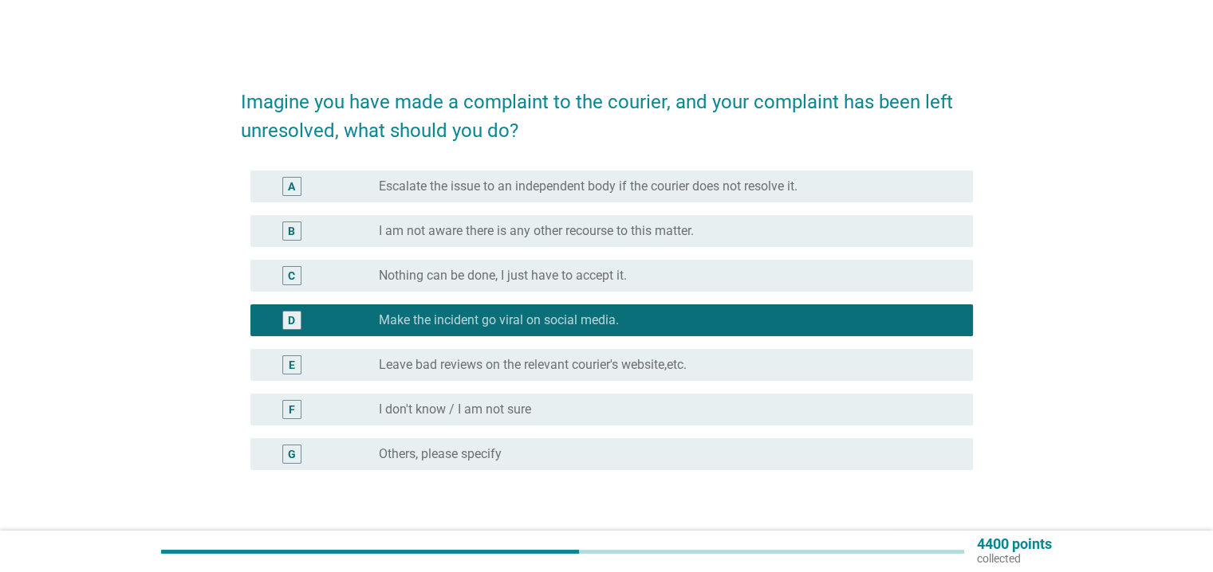
scroll to position [107, 0]
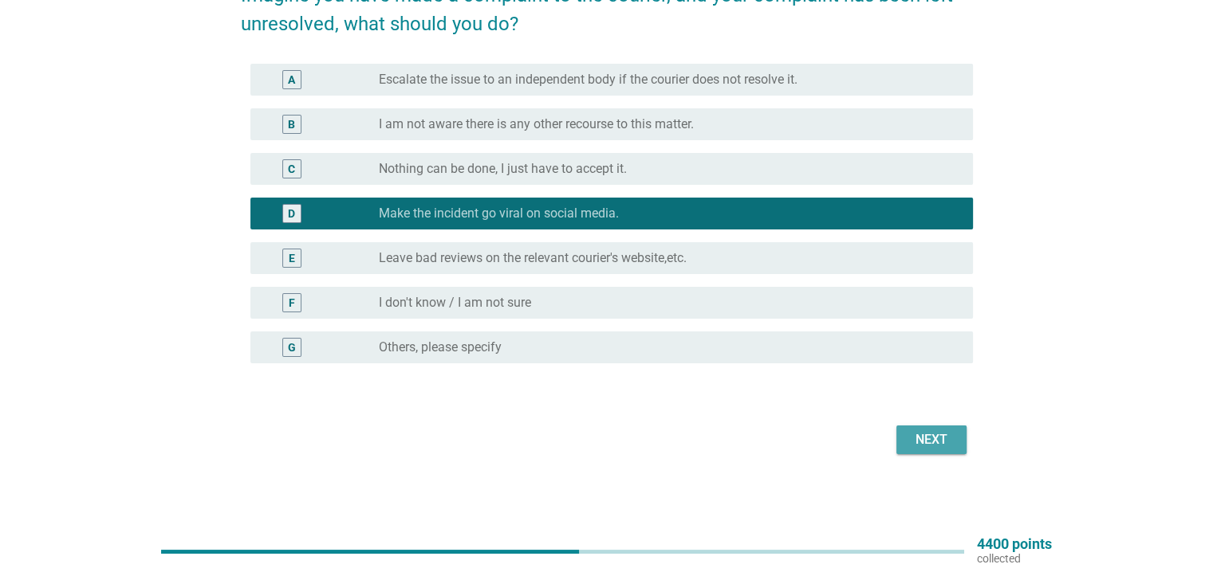
click at [938, 452] on button "Next" at bounding box center [931, 440] width 70 height 29
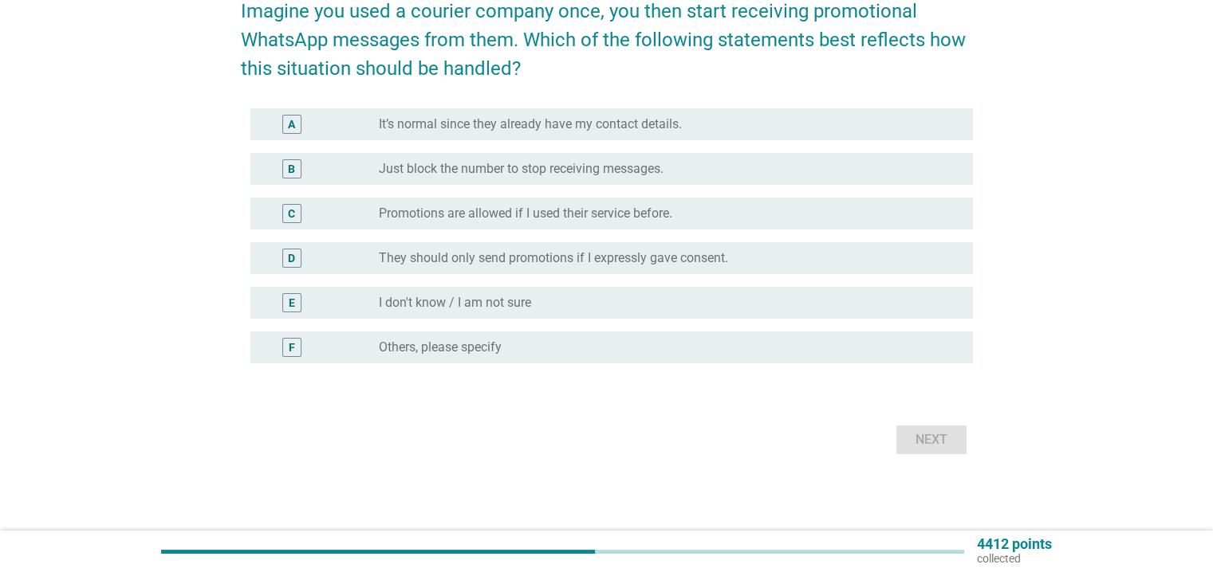
scroll to position [0, 0]
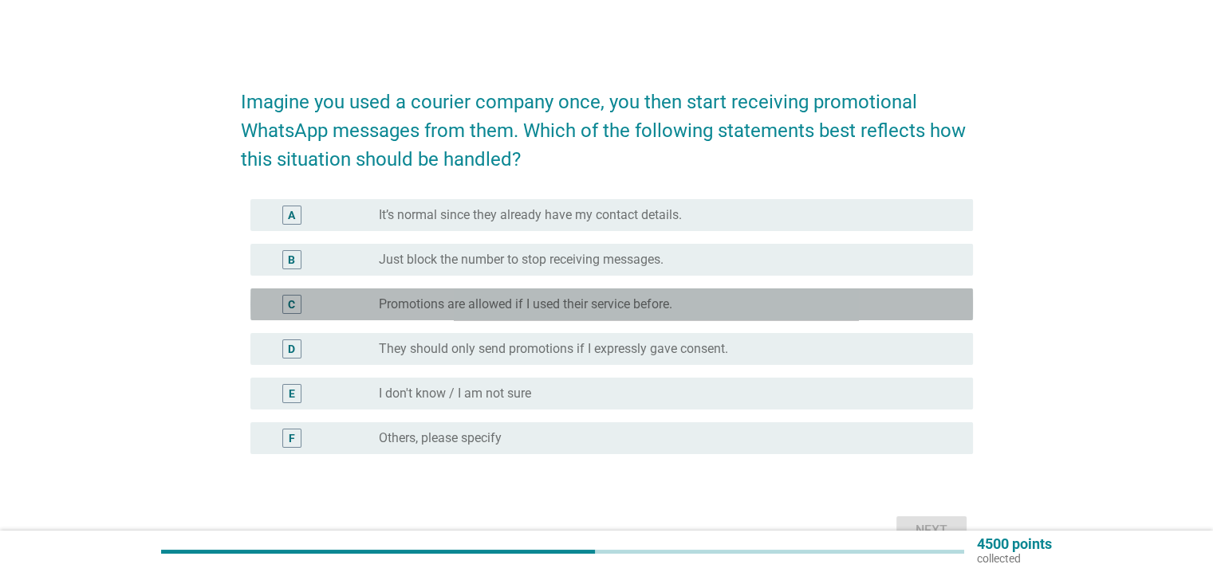
click at [450, 308] on label "Promotions are allowed if I used their service before." at bounding box center [525, 305] width 293 height 16
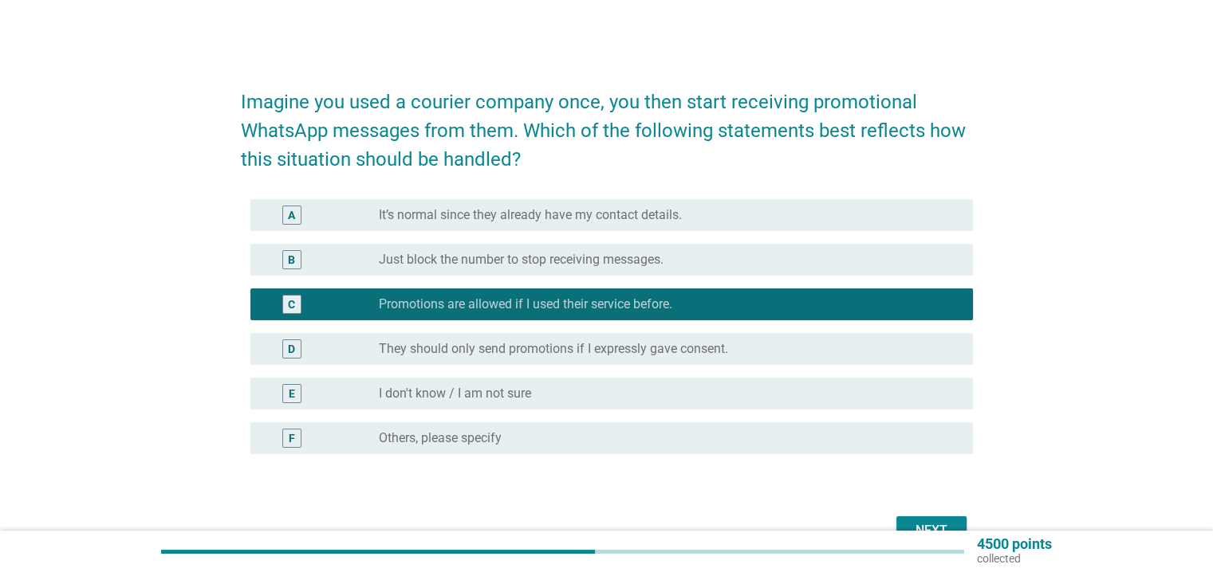
click at [121, 289] on div "Imagine you used a courier company once, you then start receiving promotional W…" at bounding box center [606, 311] width 1136 height 504
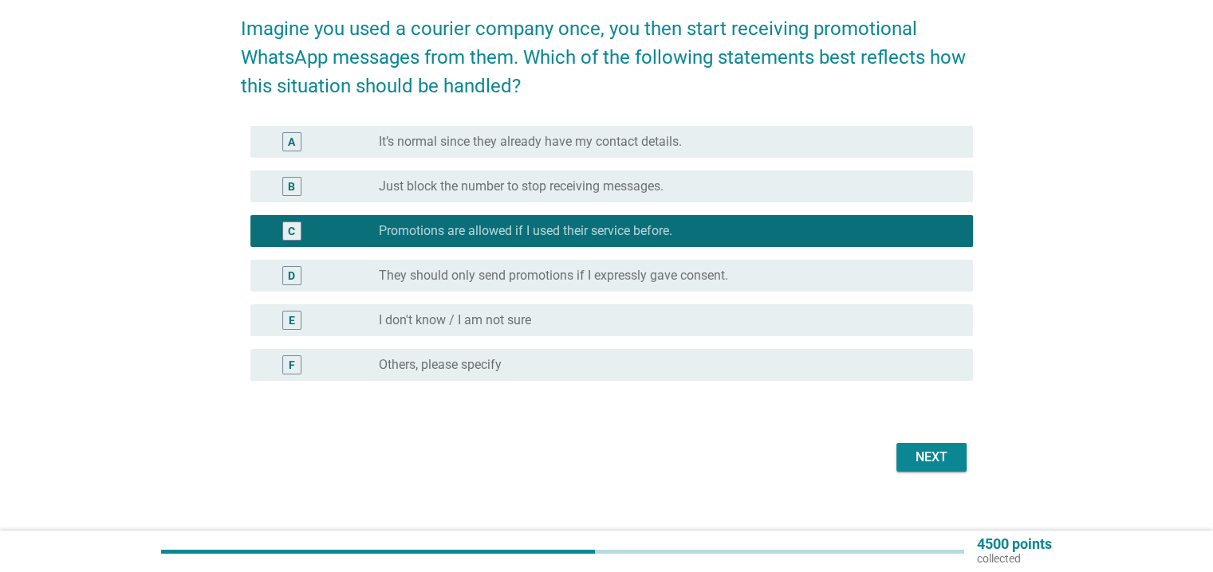
scroll to position [91, 0]
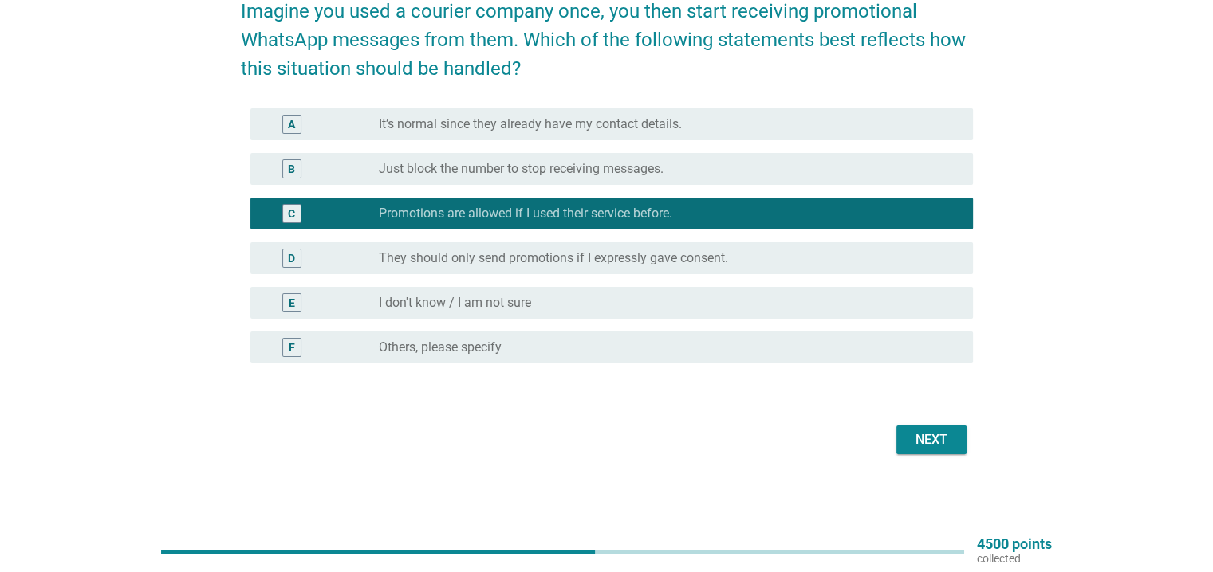
click at [927, 438] on div "Next" at bounding box center [931, 439] width 45 height 19
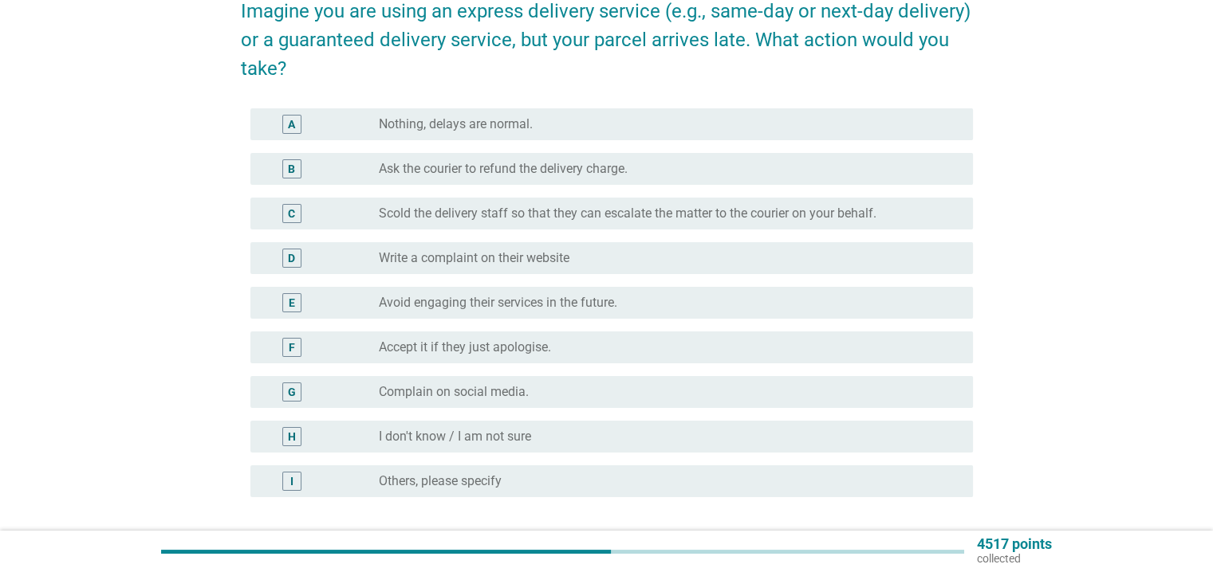
scroll to position [0, 0]
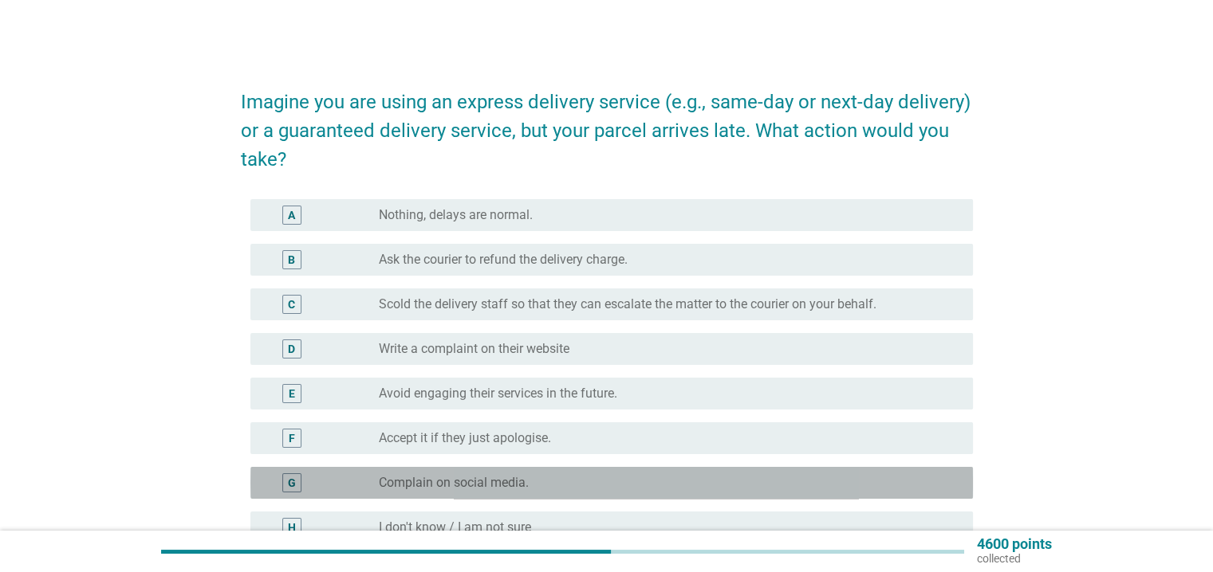
click at [538, 475] on div "radio_button_unchecked Complain on social media." at bounding box center [663, 483] width 568 height 16
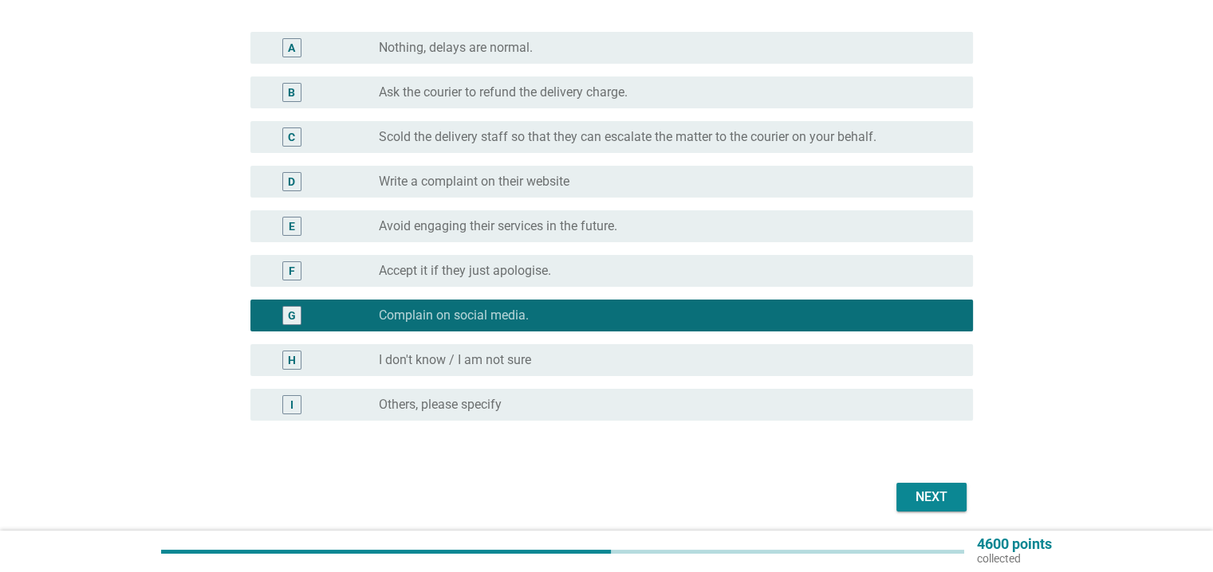
scroll to position [168, 0]
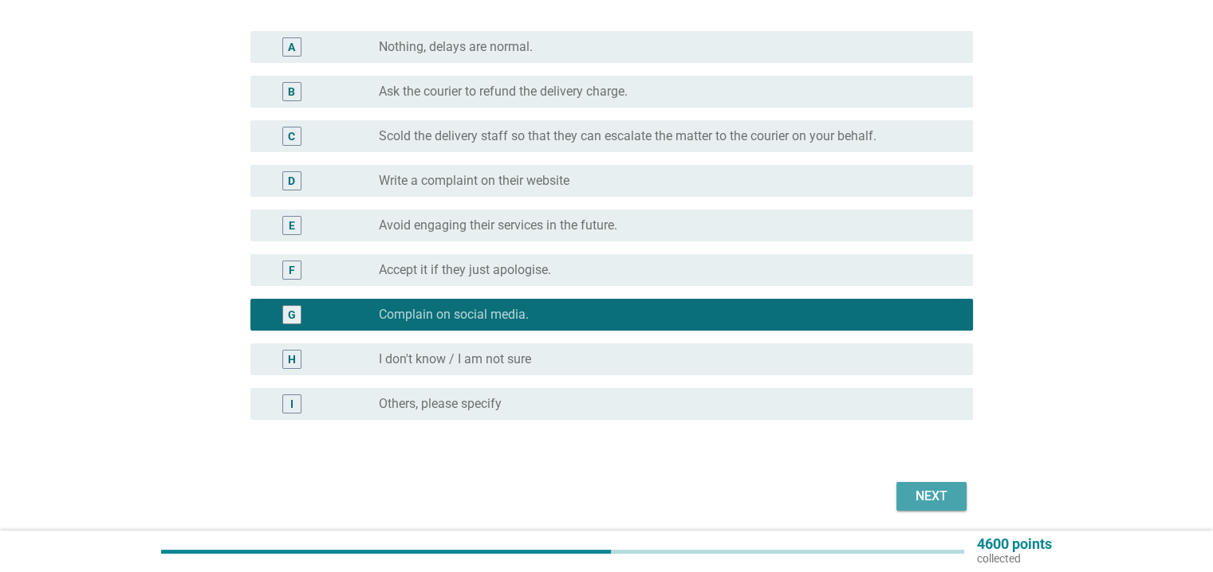
click at [939, 489] on div "Next" at bounding box center [931, 496] width 45 height 19
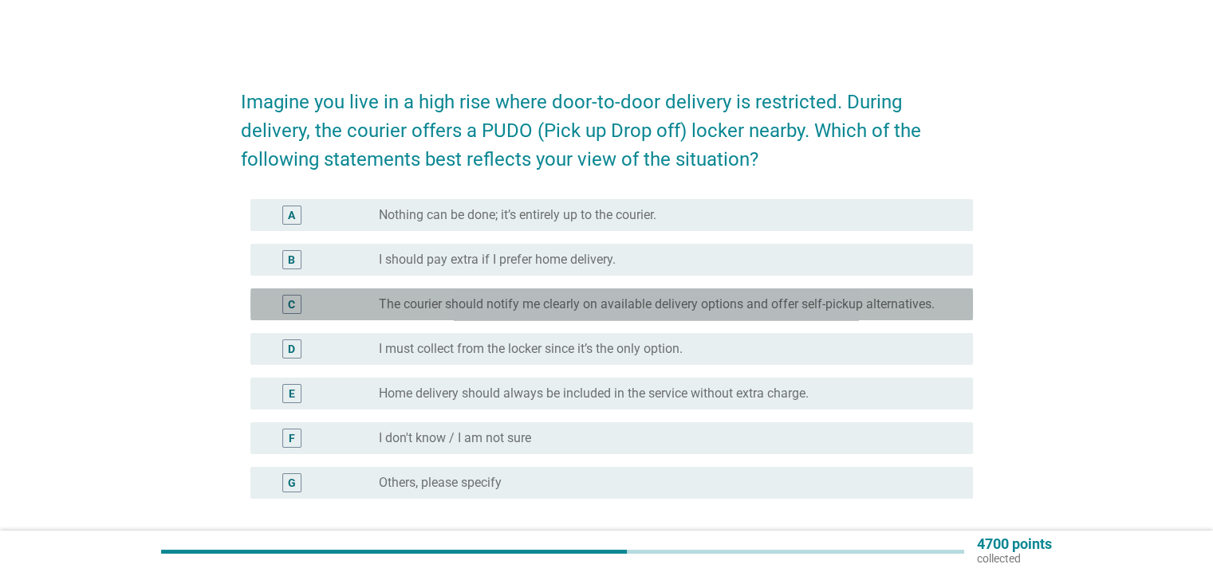
click at [520, 299] on label "The courier should notify me clearly on available delivery options and offer se…" at bounding box center [657, 305] width 556 height 16
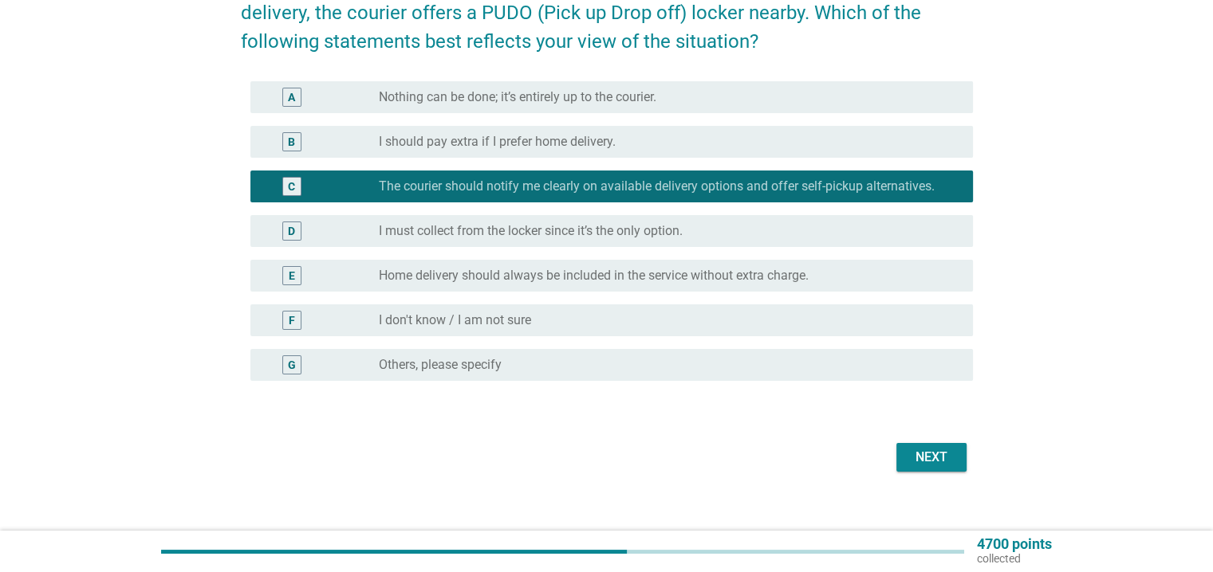
scroll to position [119, 0]
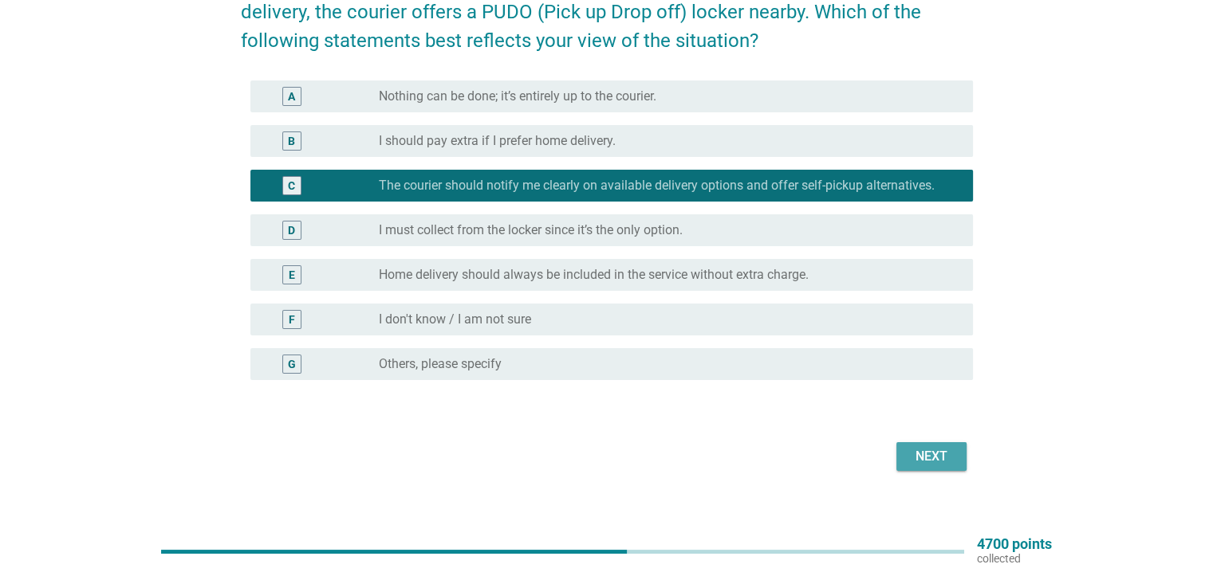
click at [950, 452] on div "Next" at bounding box center [931, 456] width 45 height 19
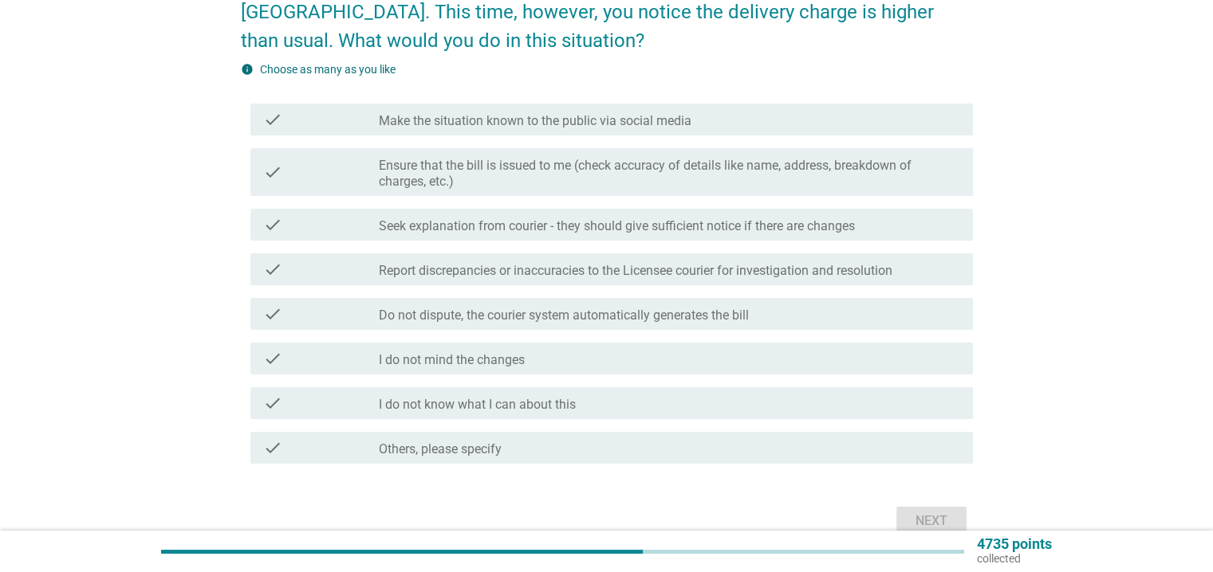
scroll to position [0, 0]
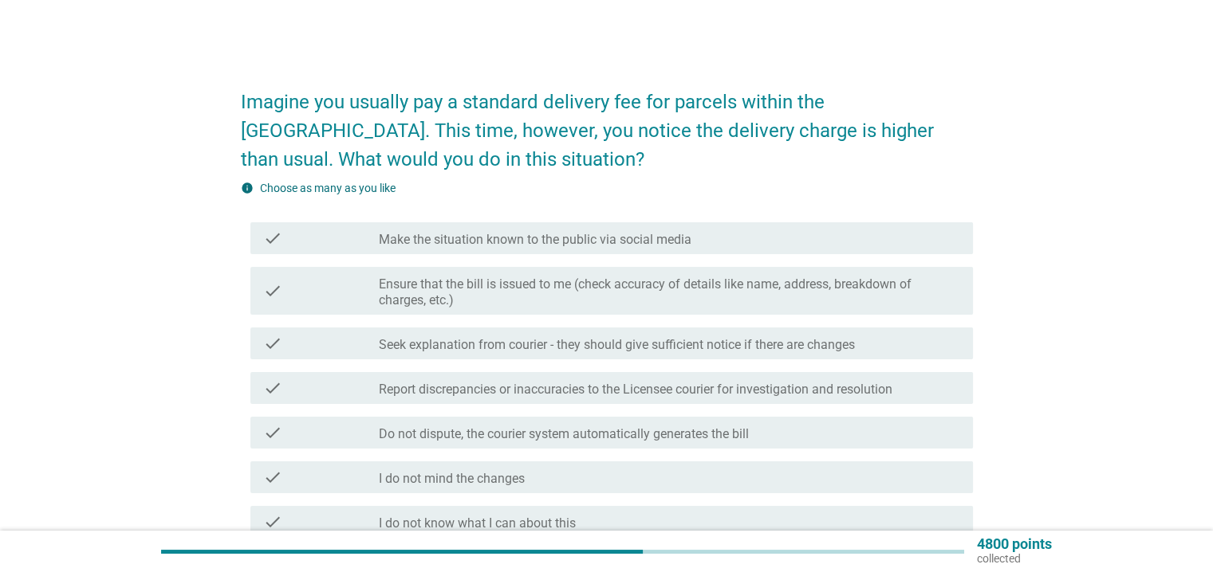
click at [625, 297] on label "Ensure that the bill is issued to me (check accuracy of details like name, addr…" at bounding box center [669, 293] width 580 height 32
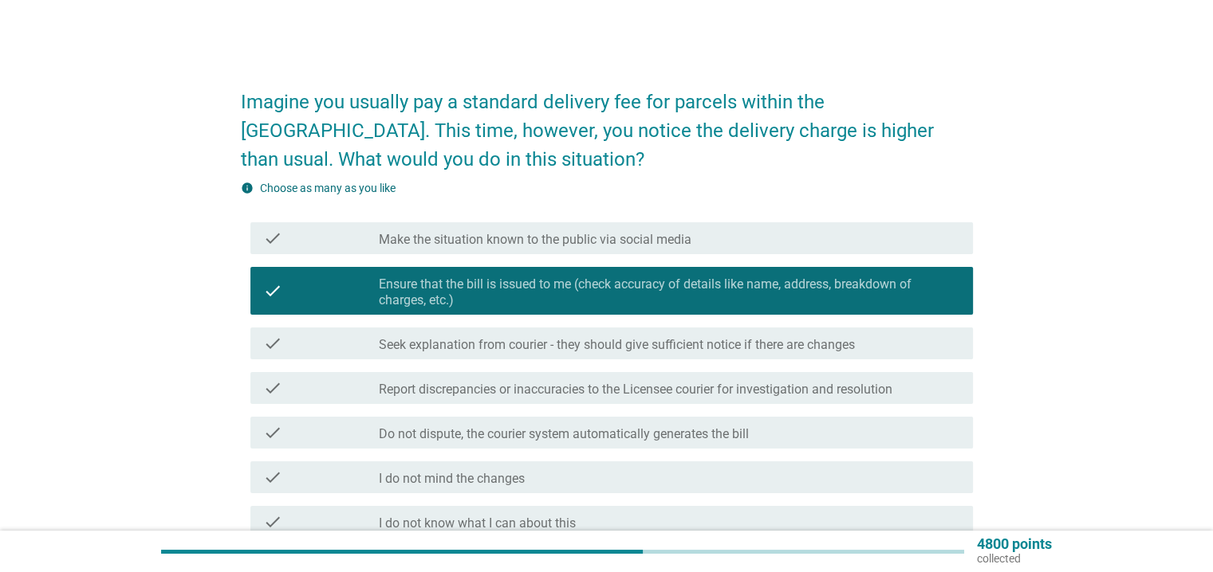
scroll to position [119, 0]
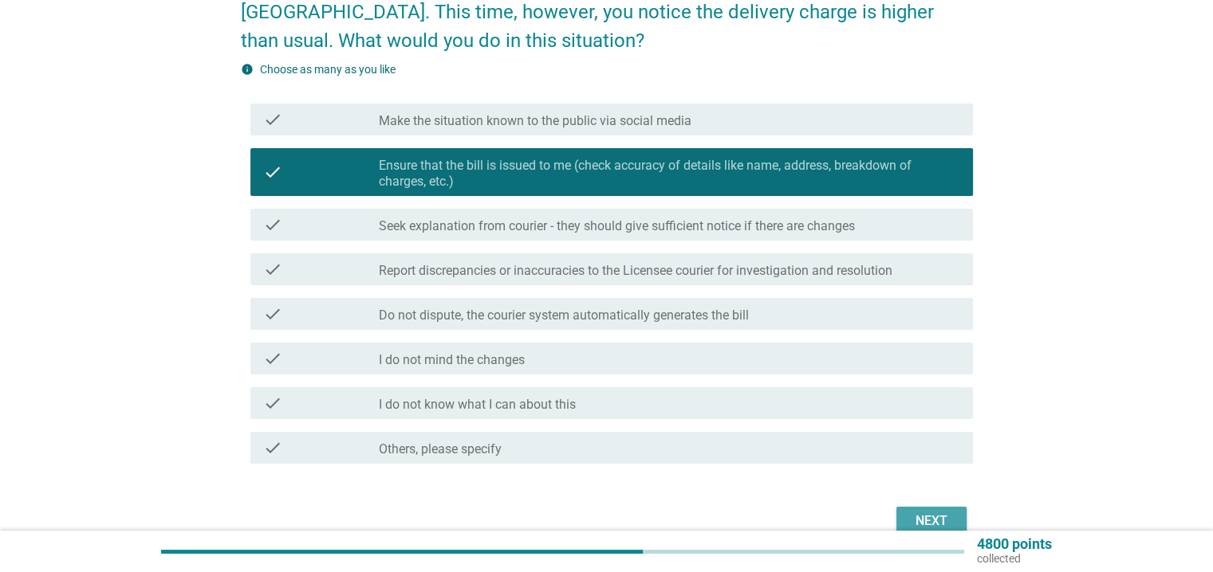
click at [940, 517] on div "Next" at bounding box center [931, 521] width 45 height 19
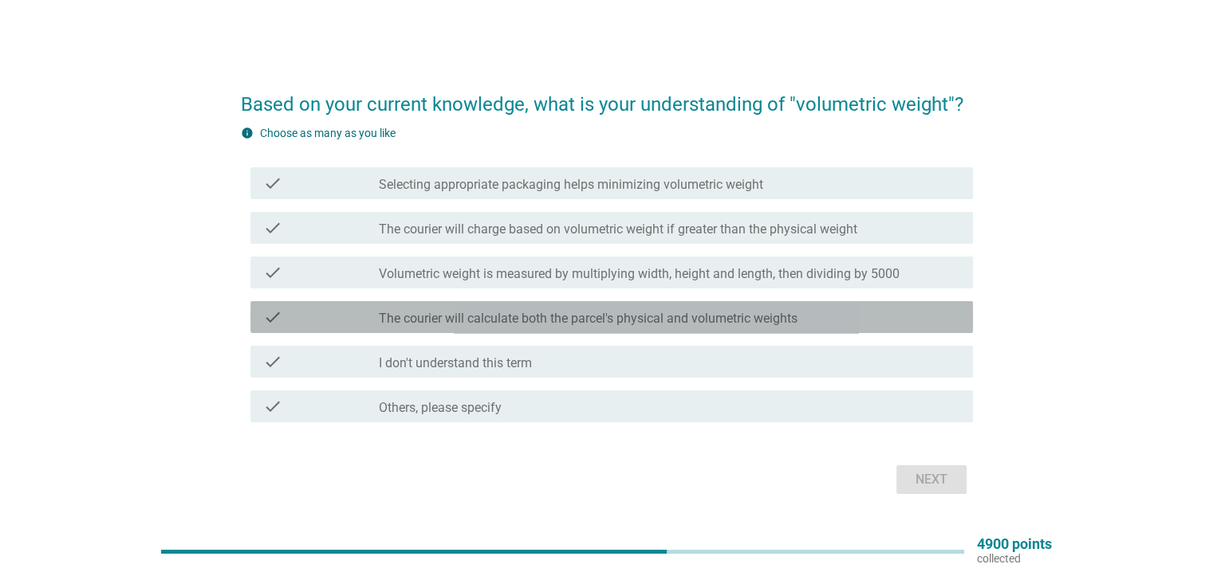
click at [411, 311] on label "The courier will calculate both the parcel's physical and volumetric weights" at bounding box center [588, 319] width 419 height 16
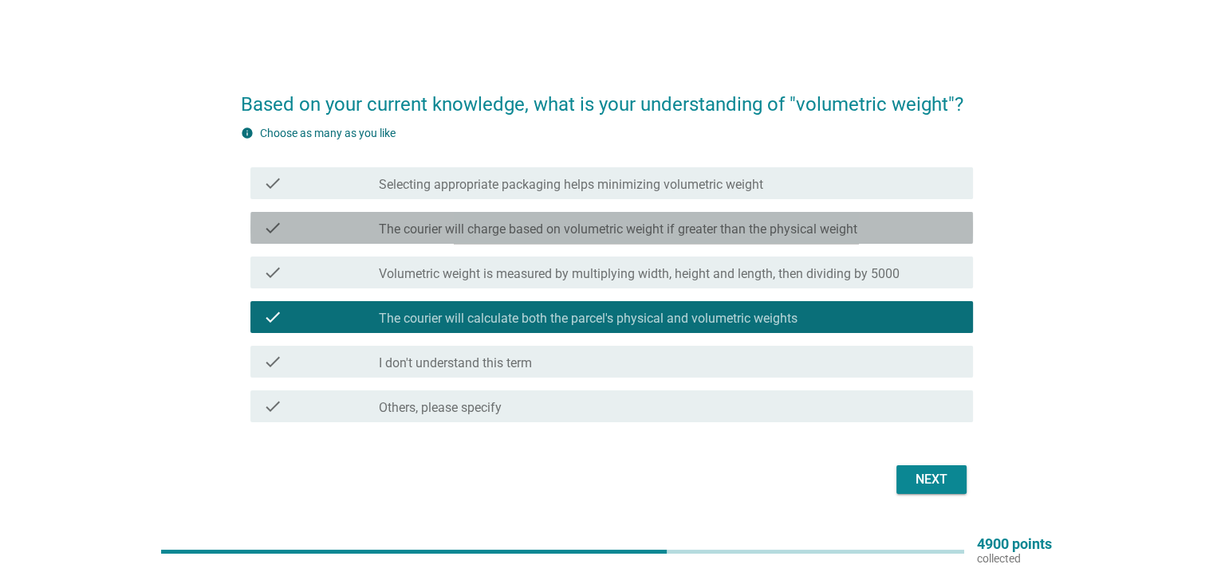
click at [778, 230] on label "The courier will charge based on volumetric weight if greater than the physical…" at bounding box center [618, 230] width 478 height 16
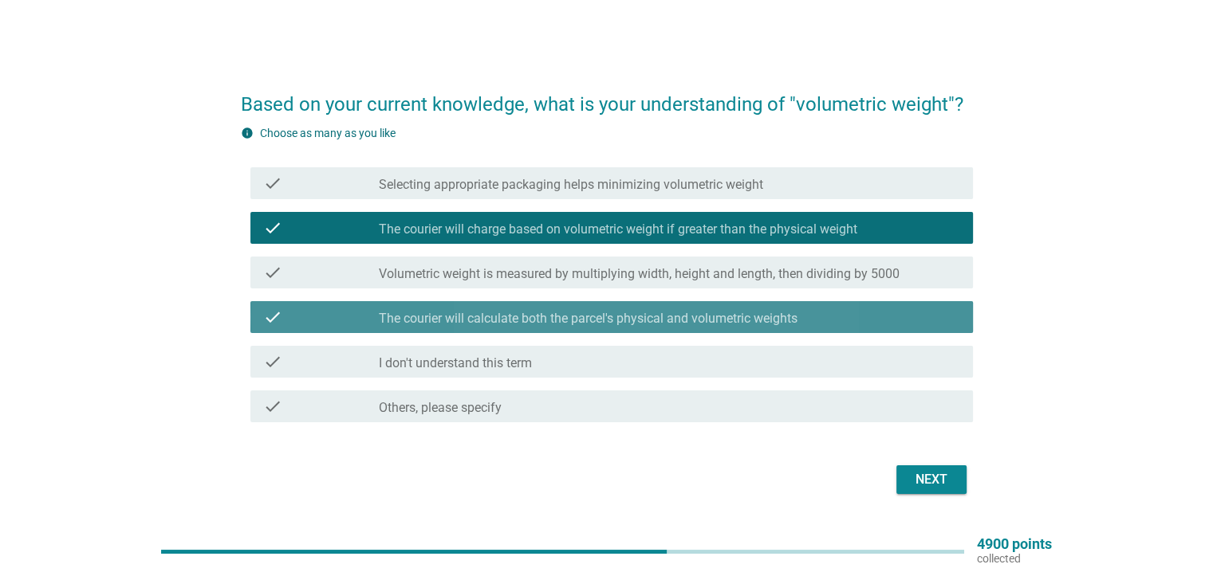
click at [689, 313] on label "The courier will calculate both the parcel's physical and volumetric weights" at bounding box center [588, 319] width 419 height 16
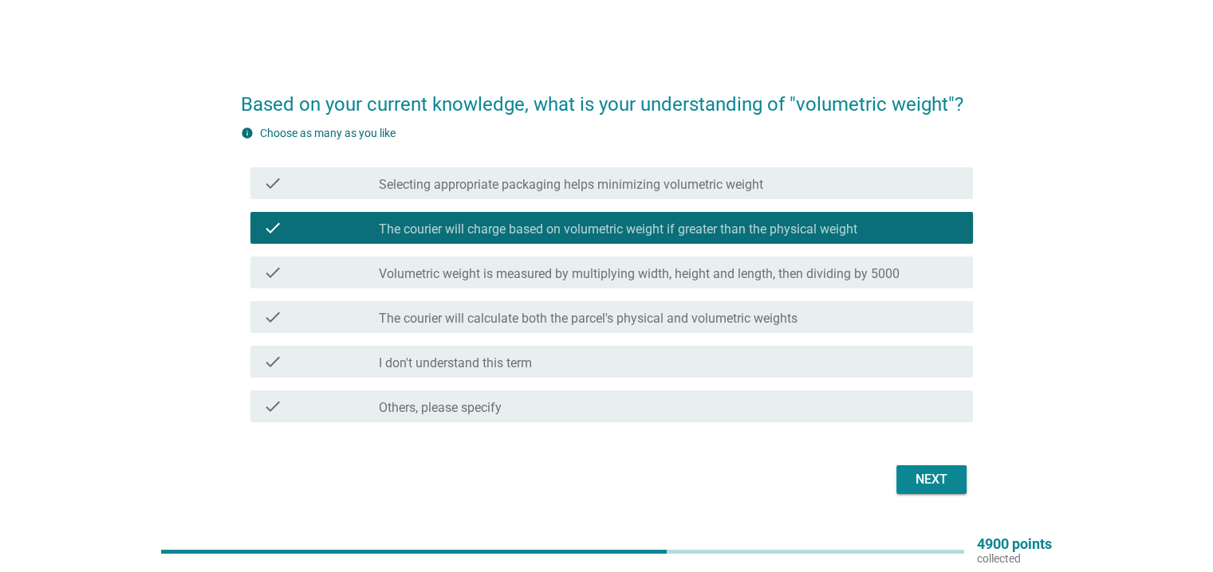
click at [928, 484] on div "Next" at bounding box center [931, 479] width 45 height 19
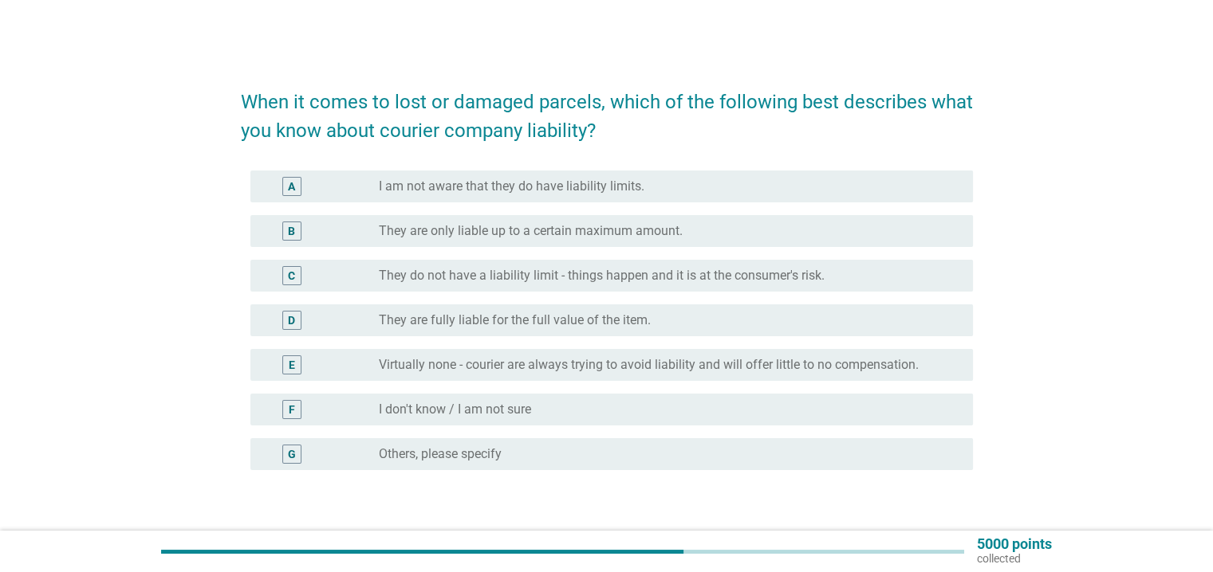
click at [494, 234] on label "They are only liable up to a certain maximum amount." at bounding box center [531, 231] width 304 height 16
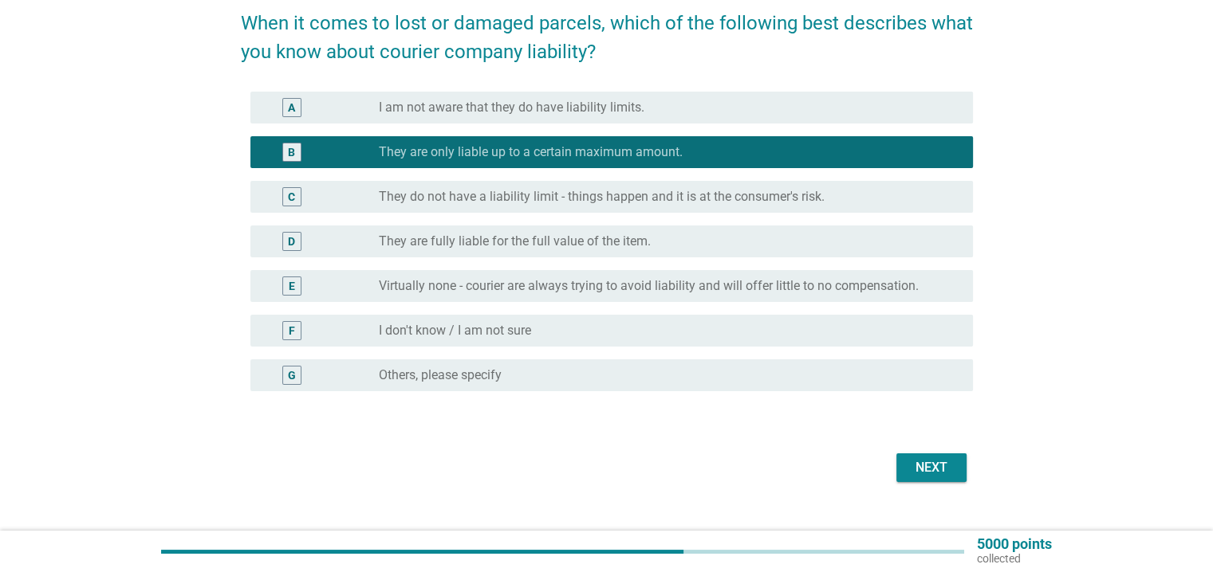
scroll to position [107, 0]
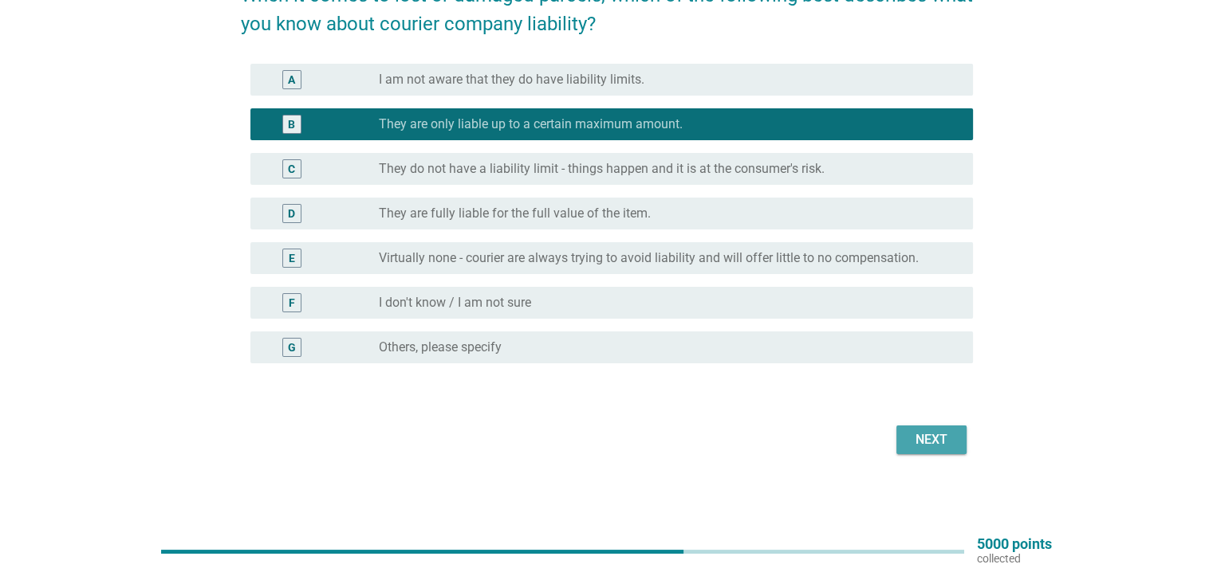
click at [928, 445] on div "Next" at bounding box center [931, 439] width 45 height 19
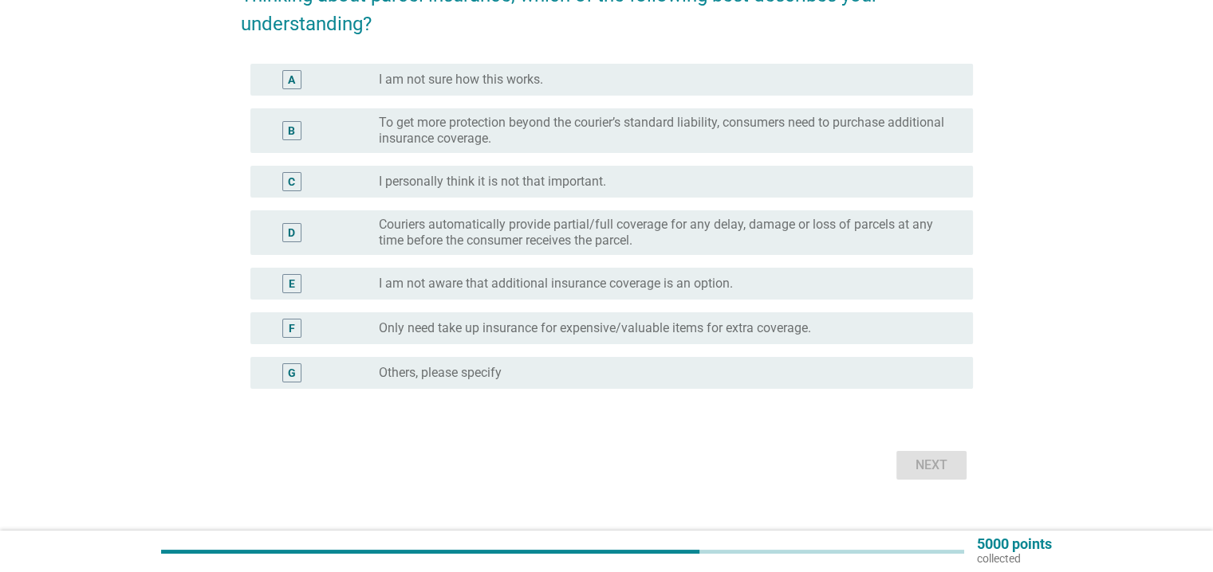
scroll to position [0, 0]
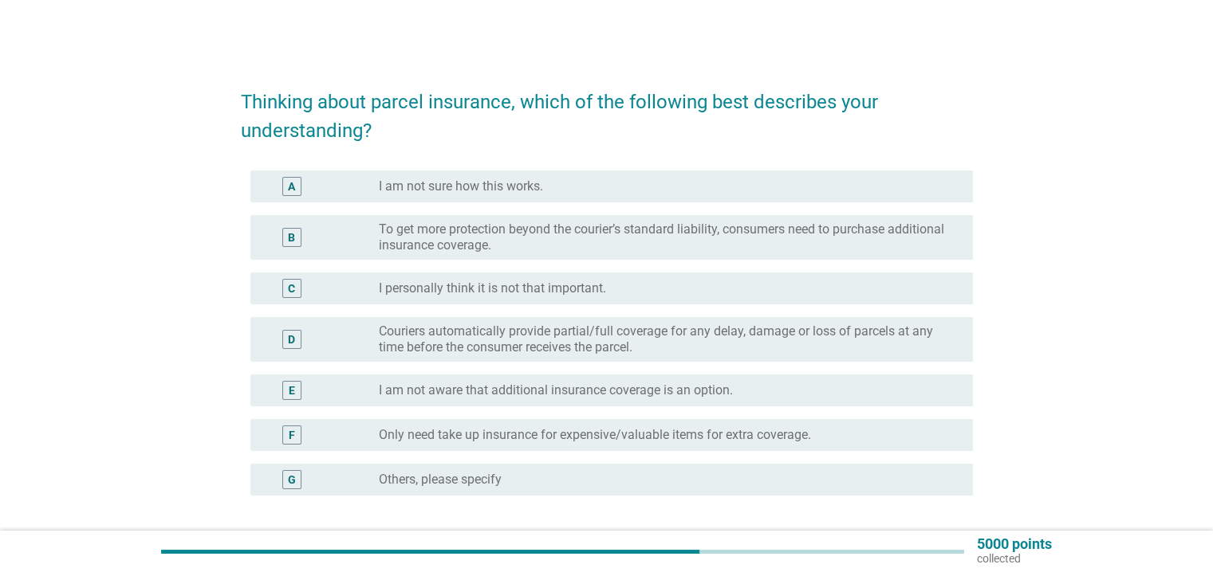
click at [584, 335] on label "Couriers automatically provide partial/full coverage for any delay, damage or l…" at bounding box center [663, 340] width 568 height 32
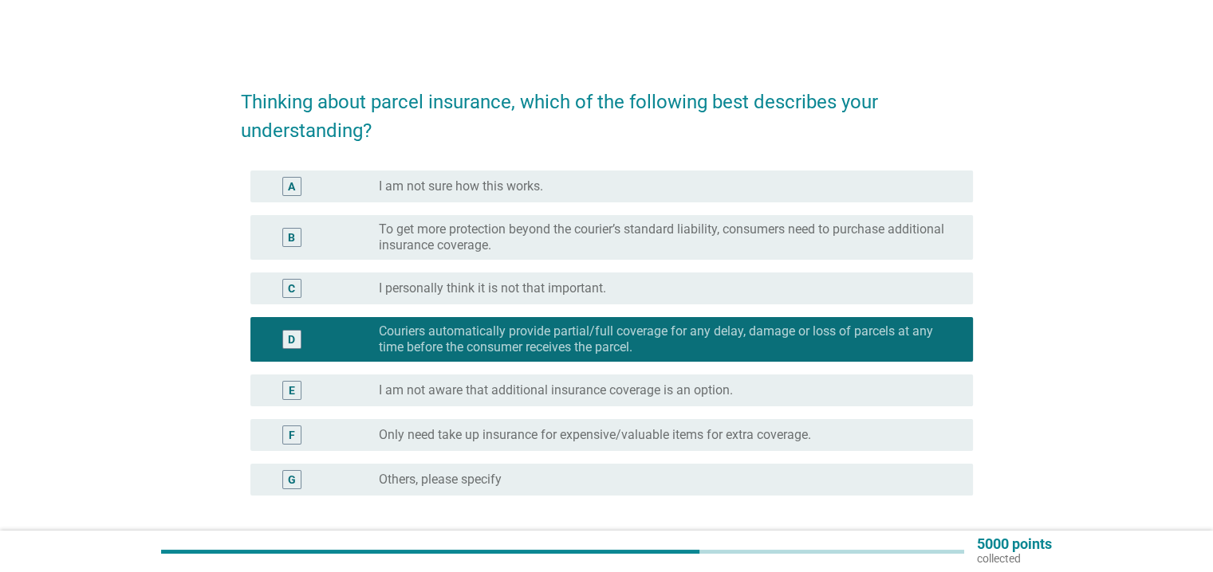
scroll to position [132, 0]
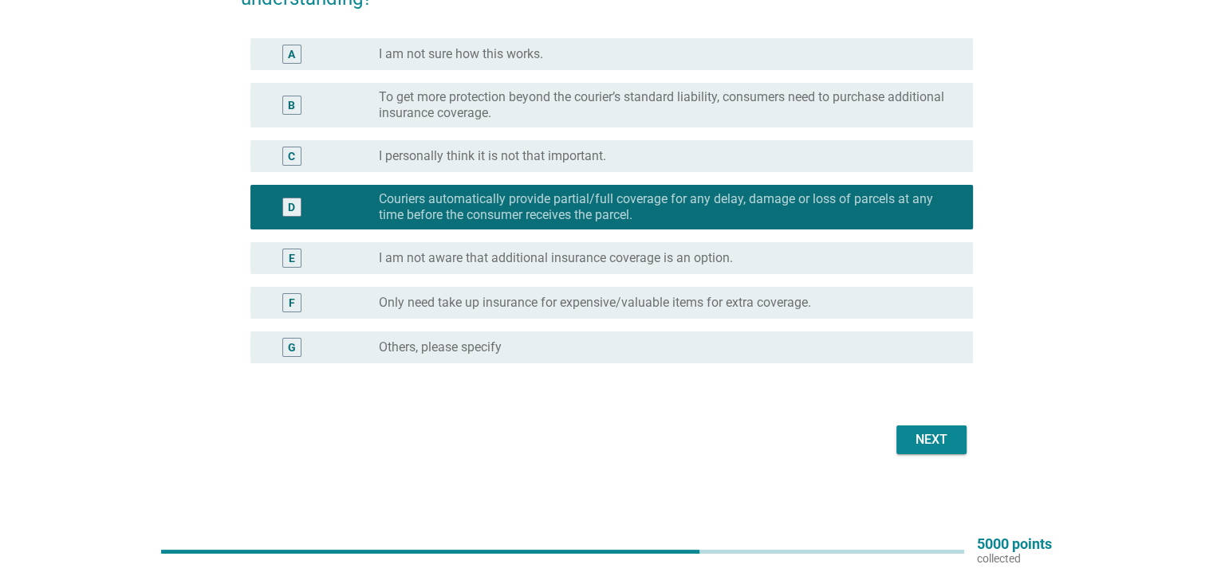
click at [297, 430] on div "Next" at bounding box center [607, 440] width 732 height 38
click at [938, 435] on div "Next" at bounding box center [931, 439] width 45 height 19
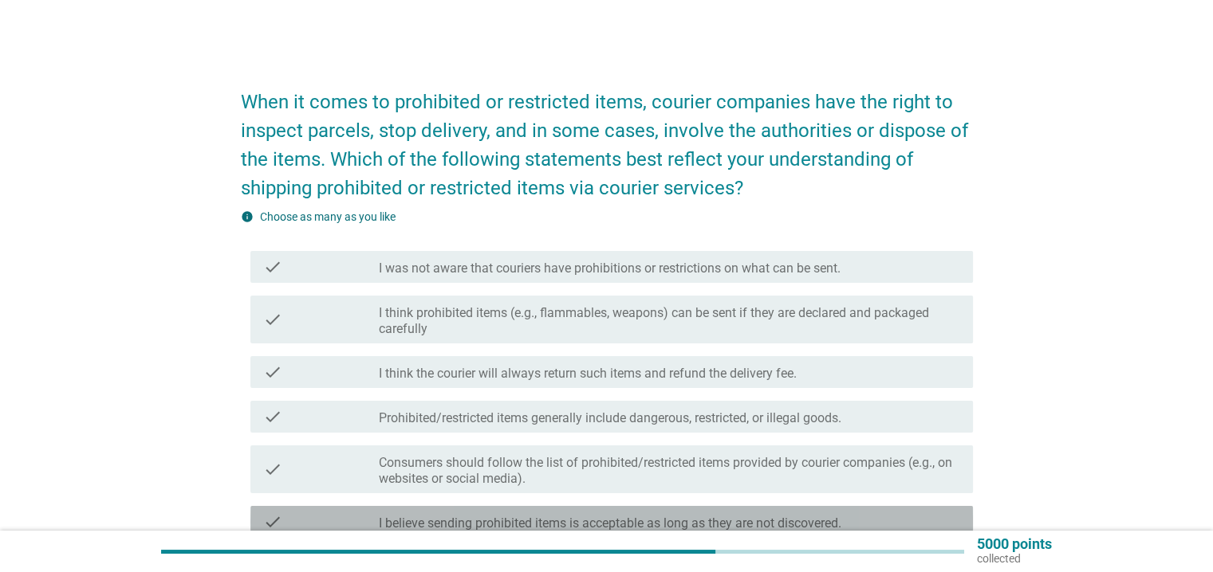
click at [885, 514] on div "check_box_outline_blank I believe sending prohibited items is acceptable as lon…" at bounding box center [669, 522] width 580 height 19
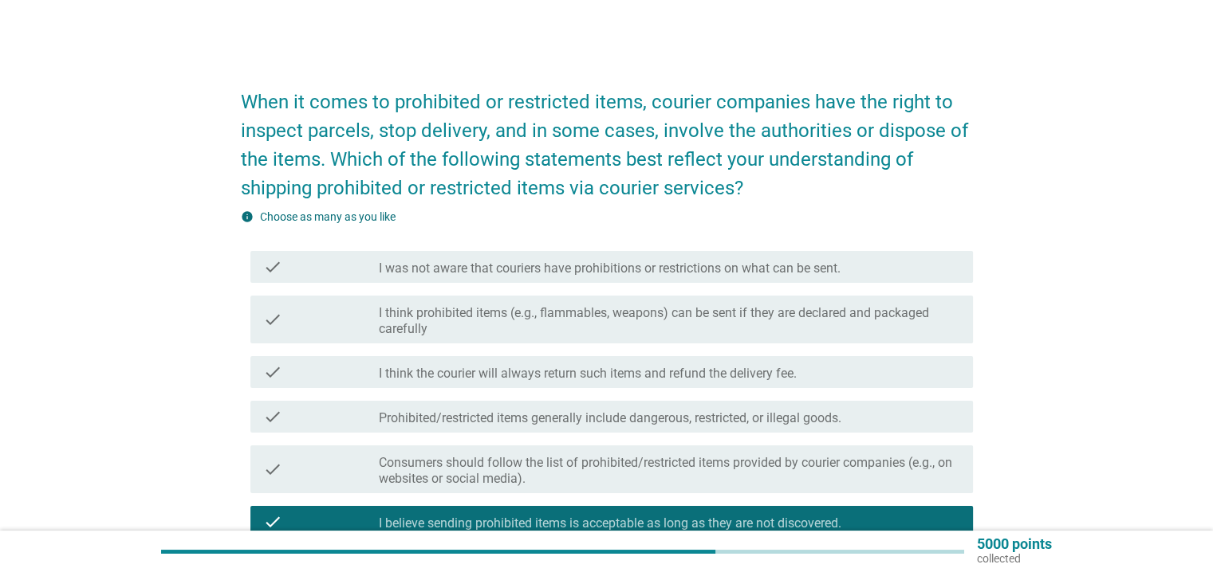
scroll to position [245, 0]
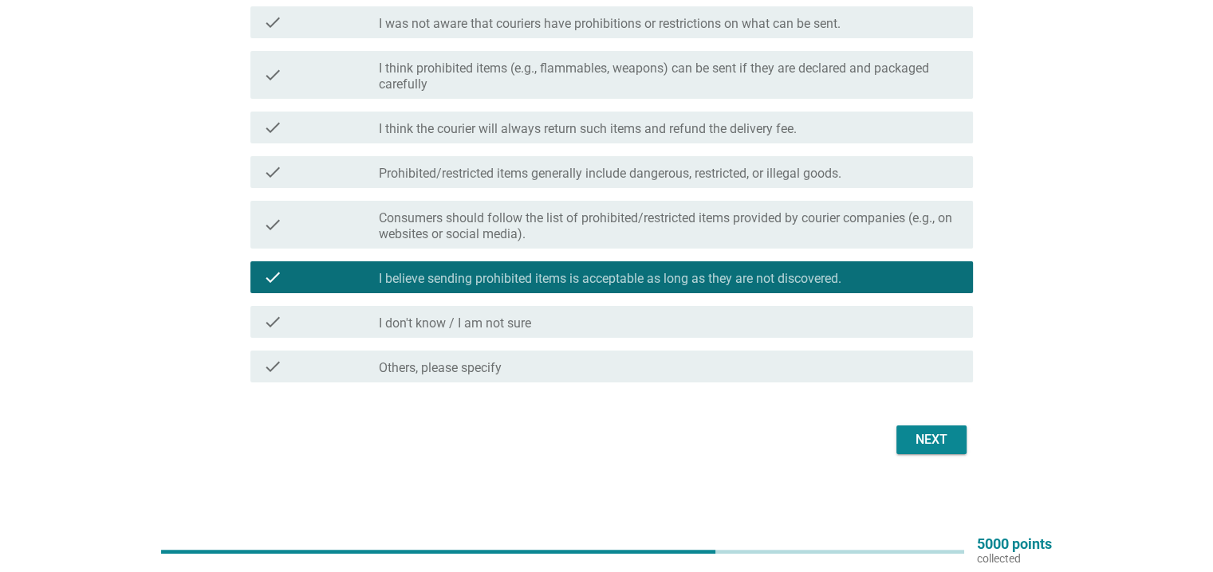
click at [947, 438] on div "Next" at bounding box center [931, 439] width 45 height 19
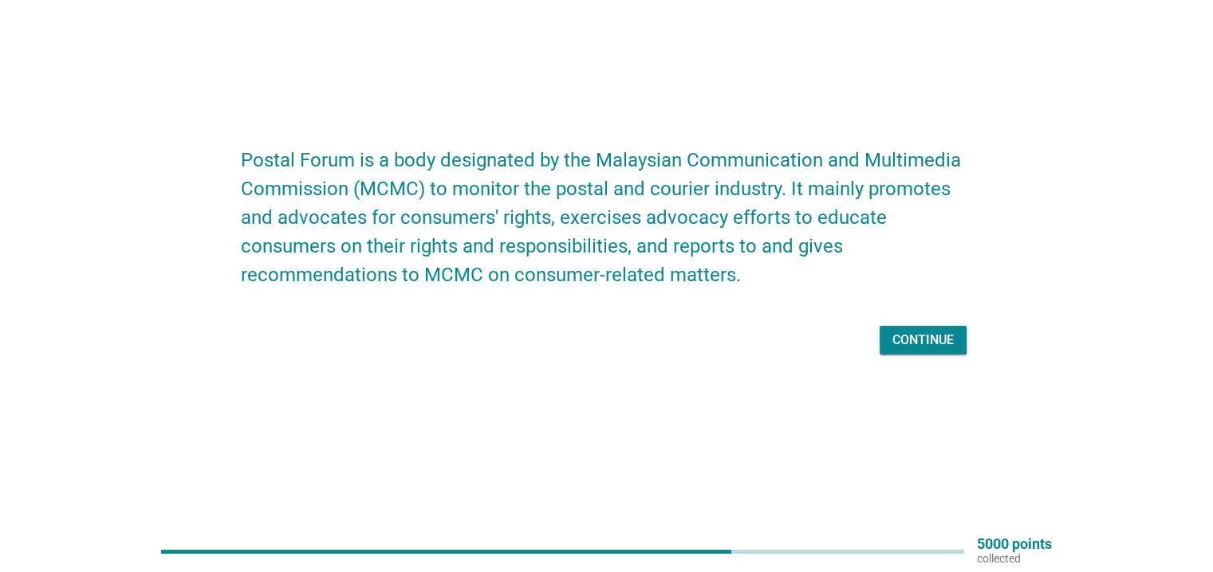
scroll to position [0, 0]
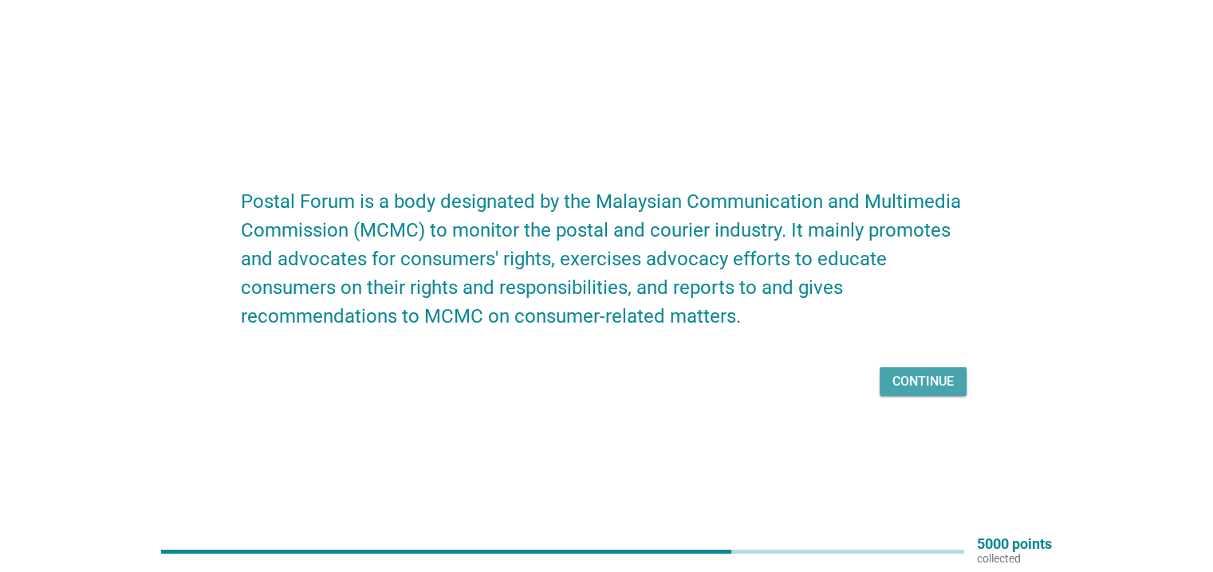
click at [933, 384] on div "Continue" at bounding box center [922, 381] width 61 height 19
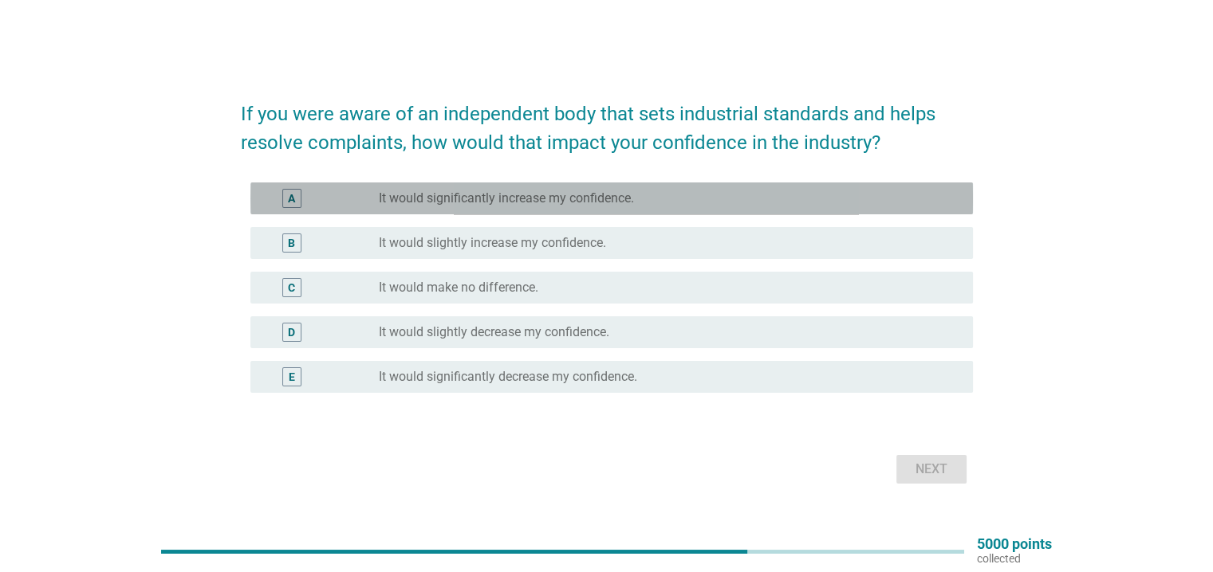
click at [543, 191] on label "It would significantly increase my confidence." at bounding box center [506, 199] width 255 height 16
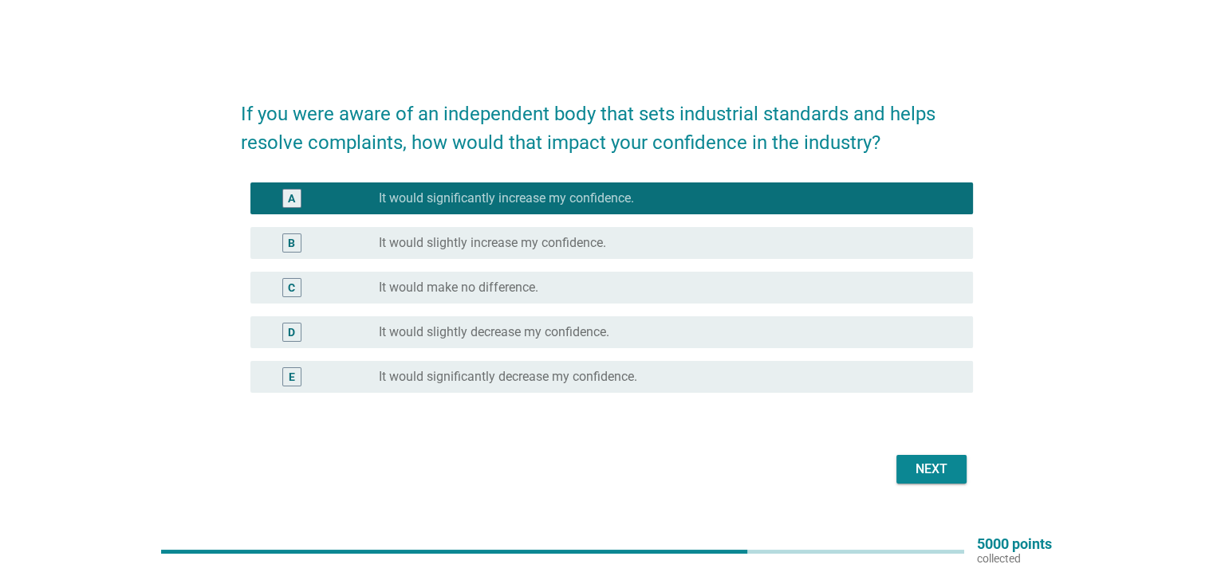
click at [922, 466] on div "Next" at bounding box center [931, 469] width 45 height 19
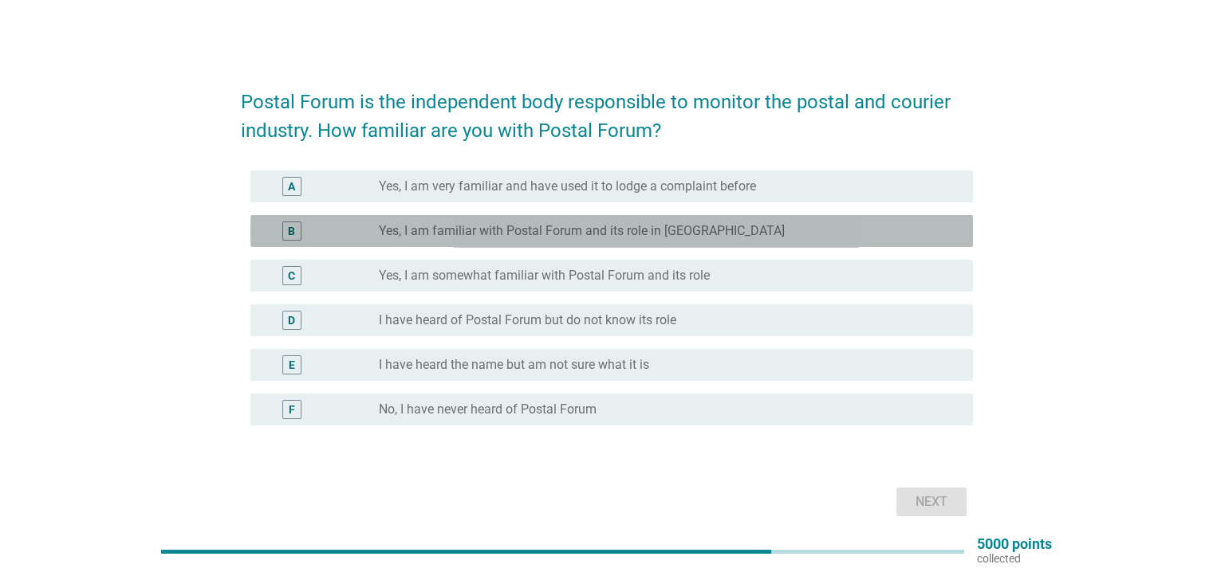
click at [430, 230] on label "Yes, I am familiar with Postal Forum and its role in [GEOGRAPHIC_DATA]" at bounding box center [582, 231] width 406 height 16
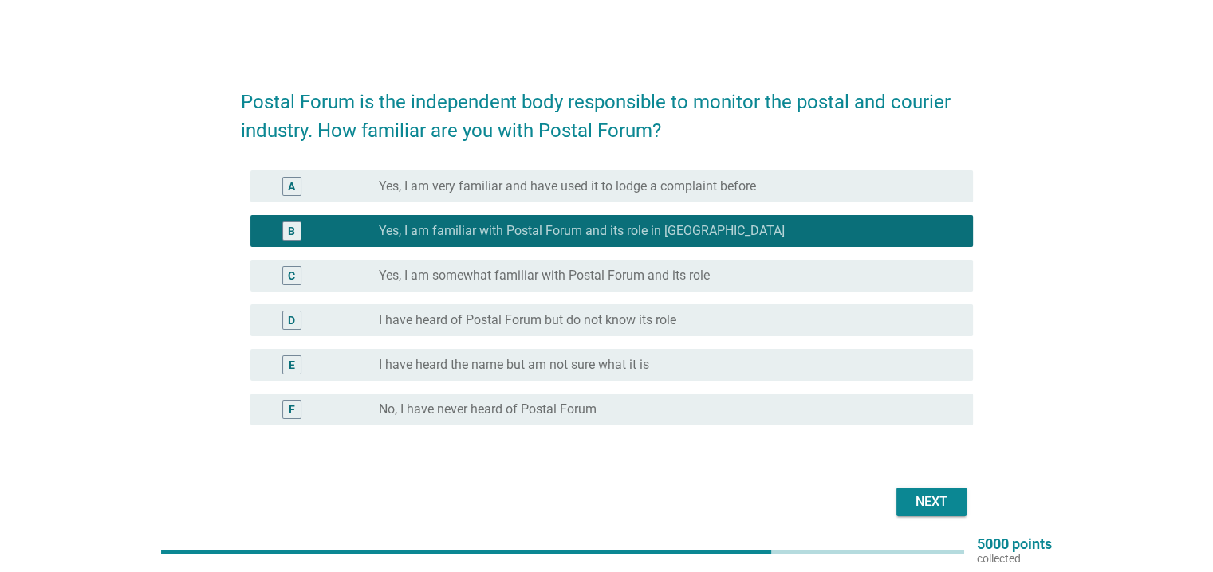
click at [927, 500] on div "Next" at bounding box center [931, 502] width 45 height 19
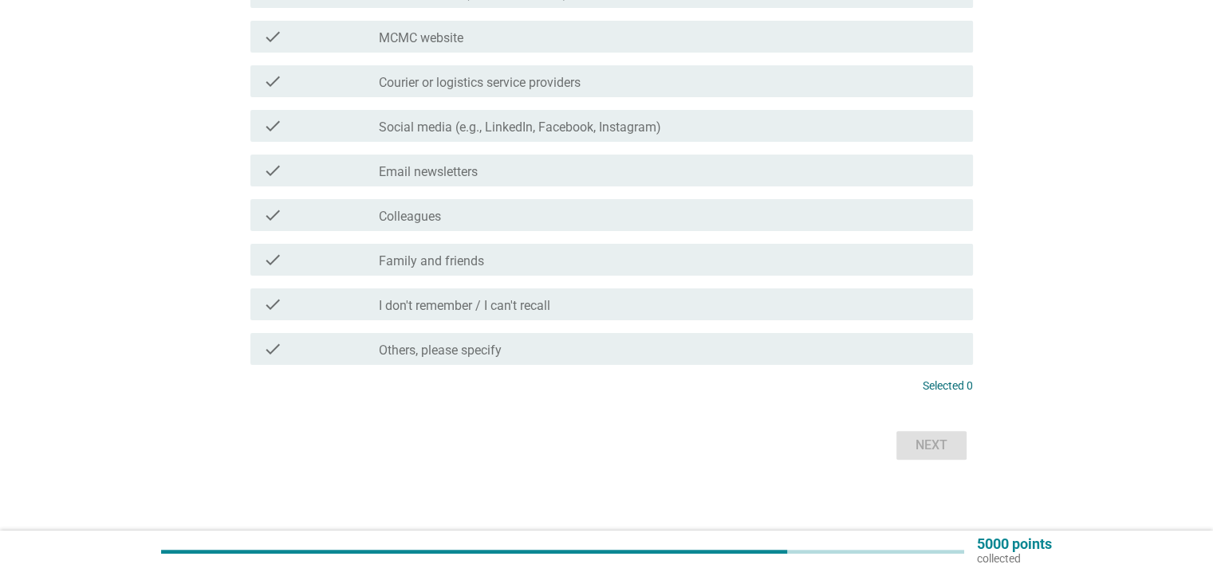
scroll to position [373, 0]
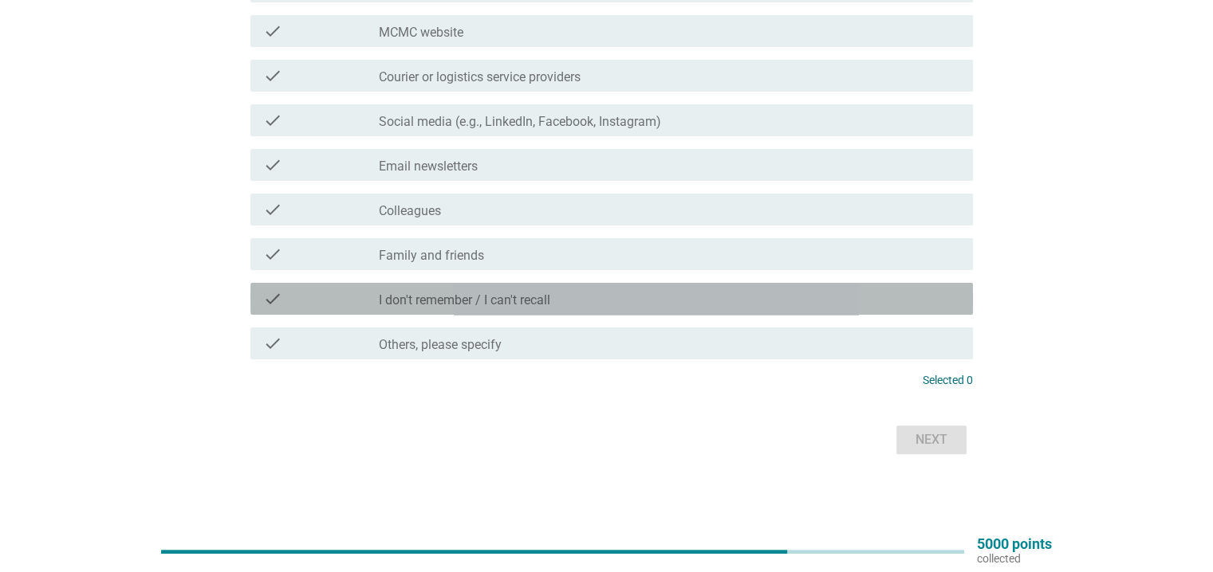
click at [558, 305] on div "check_box_outline_blank I don't remember / I can't recall" at bounding box center [669, 298] width 580 height 19
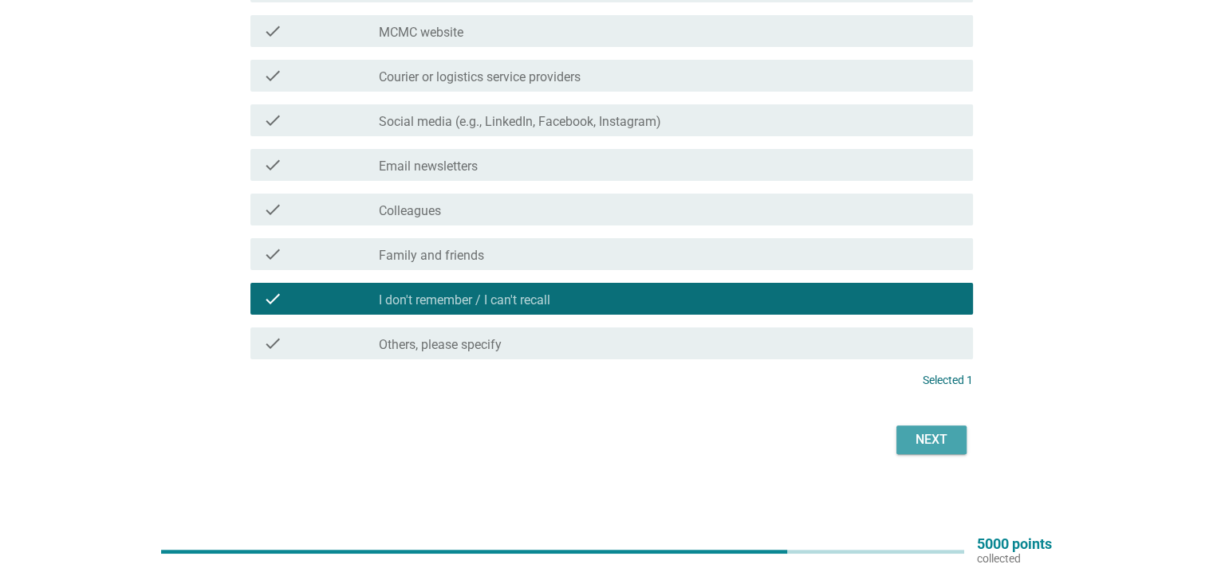
click at [921, 438] on div "Next" at bounding box center [931, 439] width 45 height 19
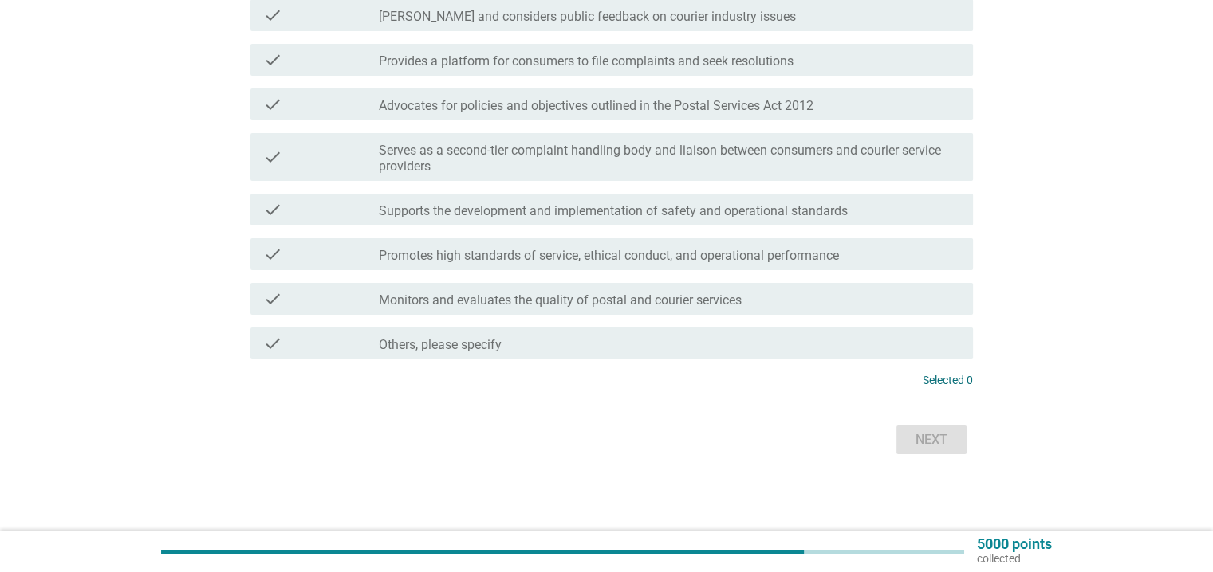
scroll to position [0, 0]
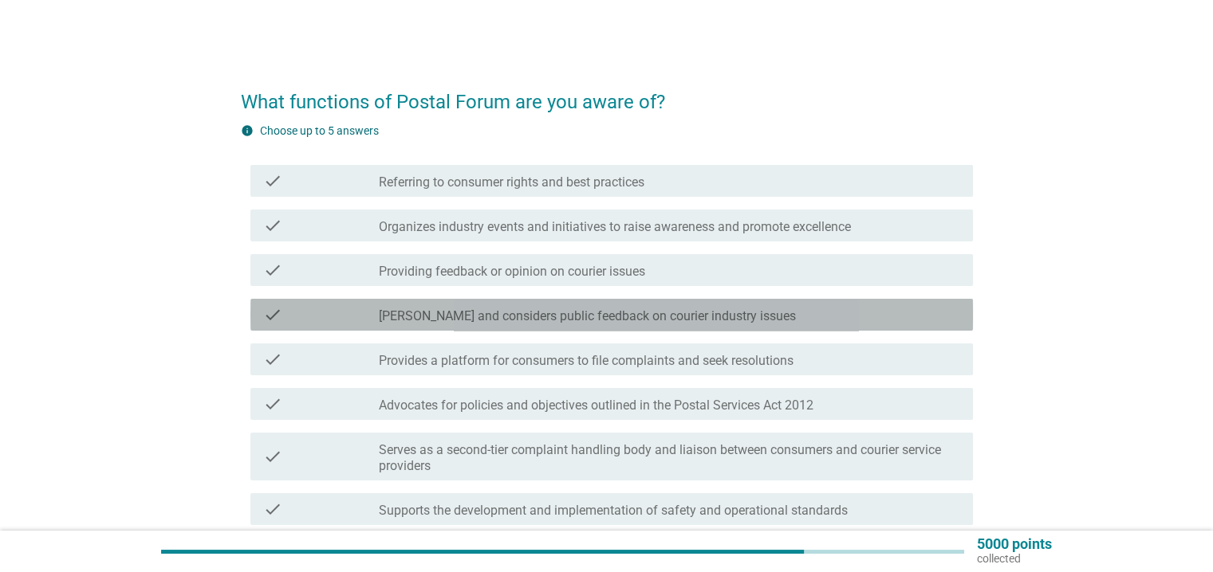
click at [365, 320] on div "check" at bounding box center [321, 314] width 116 height 19
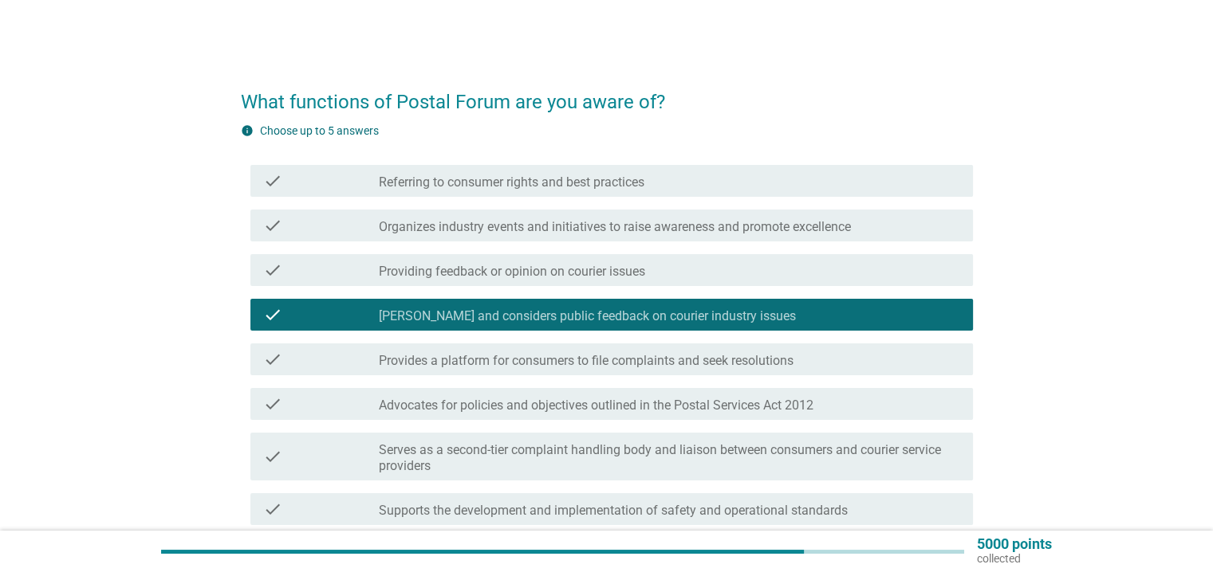
click at [352, 367] on div "check" at bounding box center [321, 359] width 116 height 19
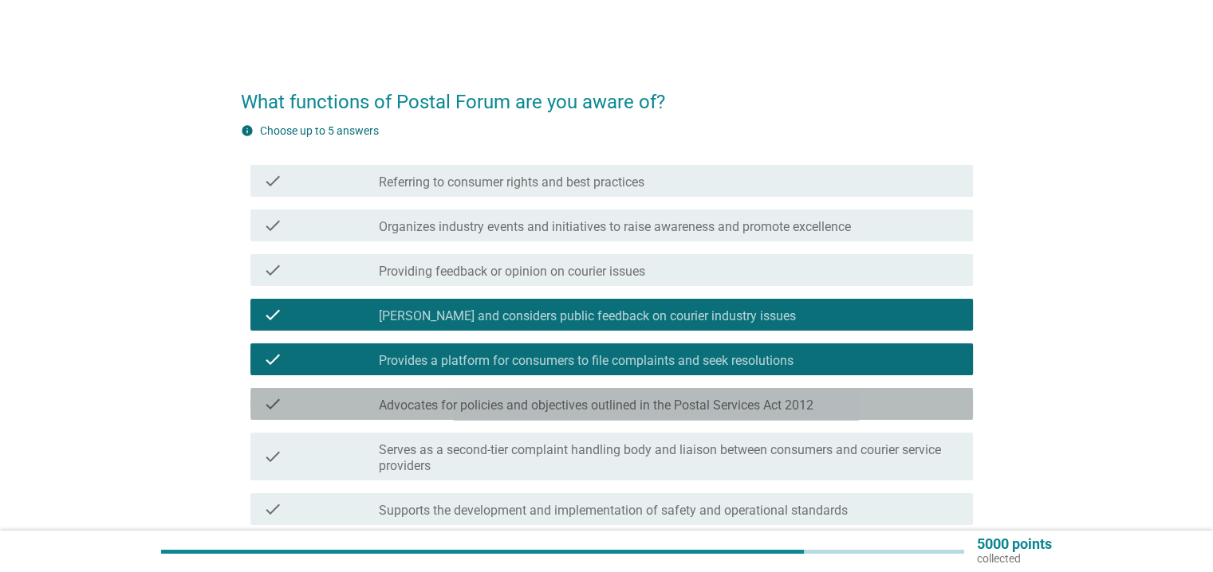
click at [343, 406] on div "check" at bounding box center [321, 404] width 116 height 19
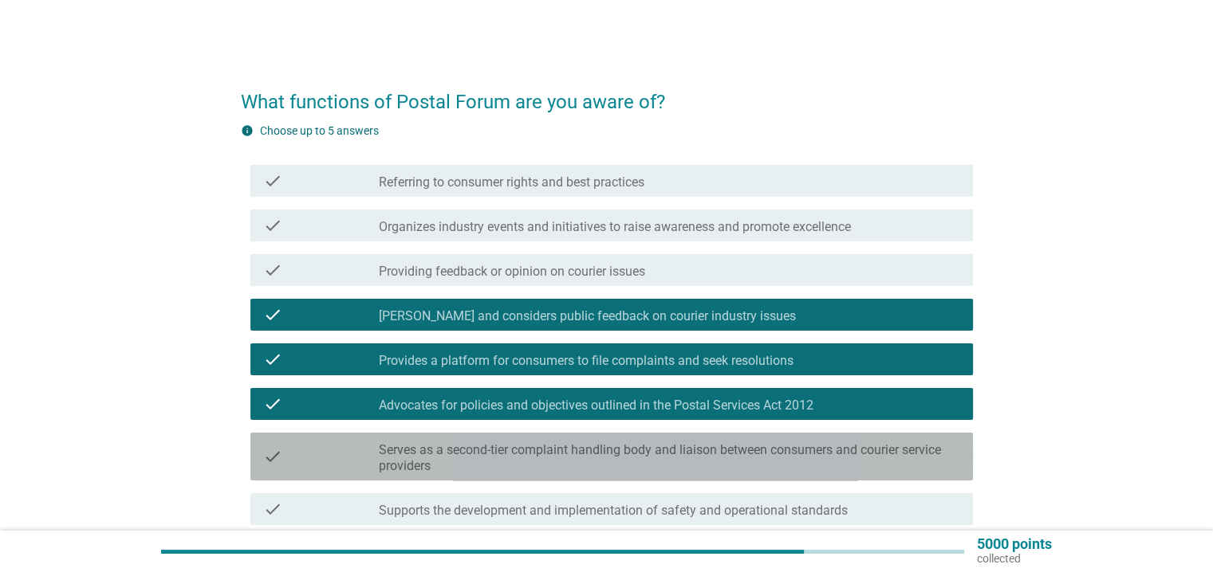
click at [339, 476] on div "check check_box_outline_blank Serves as a second-tier complaint handling body a…" at bounding box center [611, 457] width 722 height 48
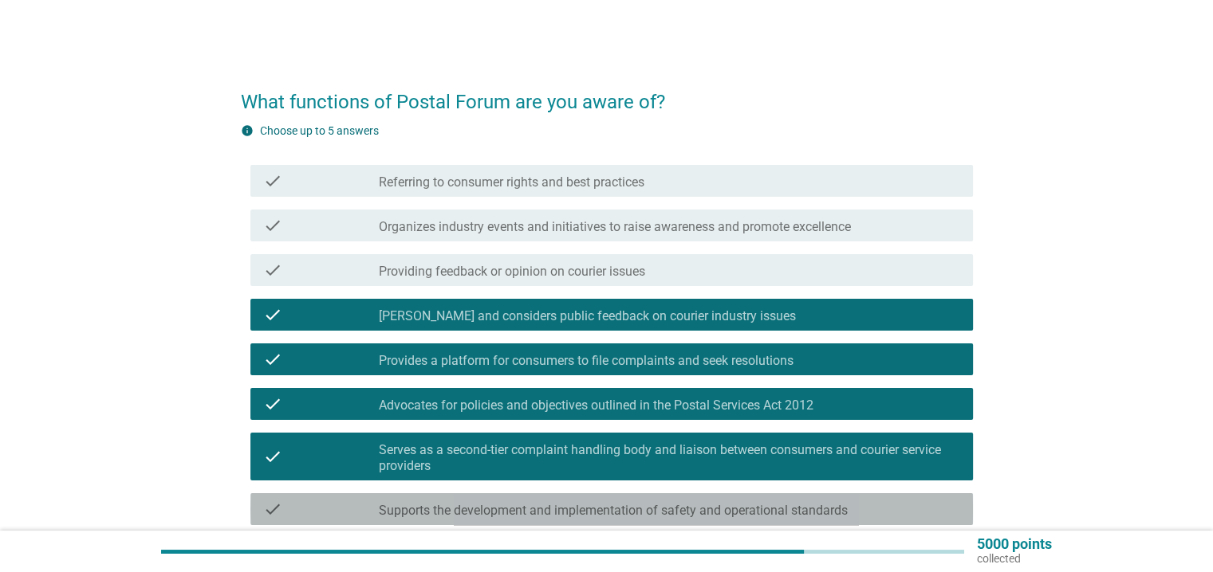
click at [341, 521] on div "check check_box_outline_blank Supports the development and implementation of sa…" at bounding box center [611, 509] width 722 height 32
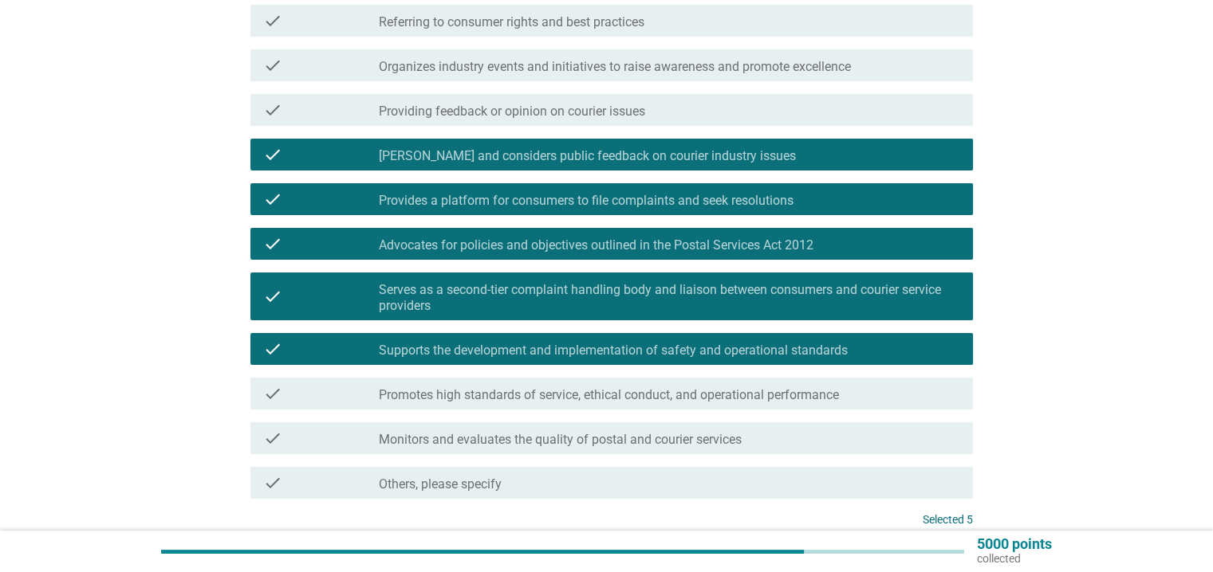
scroll to position [300, 0]
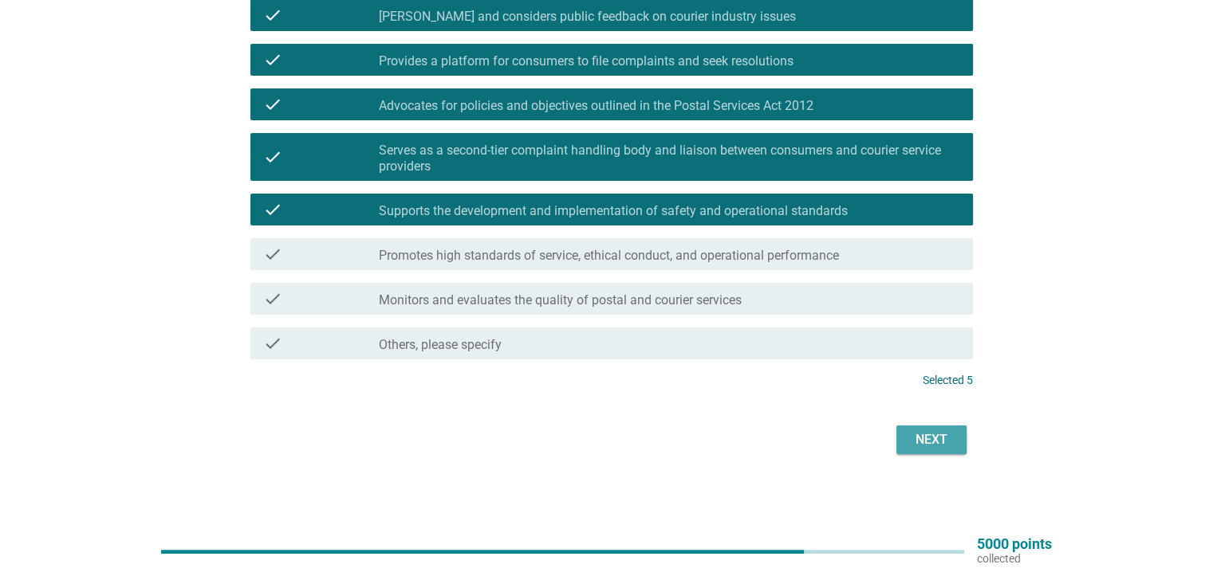
click at [953, 439] on button "Next" at bounding box center [931, 440] width 70 height 29
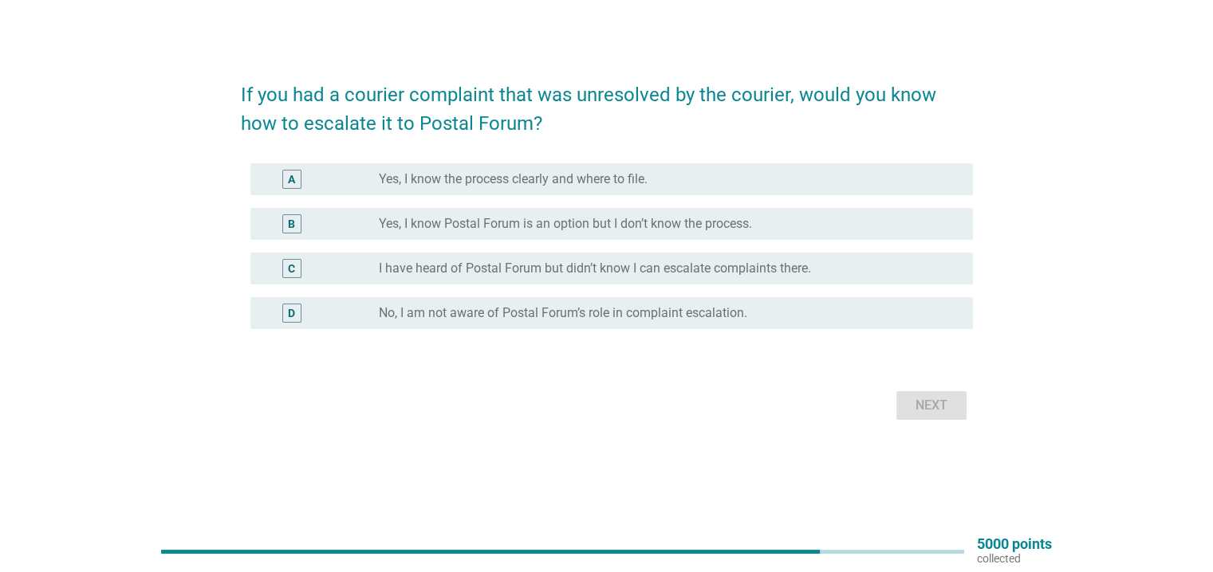
scroll to position [0, 0]
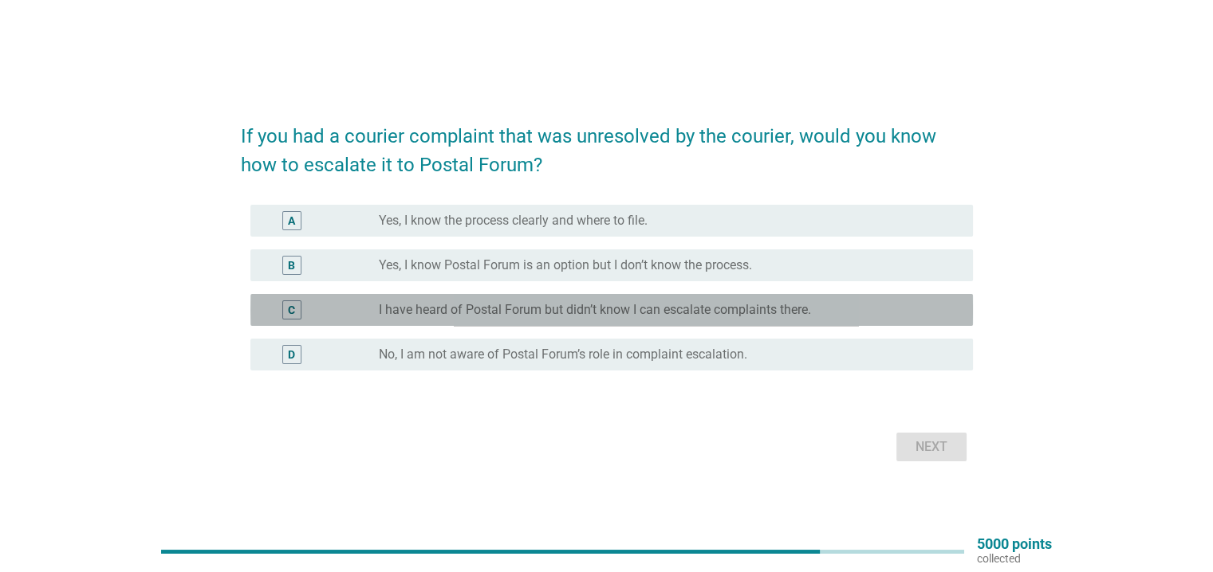
click at [635, 307] on label "I have heard of Postal Forum but didn’t know I can escalate complaints there." at bounding box center [595, 310] width 432 height 16
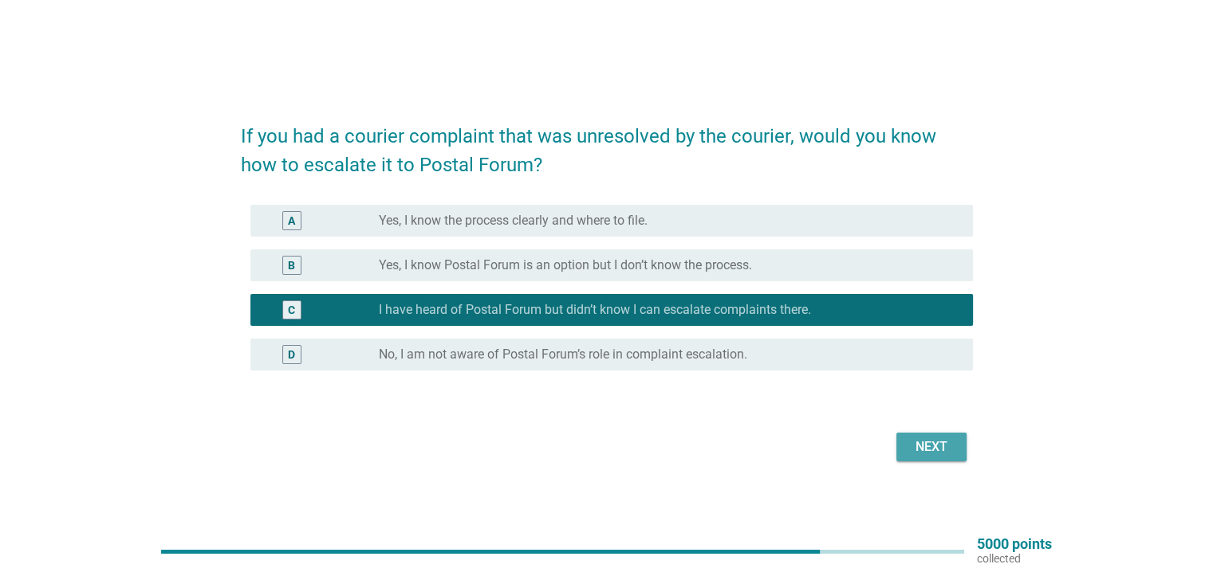
click at [940, 452] on div "Next" at bounding box center [931, 447] width 45 height 19
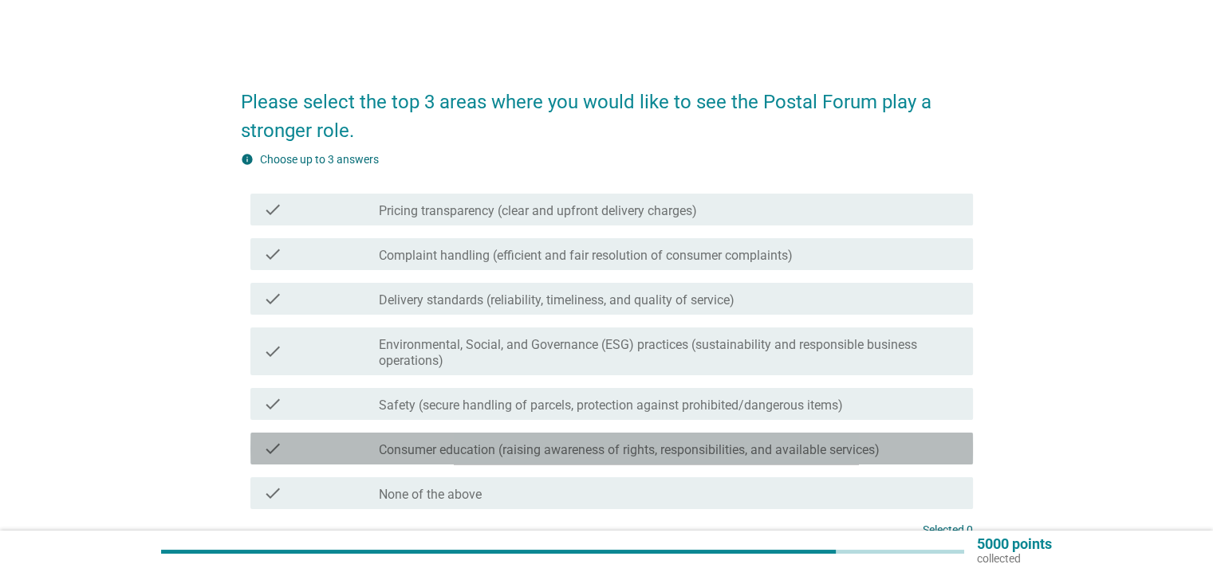
click at [464, 442] on label "Consumer education (raising awareness of rights, responsibilities, and availabl…" at bounding box center [629, 450] width 501 height 16
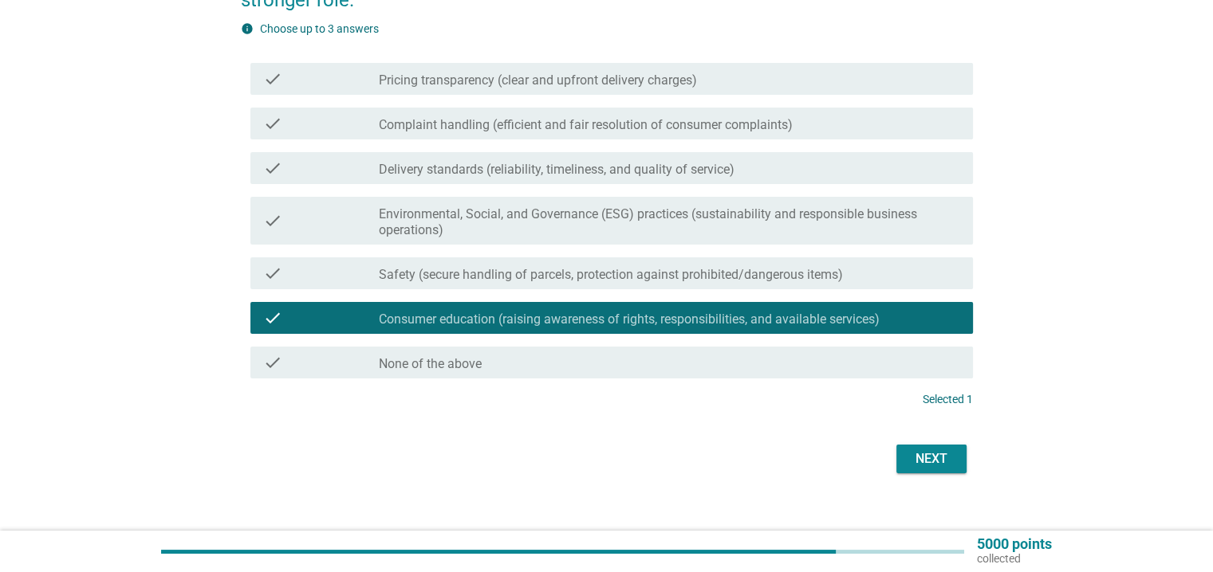
scroll to position [150, 0]
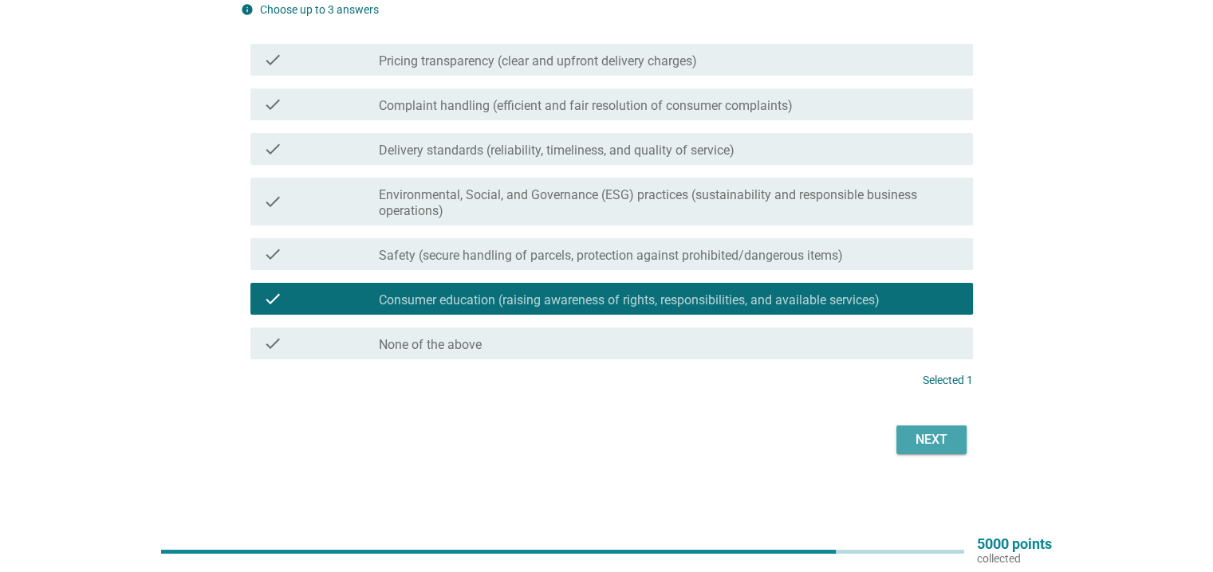
click at [934, 442] on div "Next" at bounding box center [931, 439] width 45 height 19
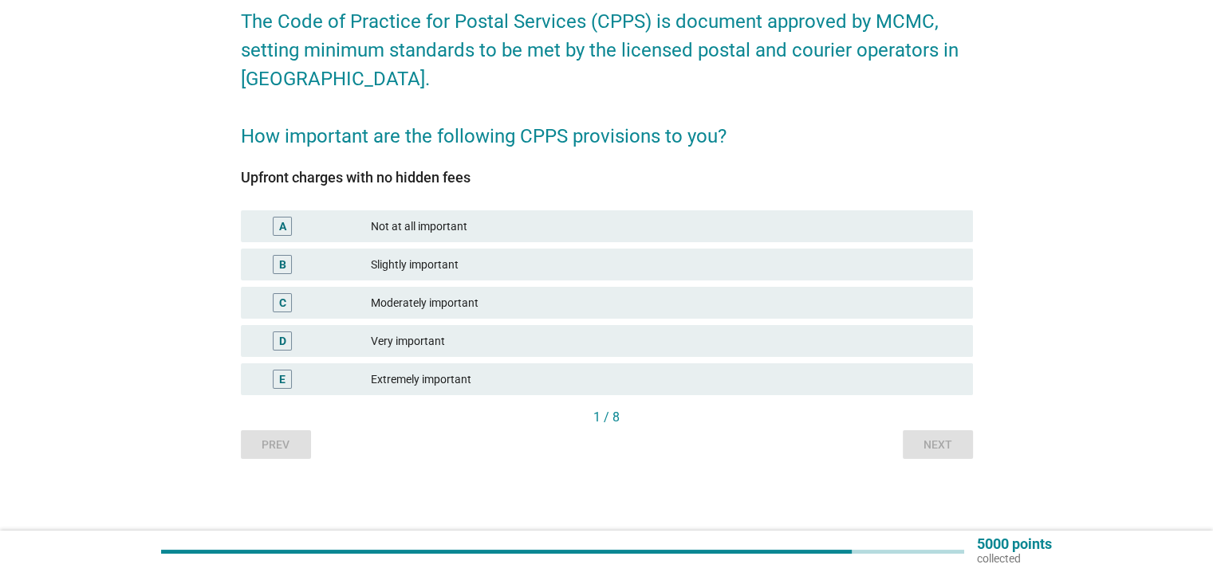
scroll to position [0, 0]
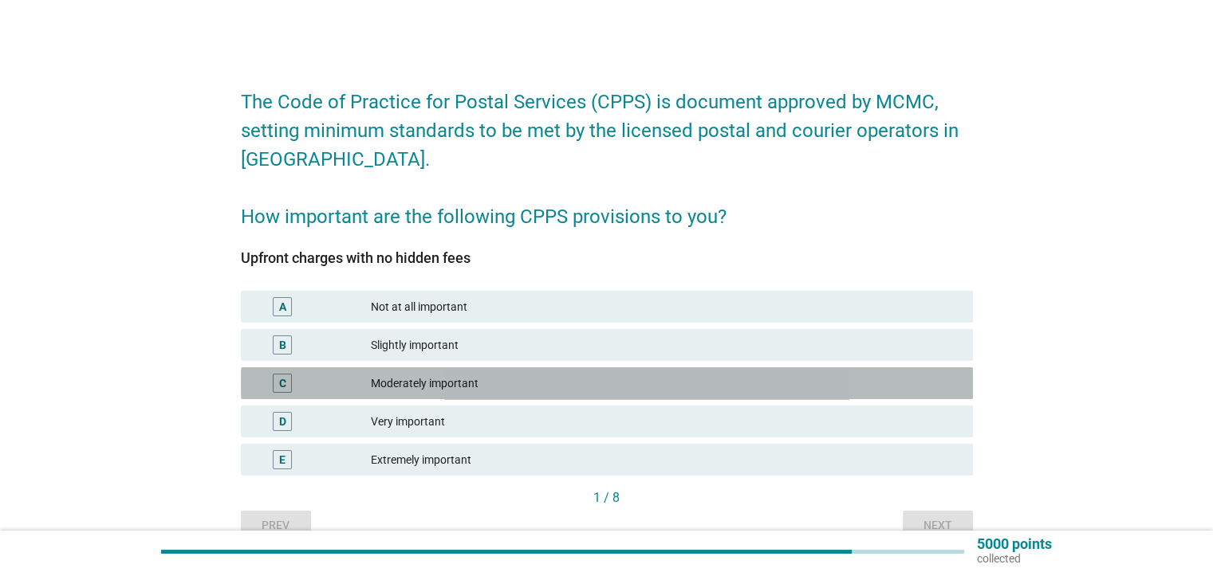
click at [372, 388] on div "Moderately important" at bounding box center [665, 383] width 588 height 19
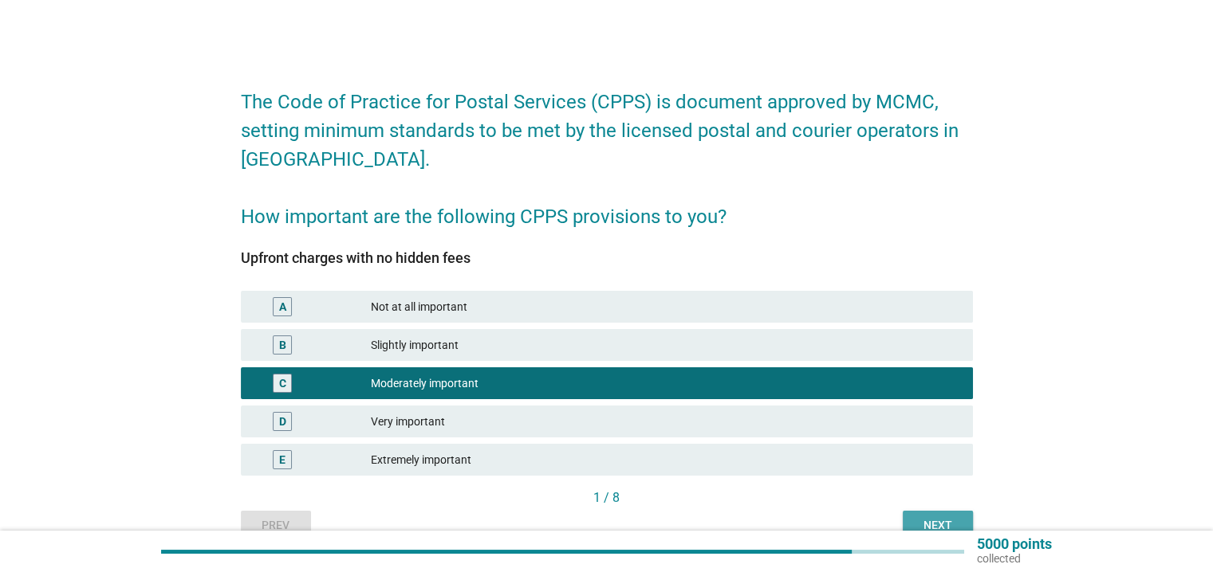
click at [958, 528] on div "Next" at bounding box center [937, 525] width 45 height 17
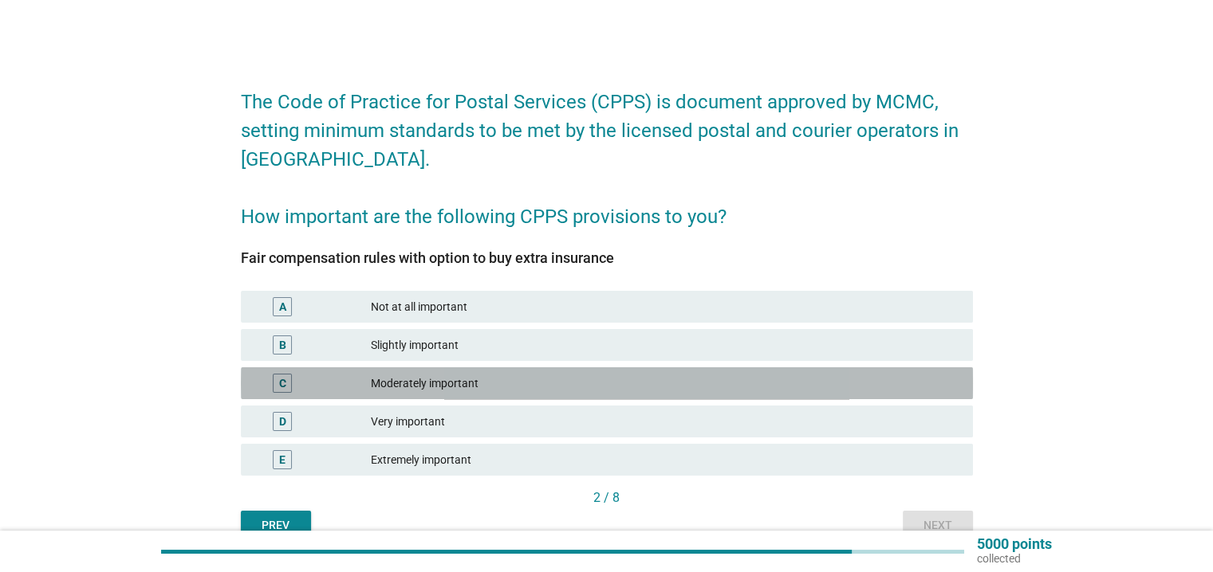
click at [419, 377] on div "Moderately important" at bounding box center [665, 383] width 588 height 19
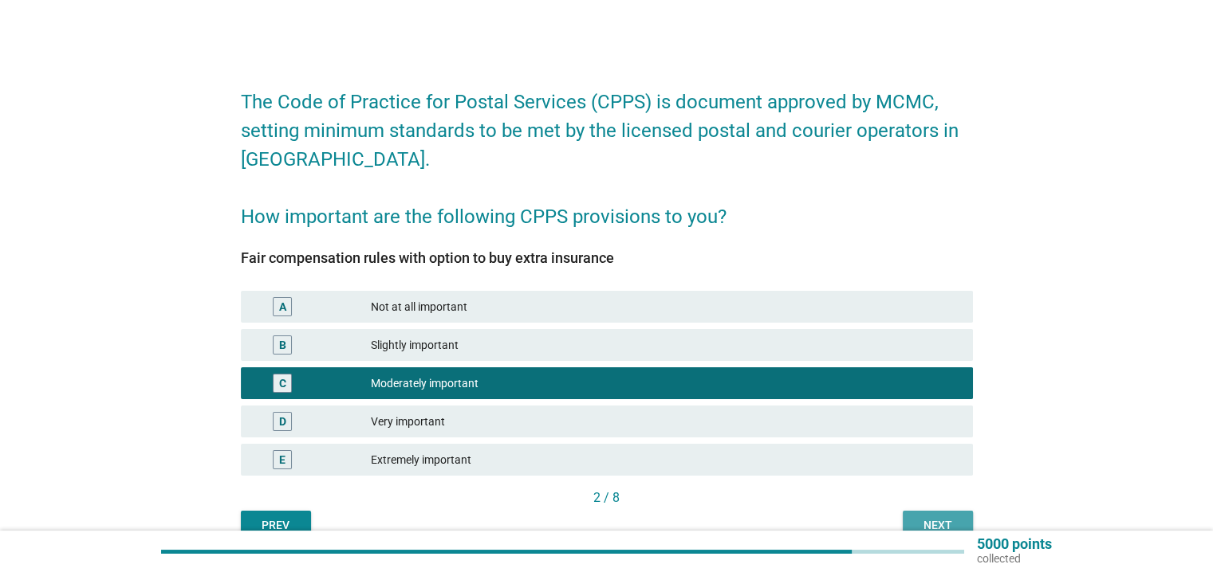
click at [934, 524] on div "Next" at bounding box center [937, 525] width 45 height 17
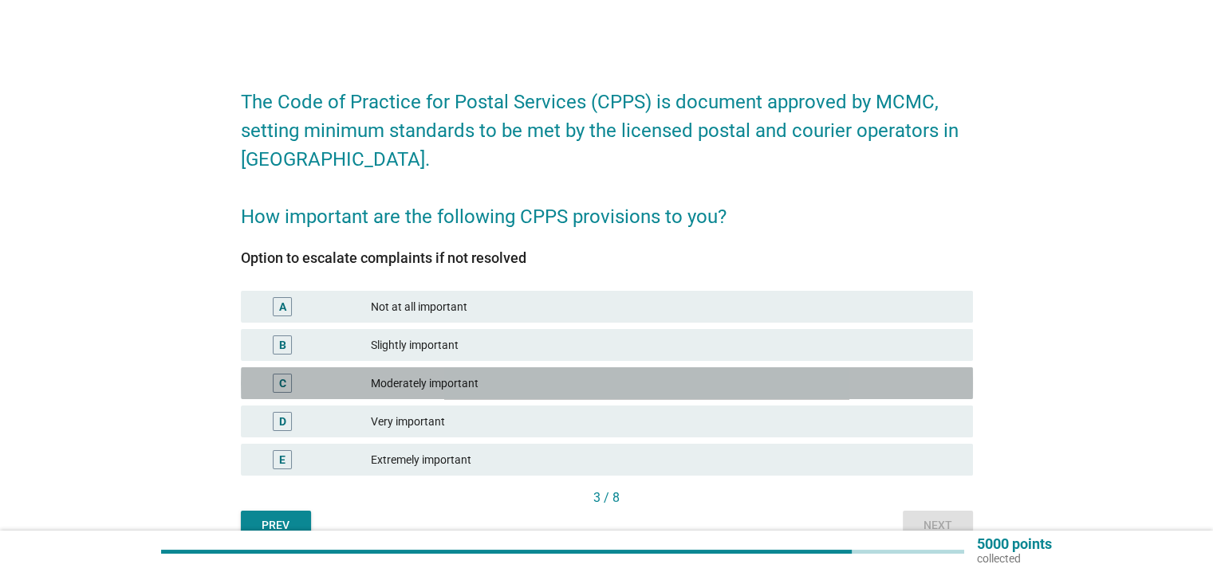
click at [526, 385] on div "Moderately important" at bounding box center [665, 383] width 588 height 19
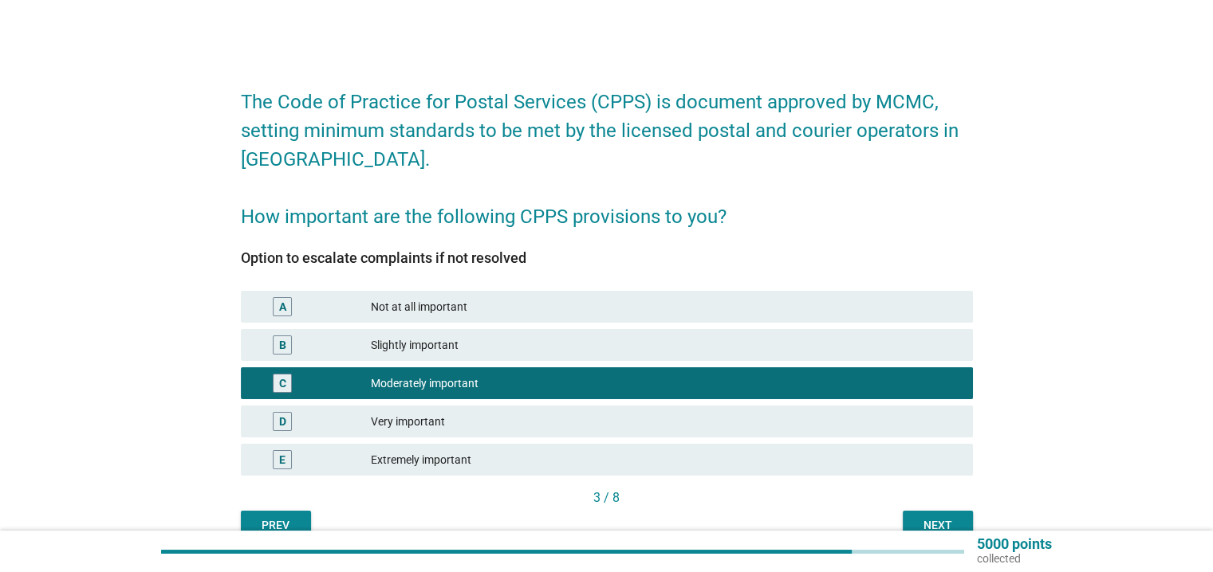
click at [938, 520] on div "Next" at bounding box center [937, 525] width 45 height 17
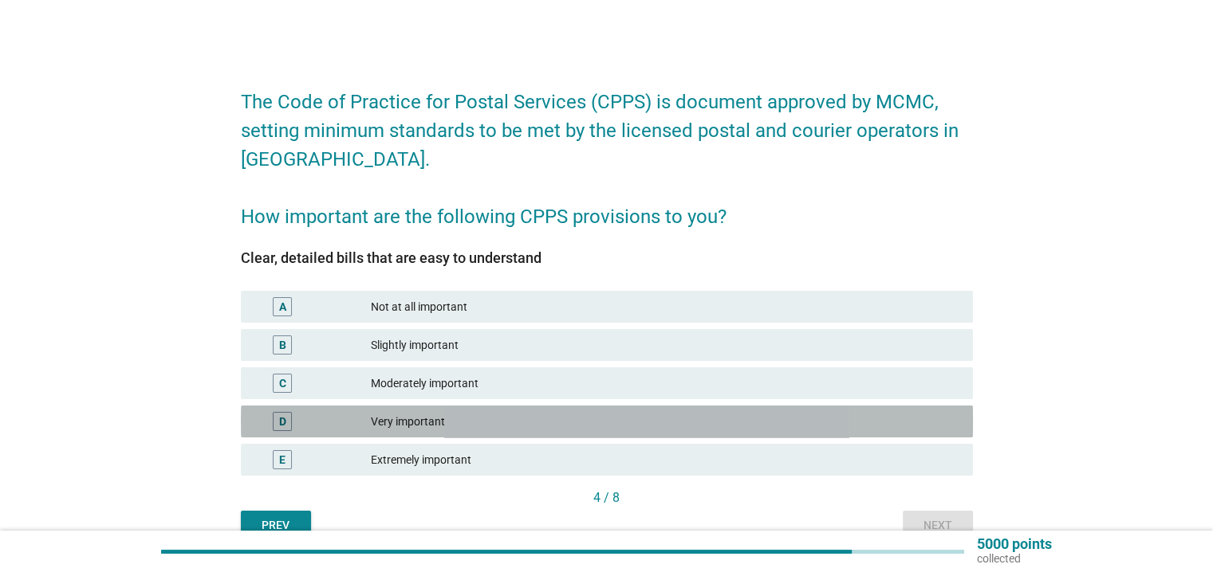
click at [439, 412] on div "Very important" at bounding box center [665, 421] width 588 height 19
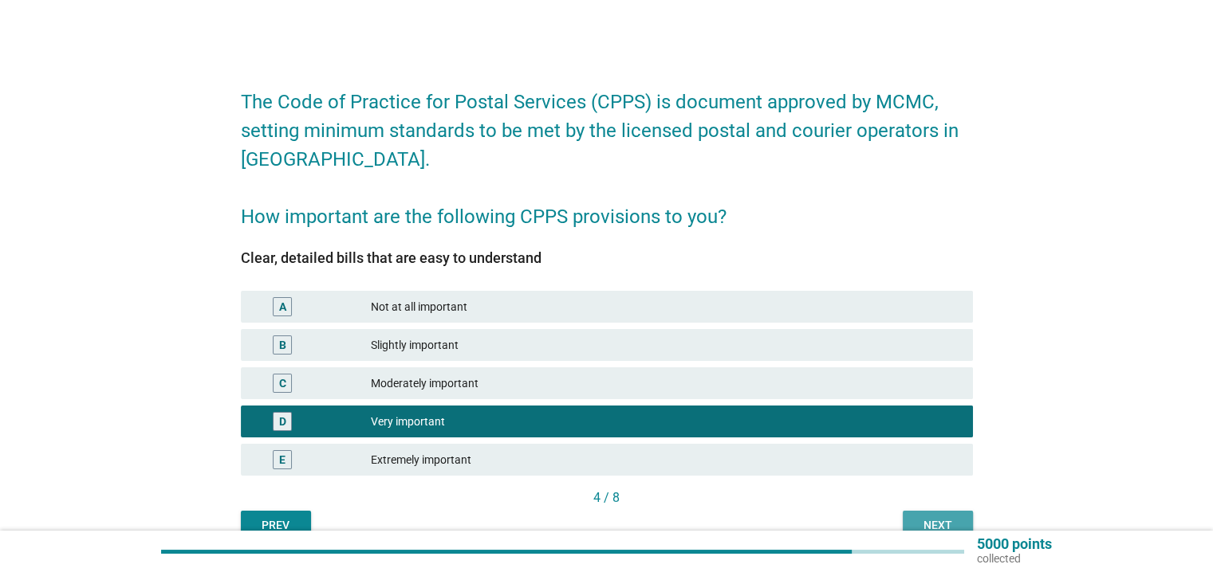
click at [931, 523] on div "Next" at bounding box center [937, 525] width 45 height 17
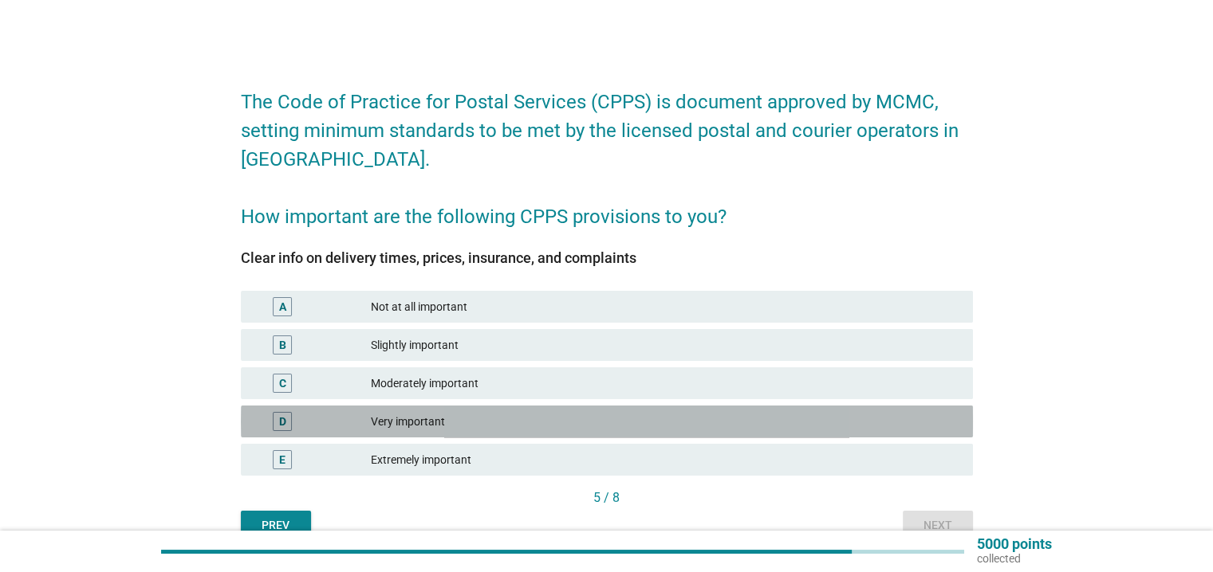
click at [580, 420] on div "Very important" at bounding box center [665, 421] width 588 height 19
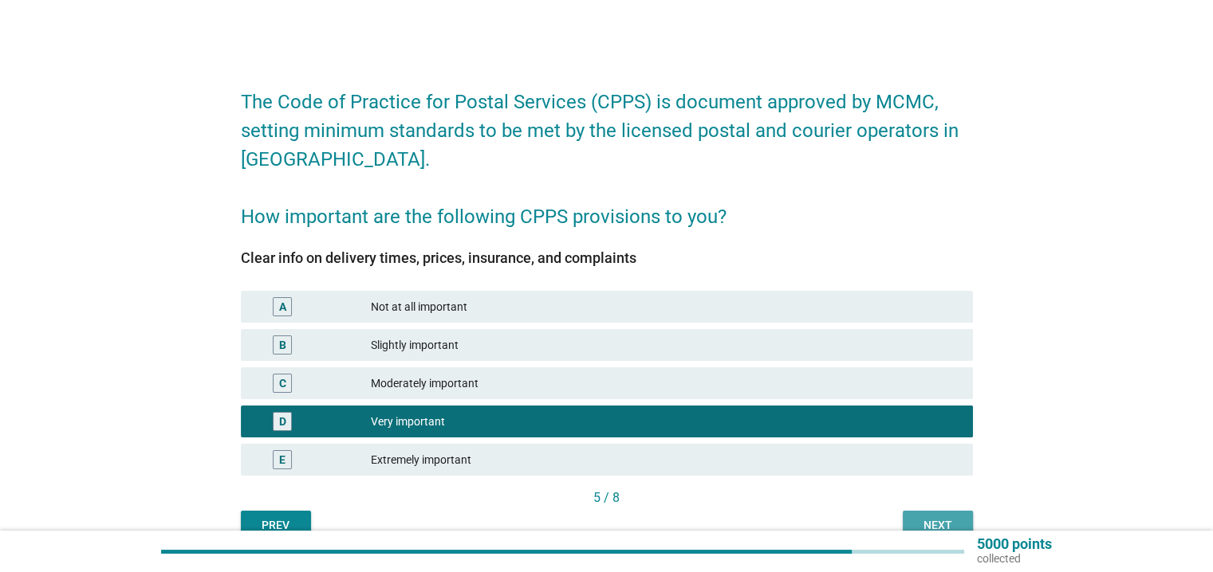
click at [924, 521] on div "Next" at bounding box center [937, 525] width 45 height 17
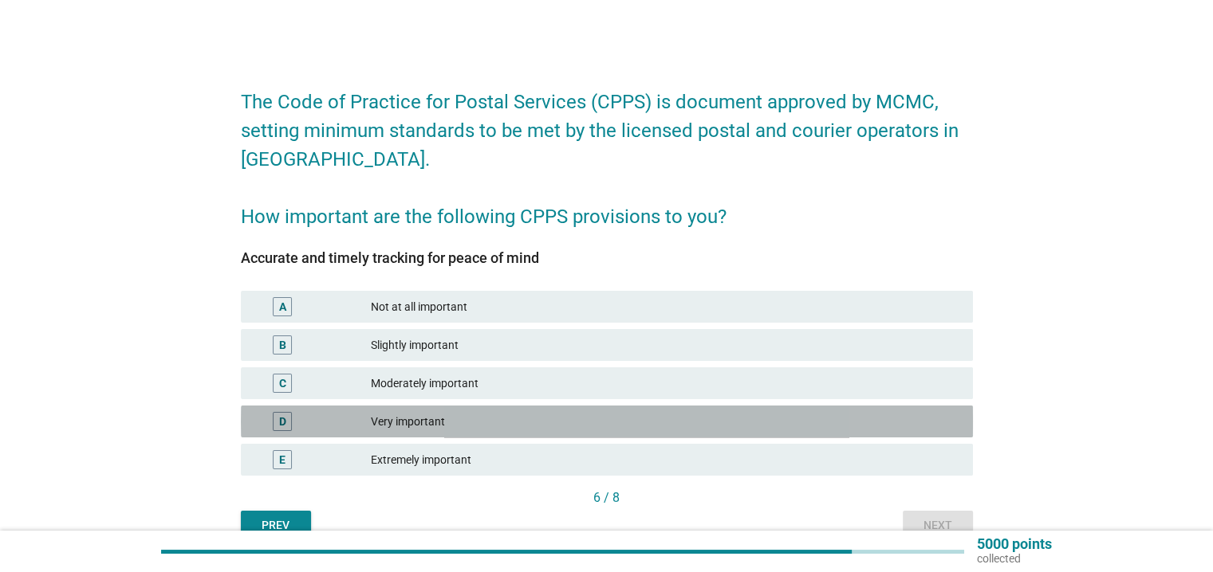
click at [675, 434] on div "D Very important" at bounding box center [607, 422] width 732 height 32
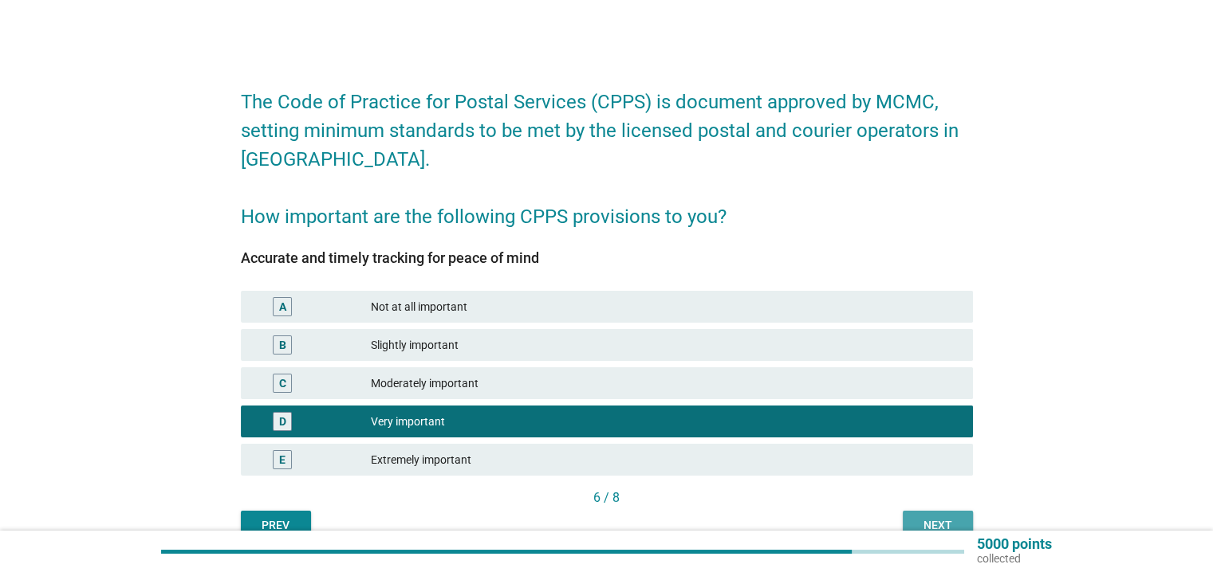
click at [919, 513] on button "Next" at bounding box center [937, 525] width 70 height 29
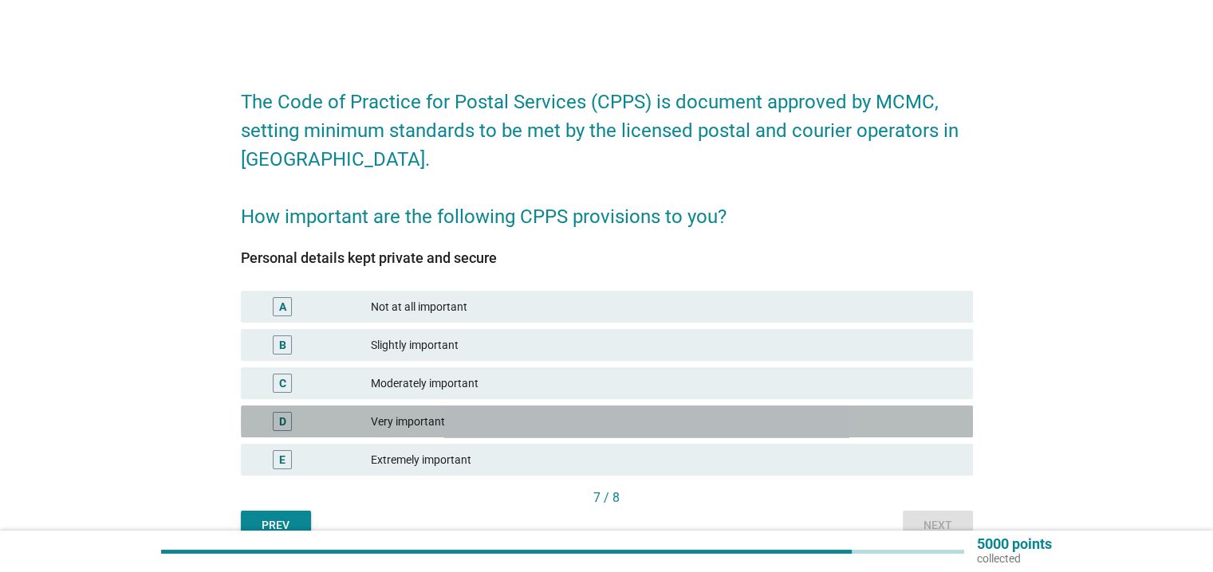
click at [542, 418] on div "Very important" at bounding box center [665, 421] width 588 height 19
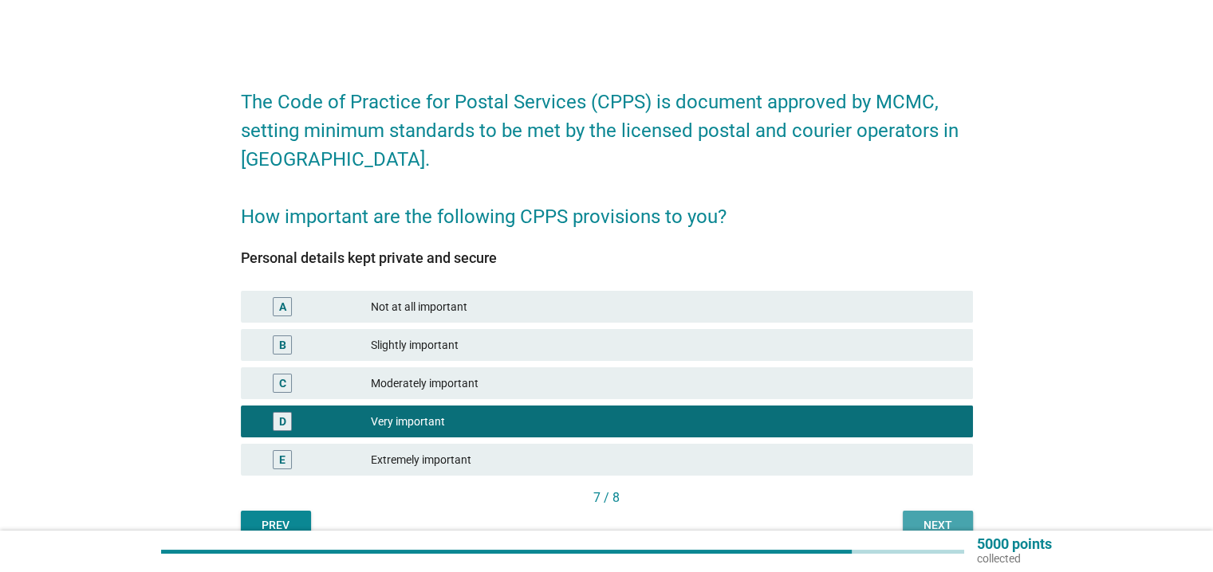
click at [922, 525] on div "Next" at bounding box center [937, 525] width 45 height 17
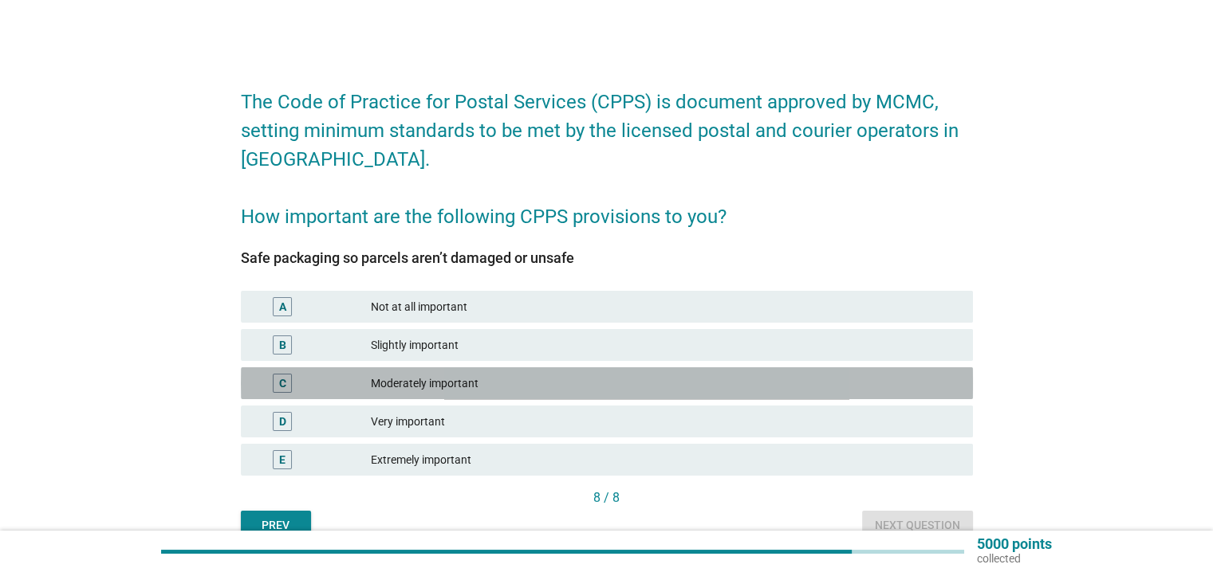
click at [517, 389] on div "Moderately important" at bounding box center [665, 383] width 588 height 19
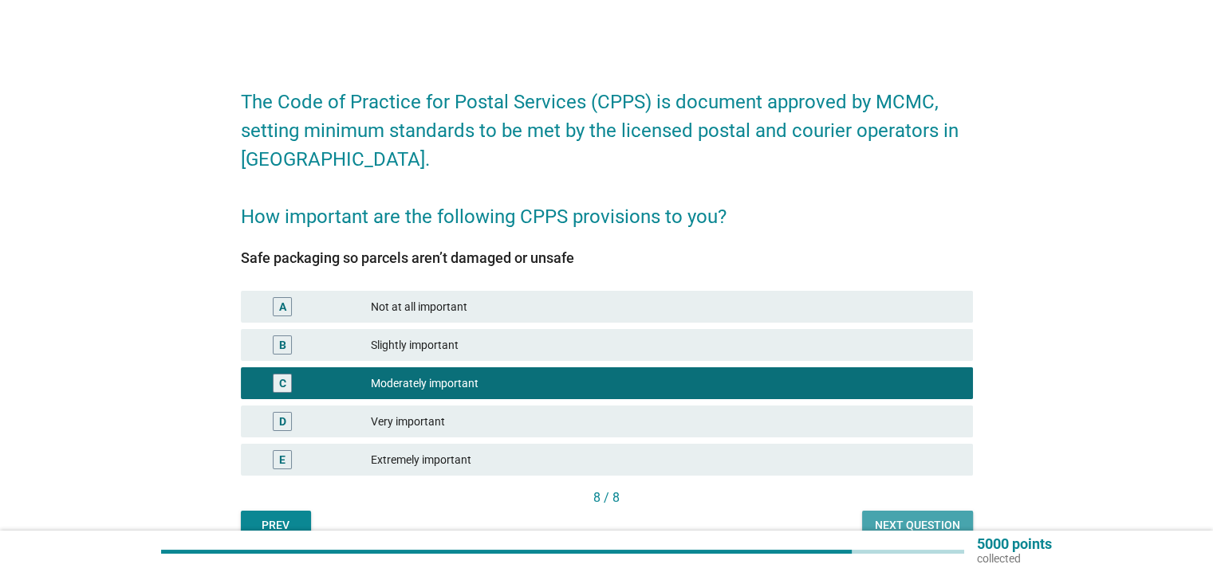
click at [942, 527] on div "Next question" at bounding box center [917, 525] width 85 height 17
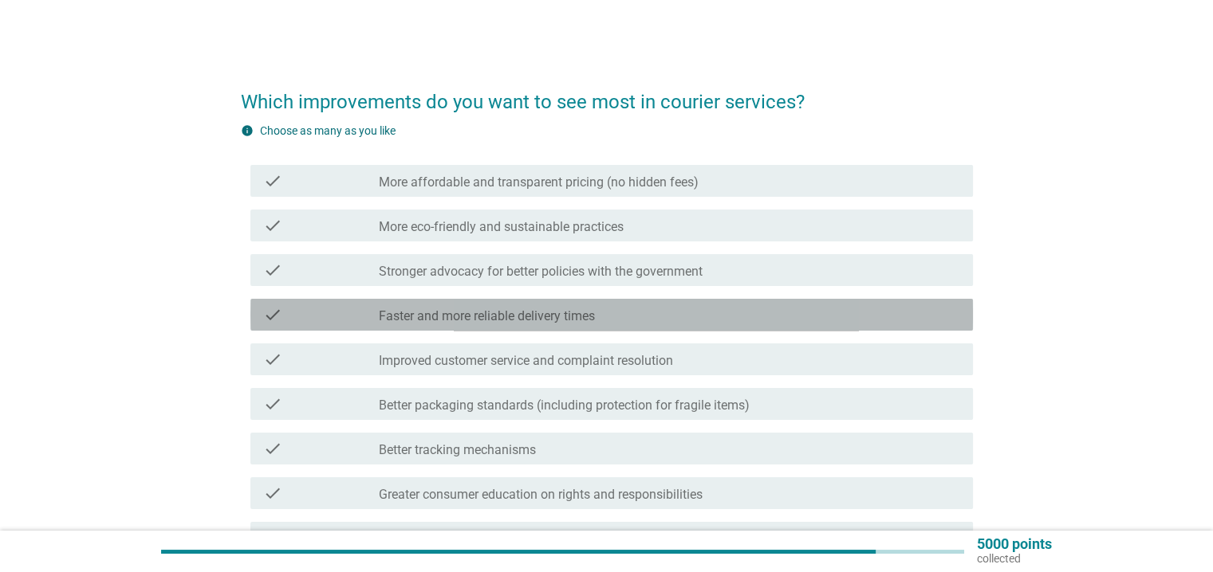
click at [439, 319] on label "Faster and more reliable delivery times" at bounding box center [487, 317] width 216 height 16
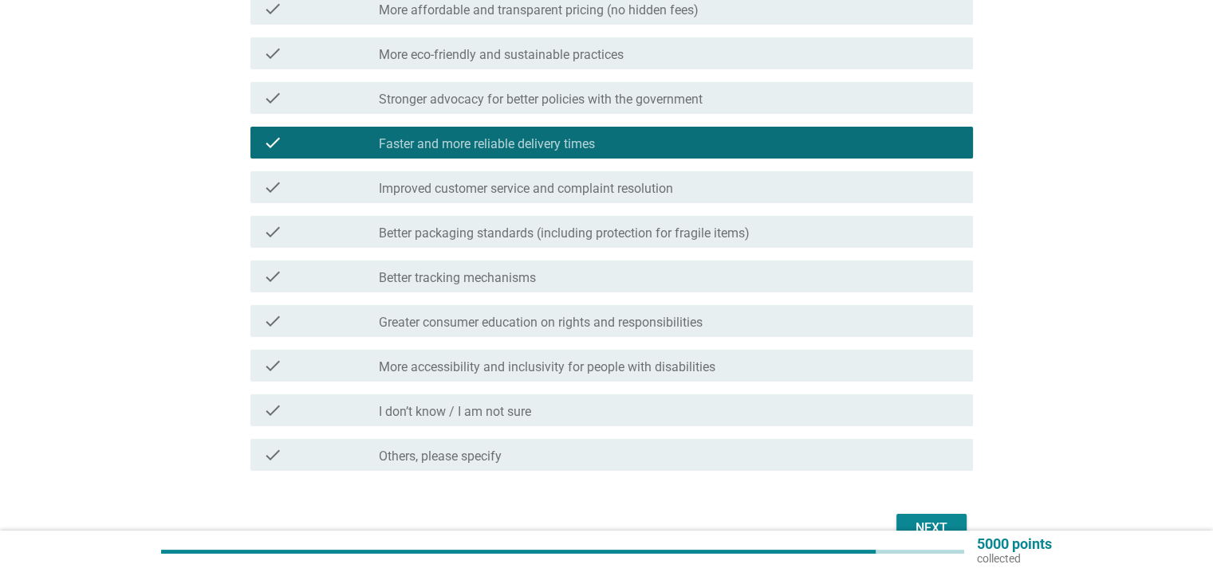
scroll to position [191, 0]
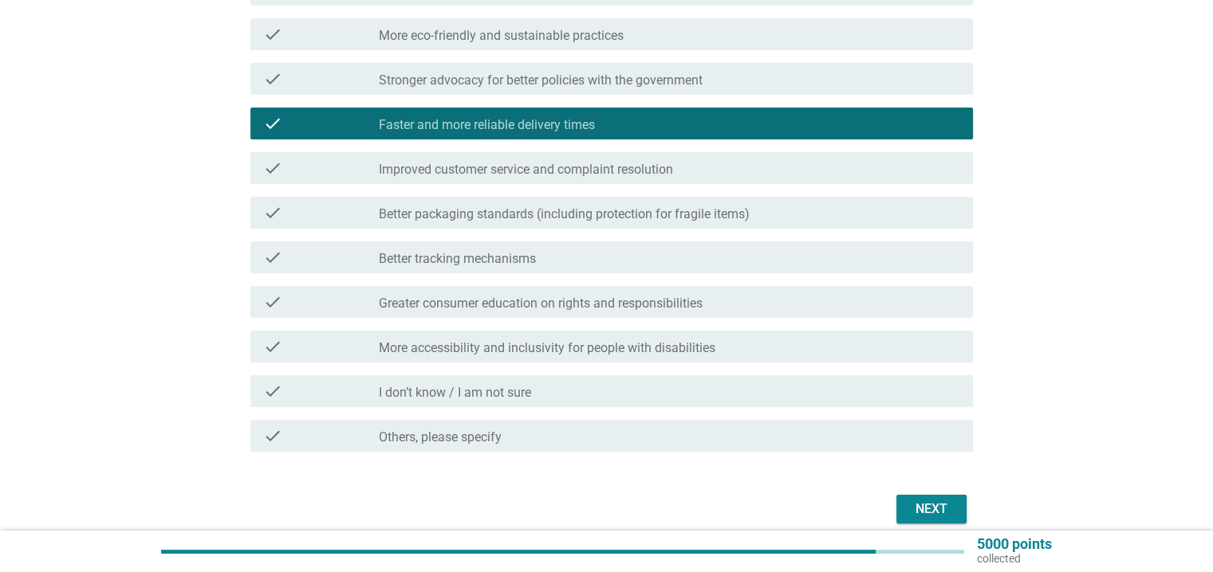
click at [912, 506] on div "Next" at bounding box center [931, 509] width 45 height 19
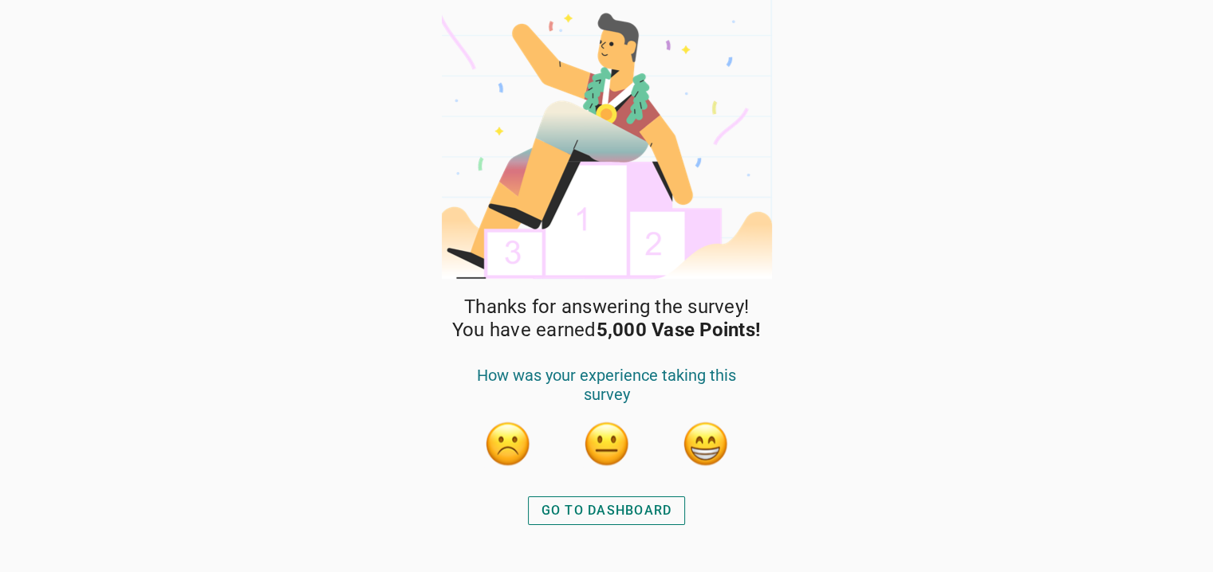
click at [606, 446] on button "button" at bounding box center [607, 444] width 48 height 48
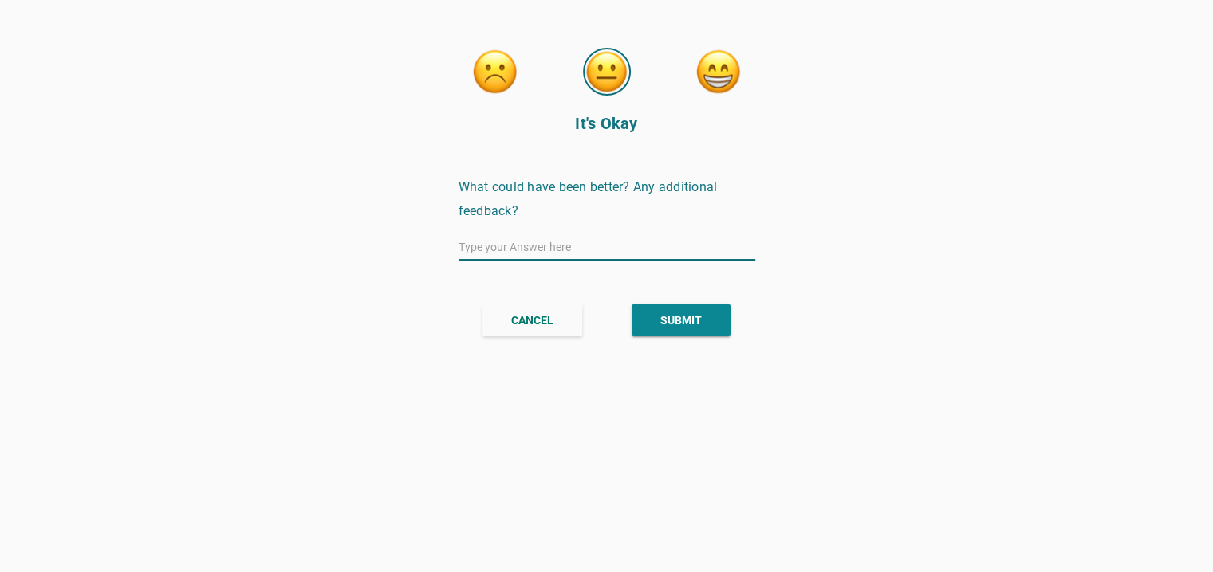
click at [565, 234] on input "text" at bounding box center [606, 247] width 297 height 26
type input "isok"
click at [666, 313] on div "SUBMIT" at bounding box center [680, 321] width 41 height 17
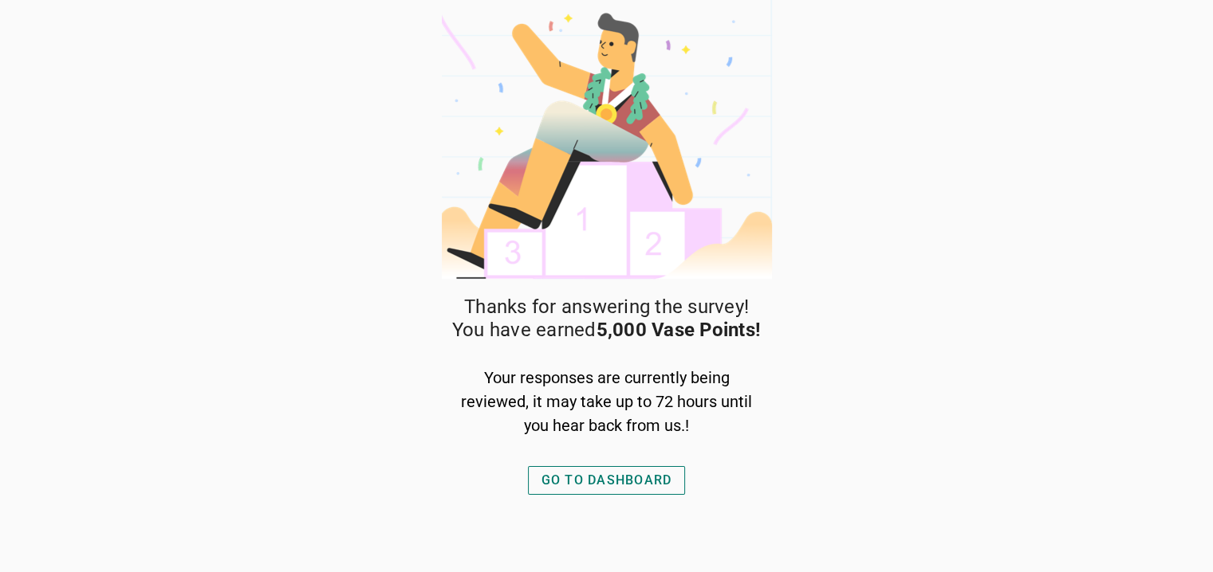
click at [645, 485] on div "GO TO DASHBOARD" at bounding box center [606, 480] width 131 height 19
